Goal: Task Accomplishment & Management: Complete application form

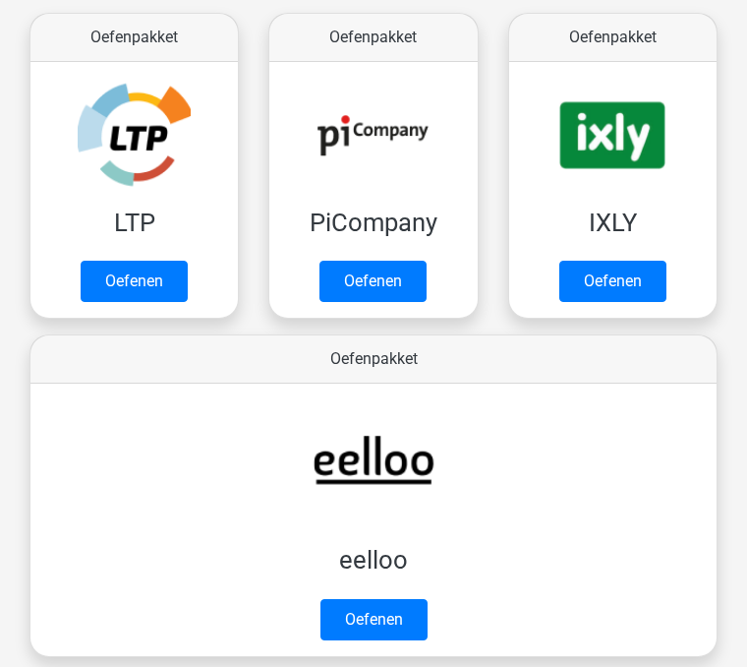
scroll to position [504, 0]
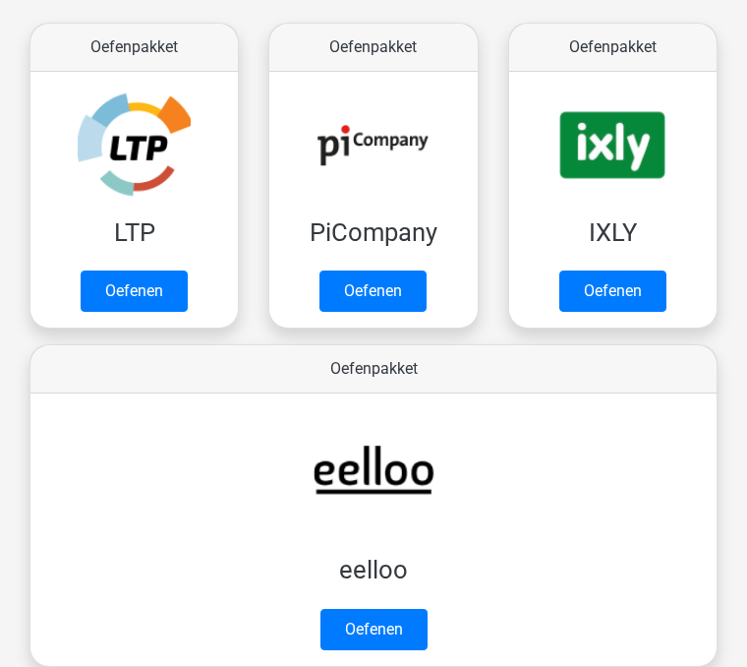
click at [124, 287] on link "Oefenen" at bounding box center [134, 290] width 107 height 41
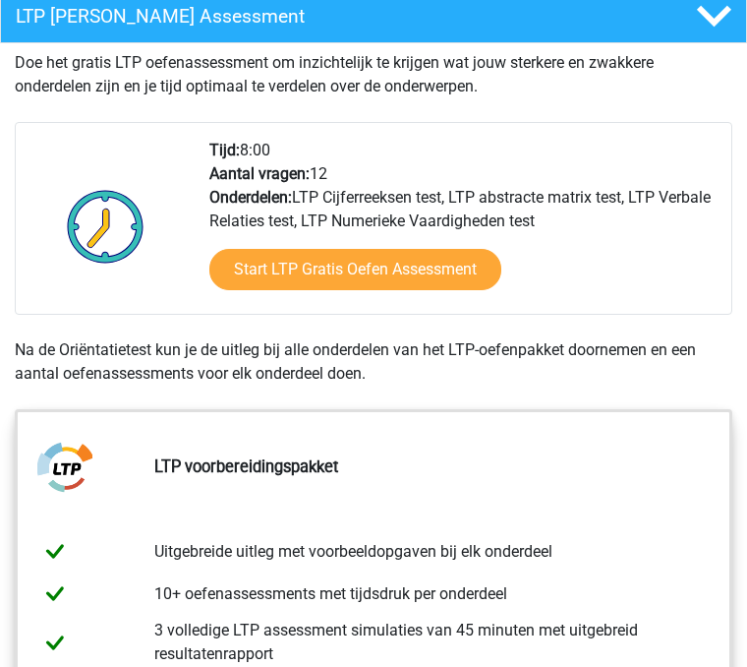
scroll to position [444, 0]
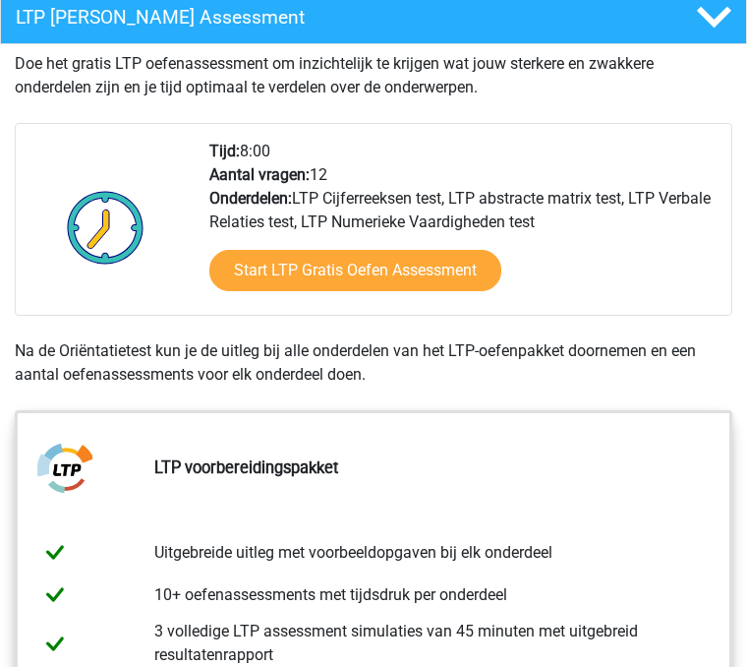
click at [238, 255] on link "Start LTP Gratis Oefen Assessment" at bounding box center [355, 270] width 292 height 41
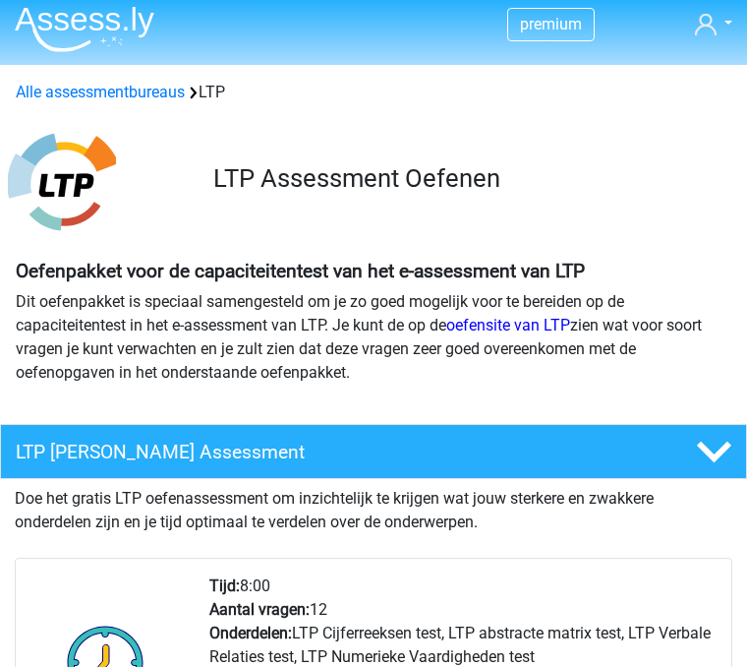
scroll to position [0, 0]
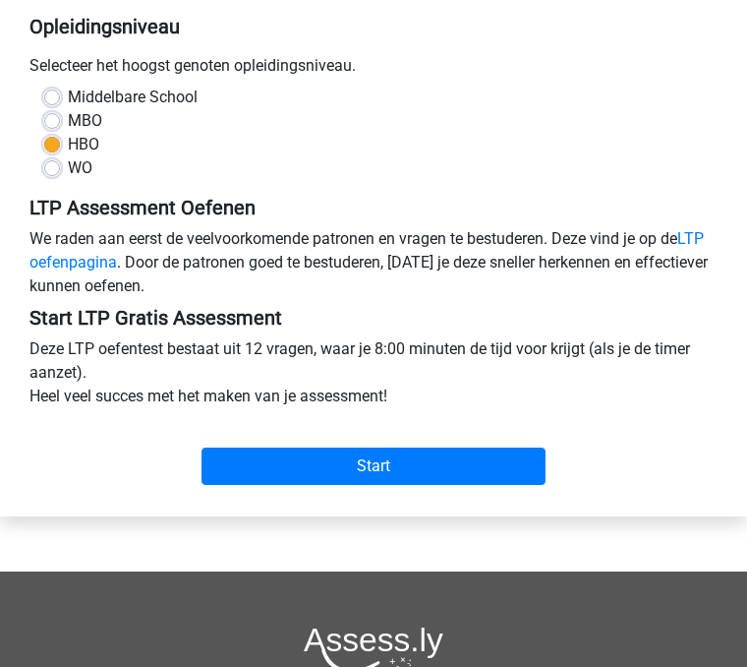
scroll to position [408, 0]
click at [291, 478] on input "Start" at bounding box center [374, 465] width 344 height 37
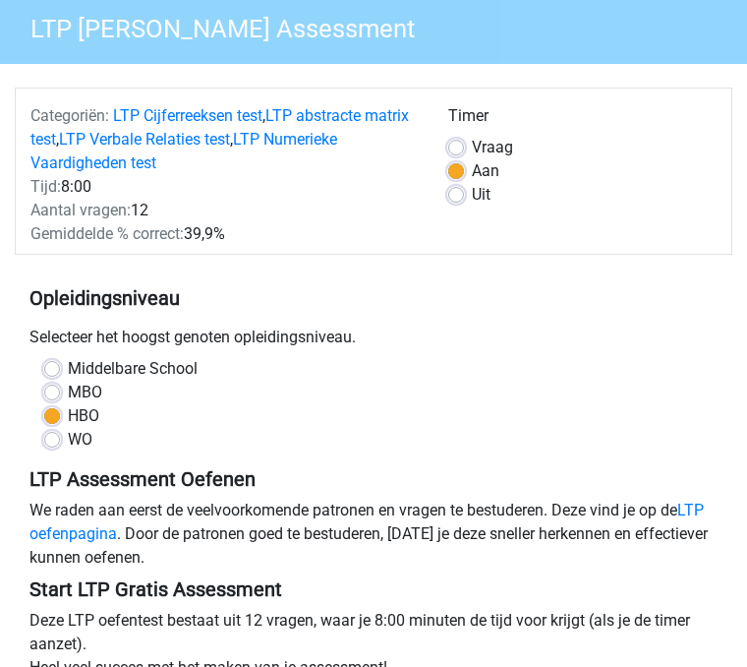
scroll to position [0, 0]
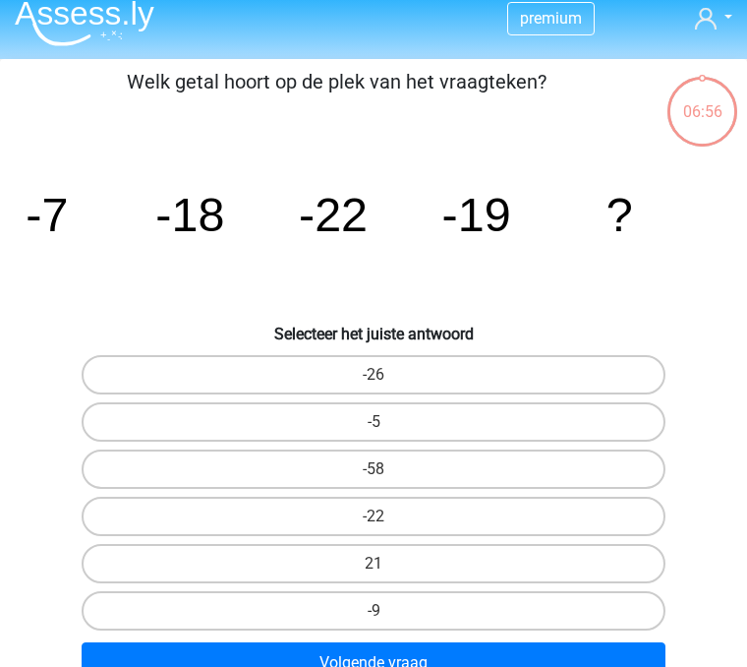
scroll to position [16, 0]
click at [296, 658] on button "Volgende vraag" at bounding box center [374, 662] width 584 height 41
click at [321, 604] on label "-9" at bounding box center [374, 610] width 584 height 39
click at [374, 611] on input "-9" at bounding box center [380, 617] width 13 height 13
radio input "true"
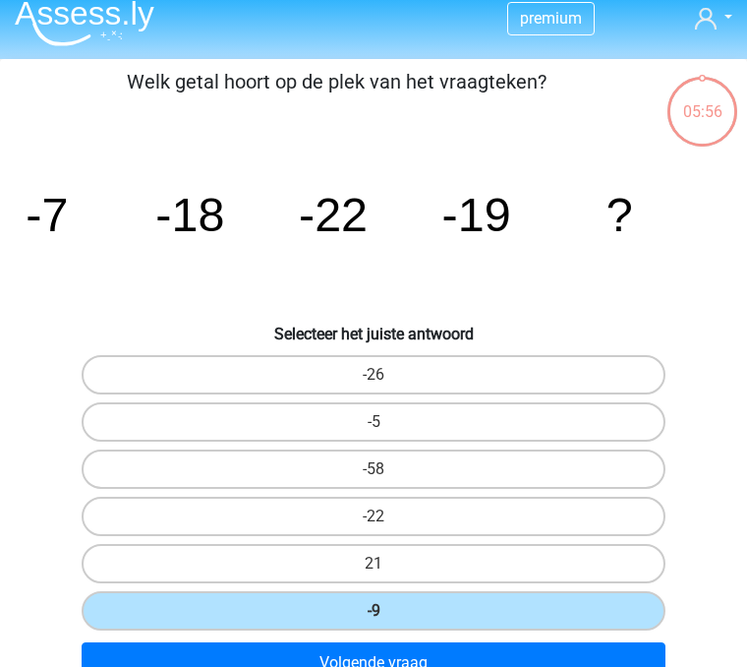
click at [267, 666] on button "Volgende vraag" at bounding box center [374, 662] width 584 height 41
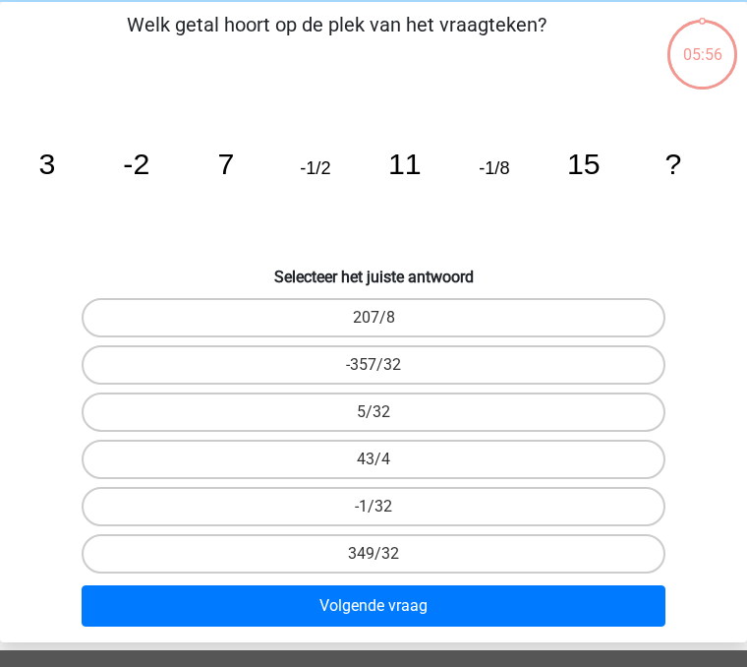
scroll to position [75, 0]
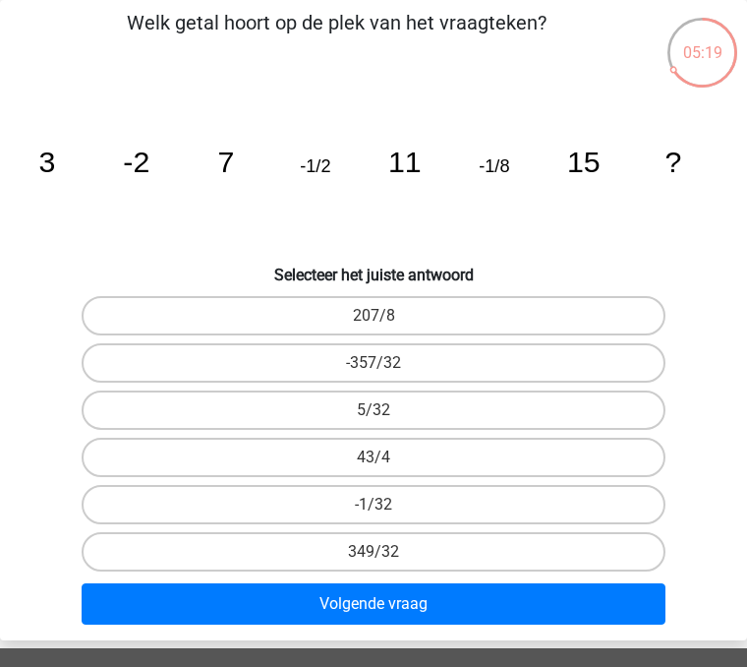
click at [331, 543] on label "349/32" at bounding box center [374, 551] width 584 height 39
click at [374, 552] on input "349/32" at bounding box center [380, 558] width 13 height 13
radio input "true"
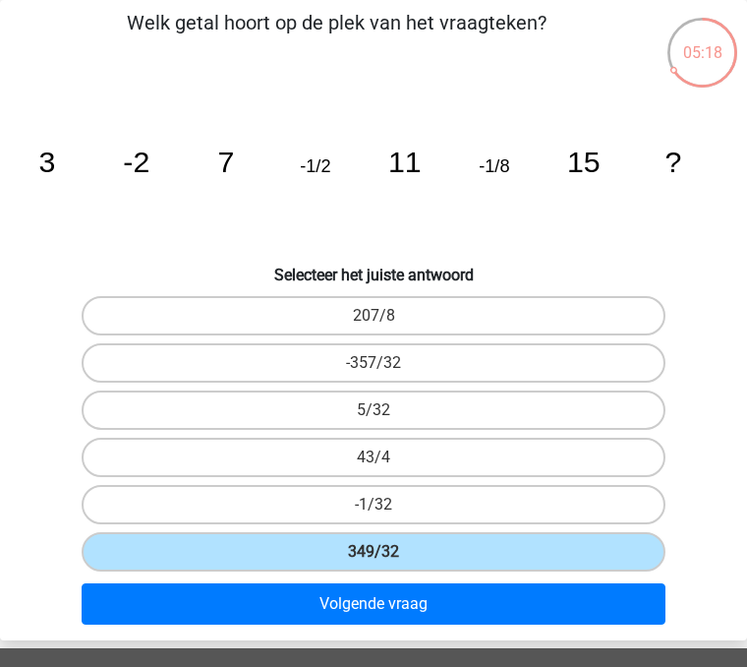
click at [340, 606] on button "Volgende vraag" at bounding box center [374, 603] width 584 height 41
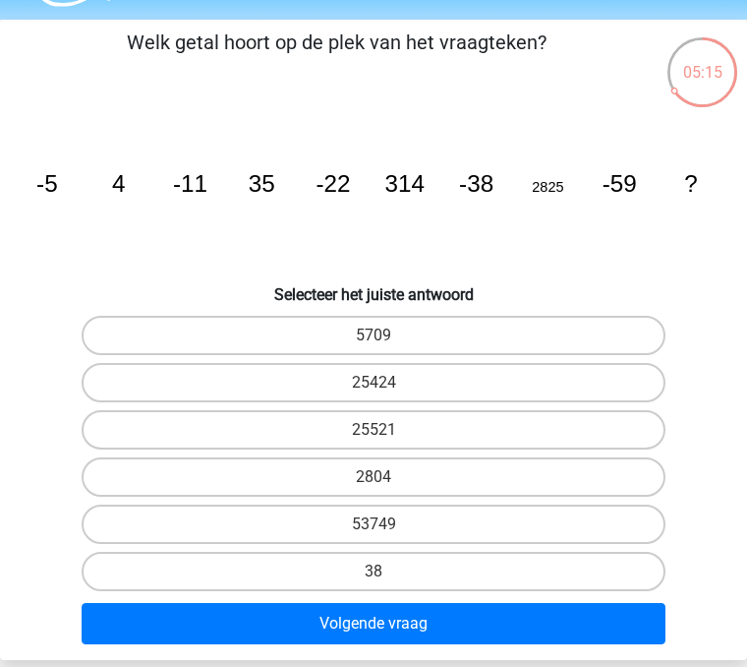
scroll to position [54, 0]
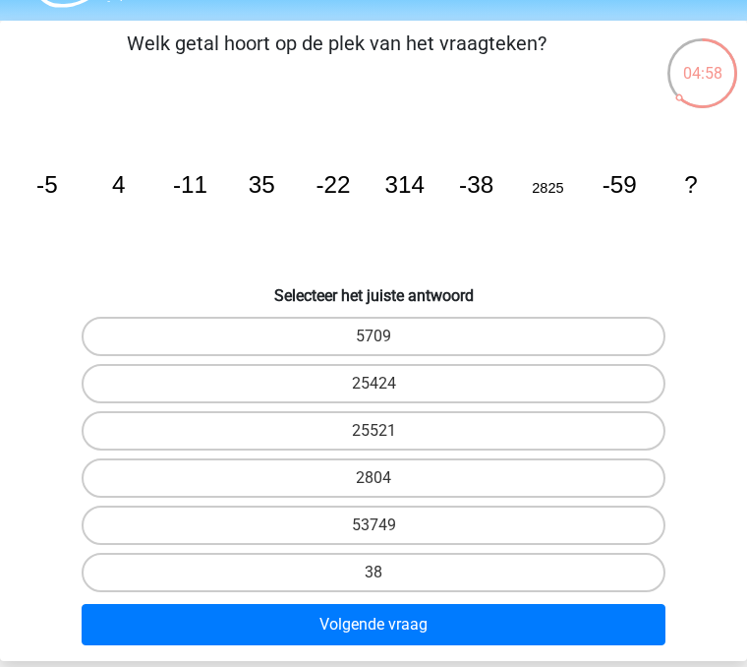
click at [114, 241] on icon "image/svg+xml -5 4 -11 35 -22 314 -38 2825 -59 ?" at bounding box center [374, 192] width 716 height 179
click at [147, 321] on label "5709" at bounding box center [374, 336] width 584 height 39
click at [374, 336] on input "5709" at bounding box center [380, 342] width 13 height 13
radio input "true"
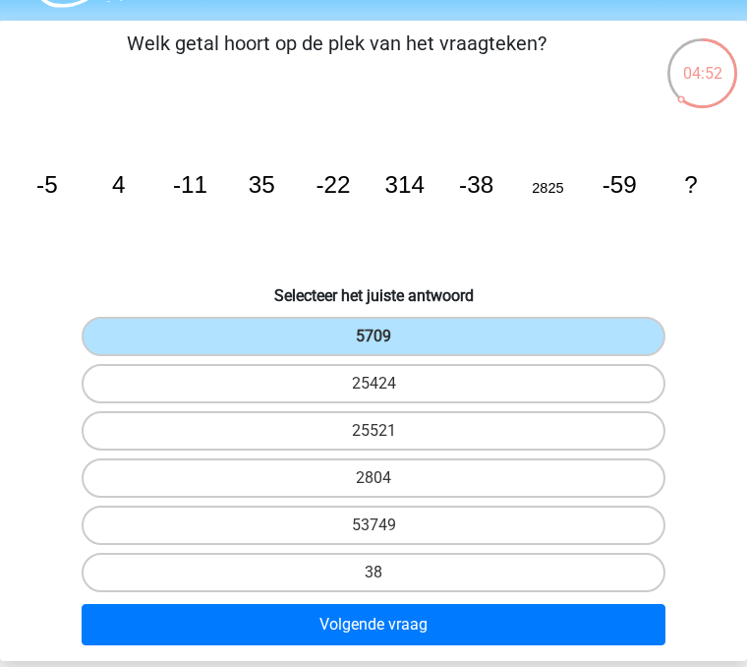
click at [339, 625] on button "Volgende vraag" at bounding box center [374, 624] width 584 height 41
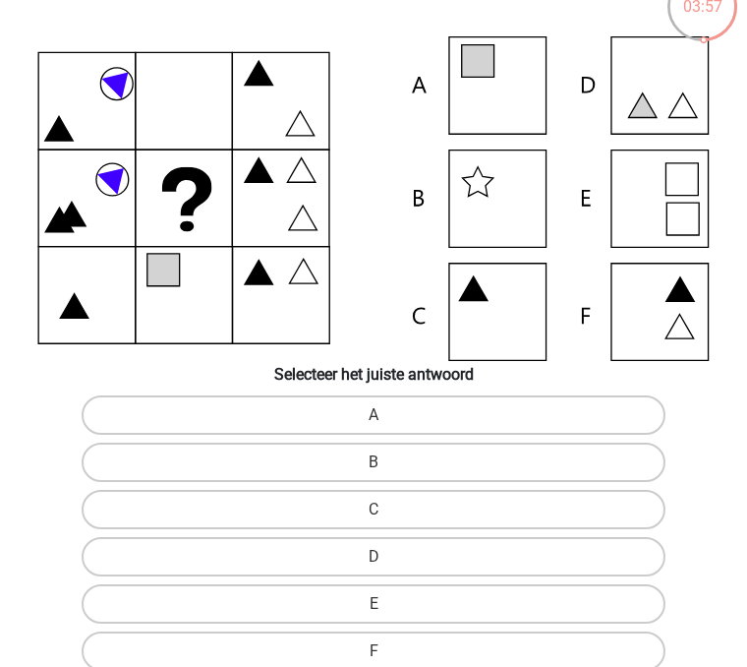
scroll to position [121, 0]
click at [361, 458] on label "B" at bounding box center [374, 461] width 584 height 39
click at [374, 462] on input "B" at bounding box center [380, 468] width 13 height 13
radio input "true"
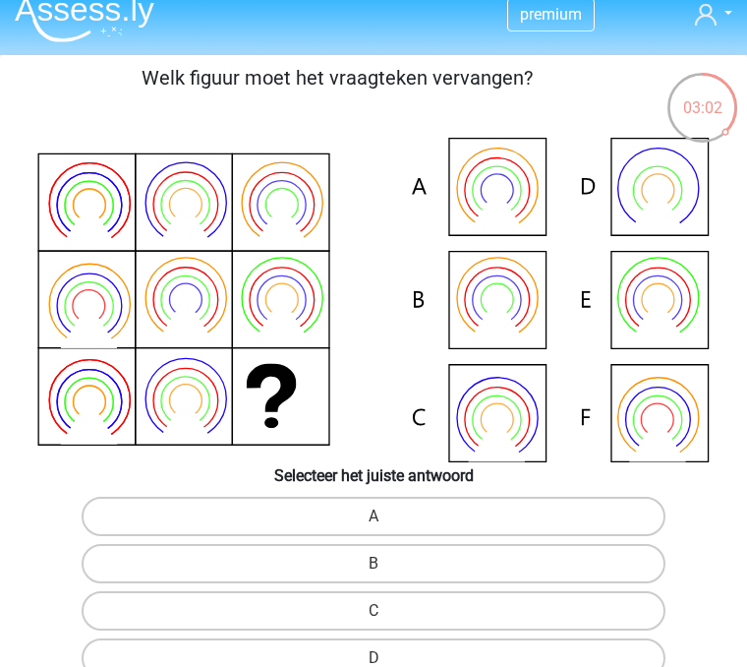
scroll to position [16, 0]
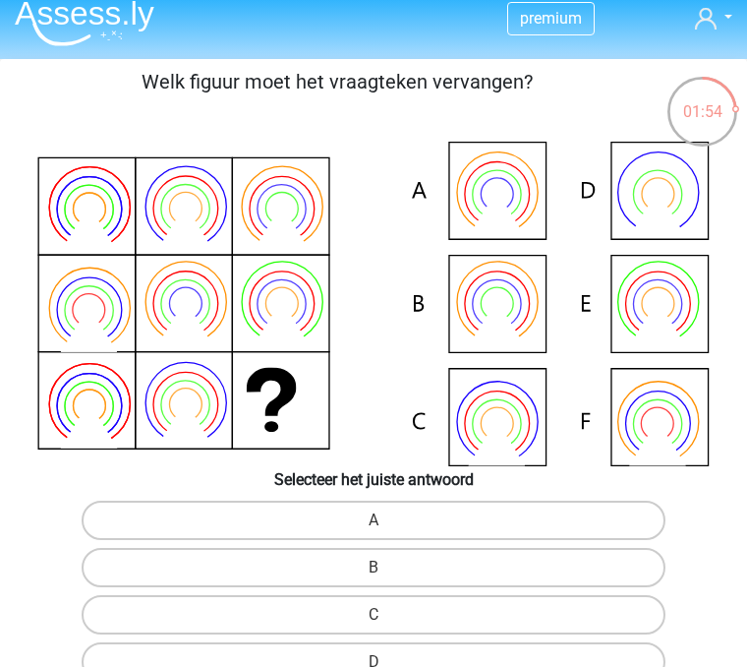
click at [516, 293] on icon at bounding box center [374, 304] width 716 height 324
click at [500, 299] on icon at bounding box center [374, 304] width 716 height 324
click at [504, 557] on label "B" at bounding box center [374, 567] width 584 height 39
click at [386, 567] on input "B" at bounding box center [380, 573] width 13 height 13
radio input "true"
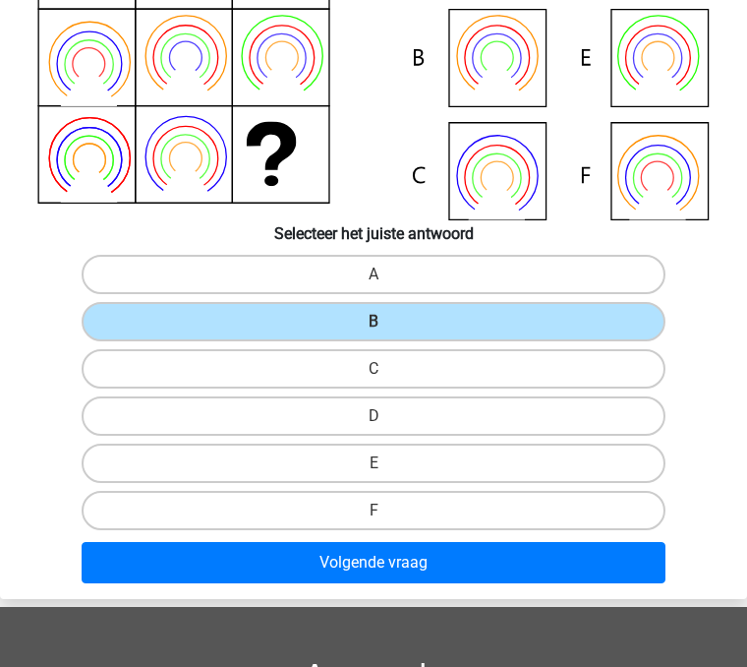
click at [480, 567] on button "Volgende vraag" at bounding box center [374, 562] width 584 height 41
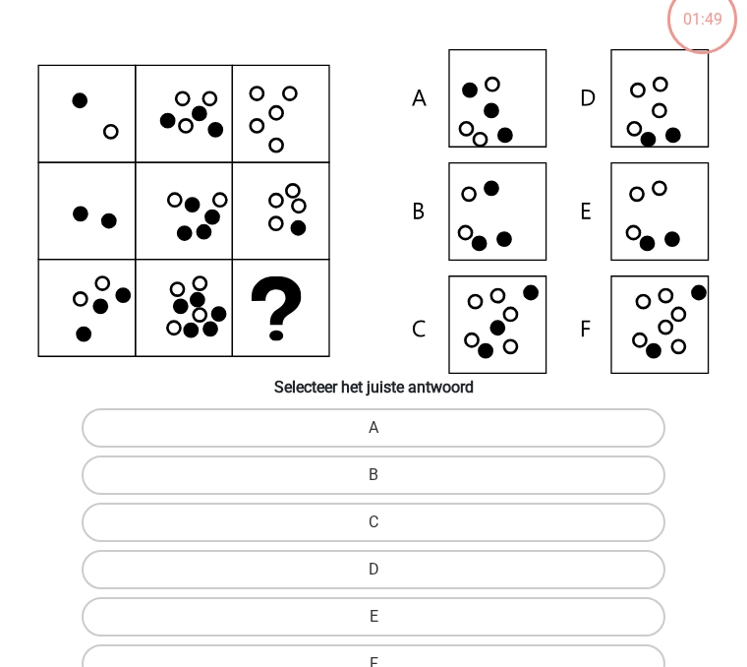
scroll to position [75, 0]
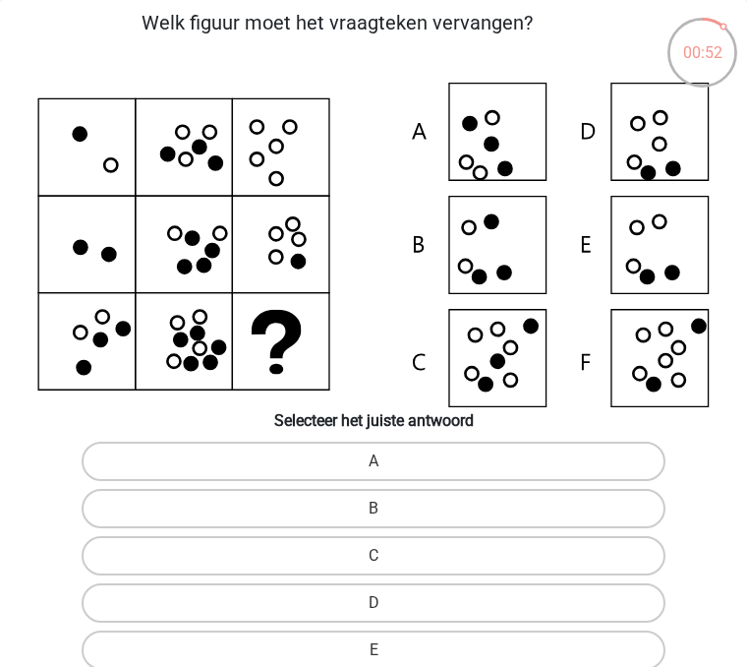
radio input "true"
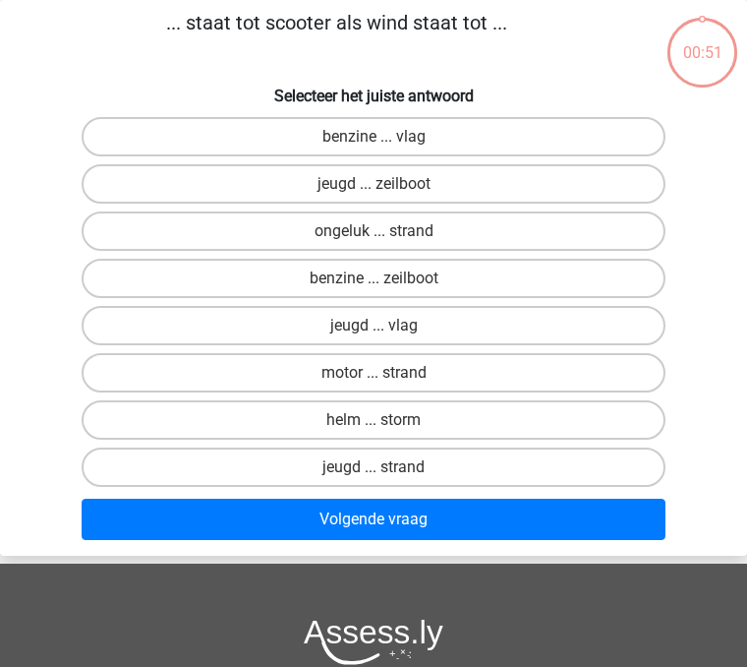
click at [584, 511] on button "Volgende vraag" at bounding box center [374, 518] width 584 height 41
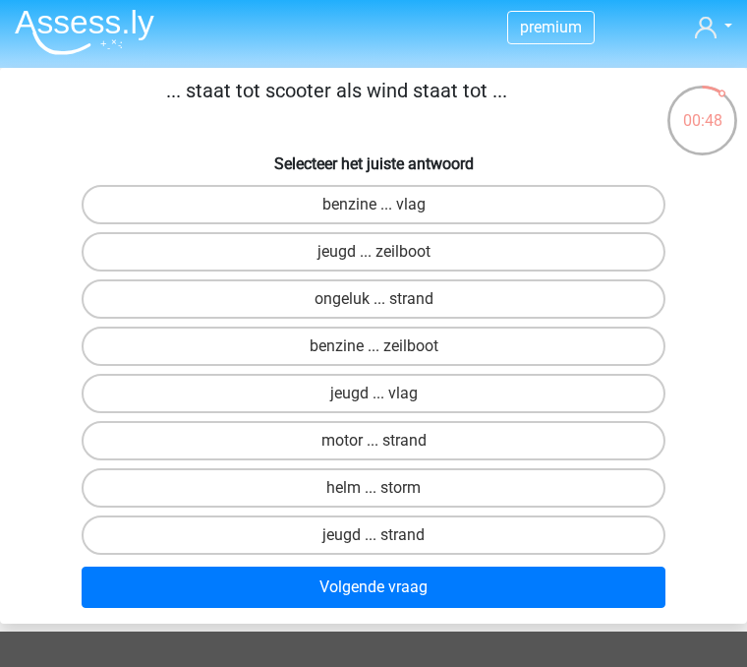
scroll to position [42, 0]
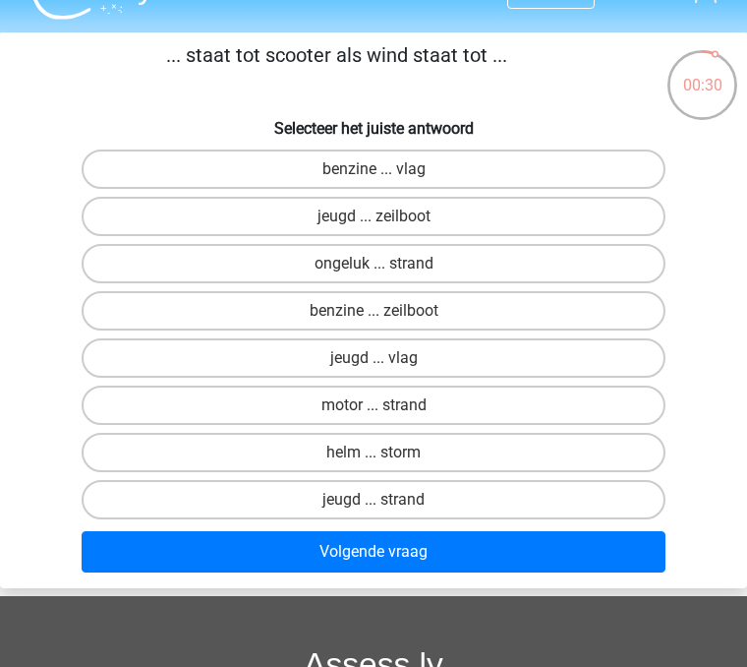
click at [307, 304] on label "benzine ... zeilboot" at bounding box center [374, 310] width 584 height 39
click at [374, 311] on input "benzine ... zeilboot" at bounding box center [380, 317] width 13 height 13
radio input "true"
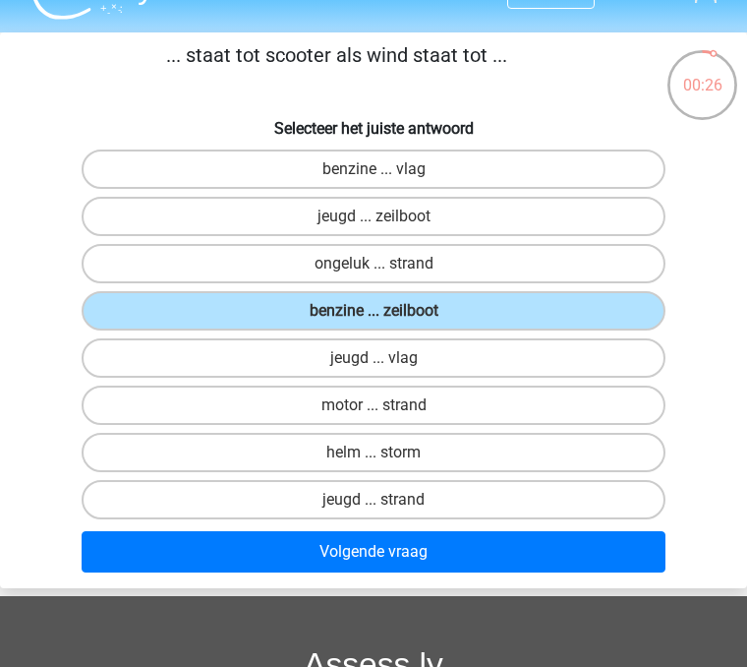
click at [295, 555] on button "Volgende vraag" at bounding box center [374, 551] width 584 height 41
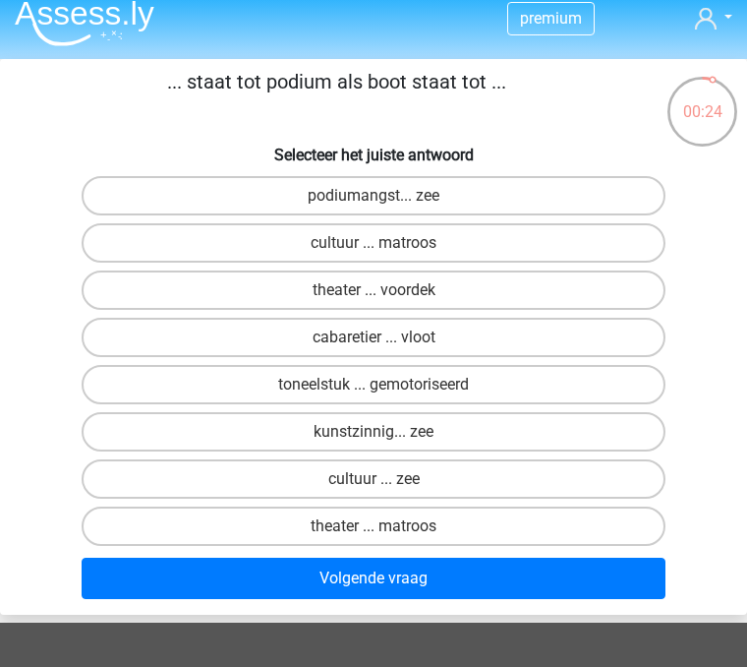
scroll to position [14, 0]
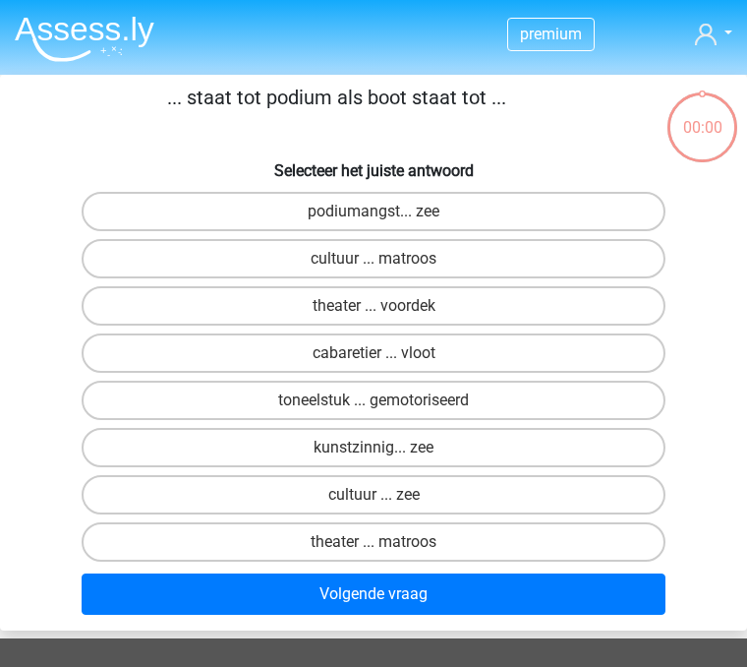
scroll to position [13, 0]
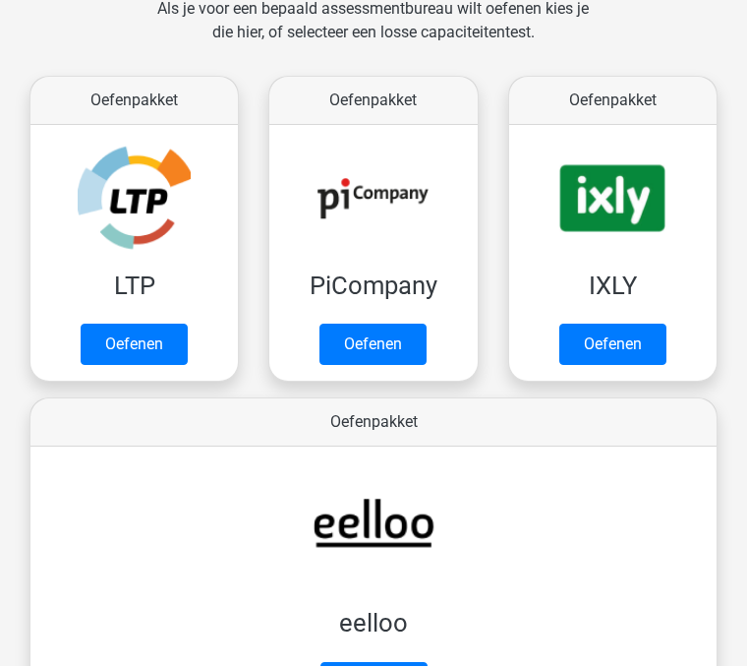
click at [349, 355] on link "Oefenen" at bounding box center [373, 344] width 107 height 41
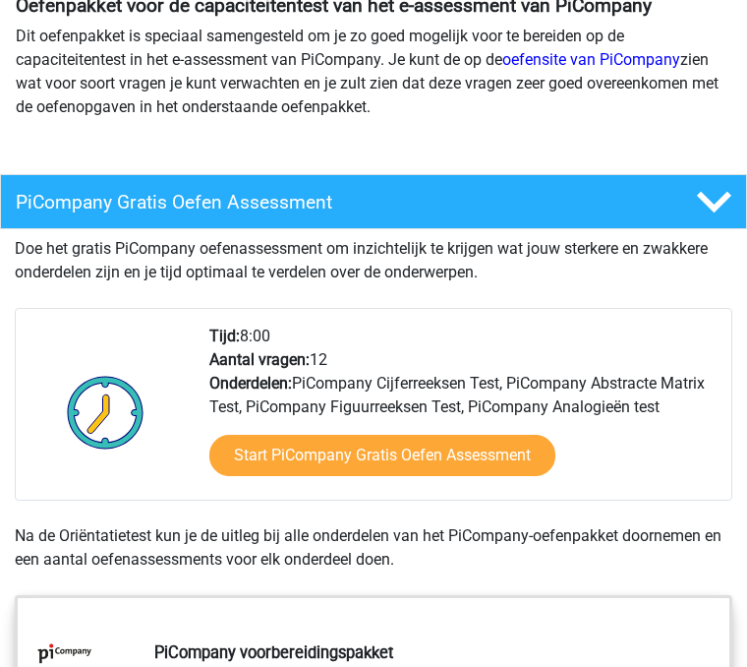
scroll to position [277, 0]
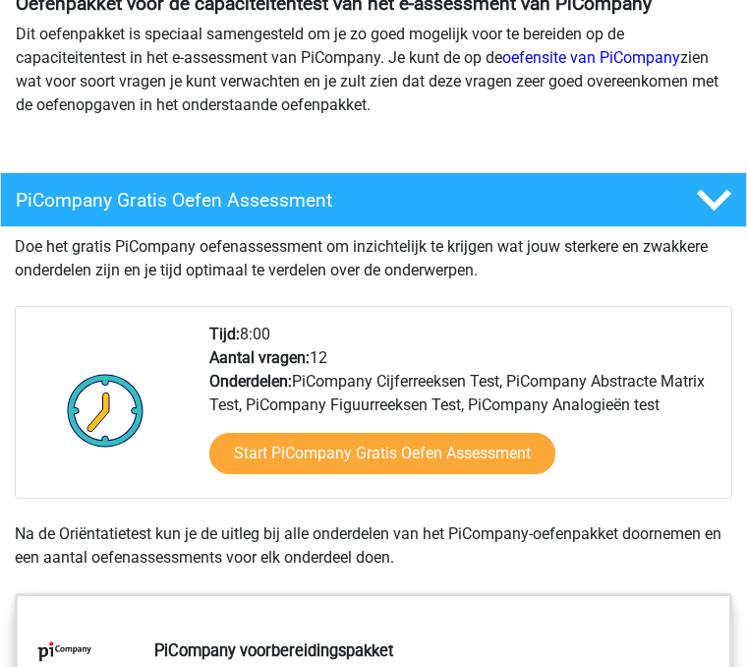
click at [304, 458] on link "Start PiCompany Gratis Oefen Assessment" at bounding box center [382, 453] width 346 height 41
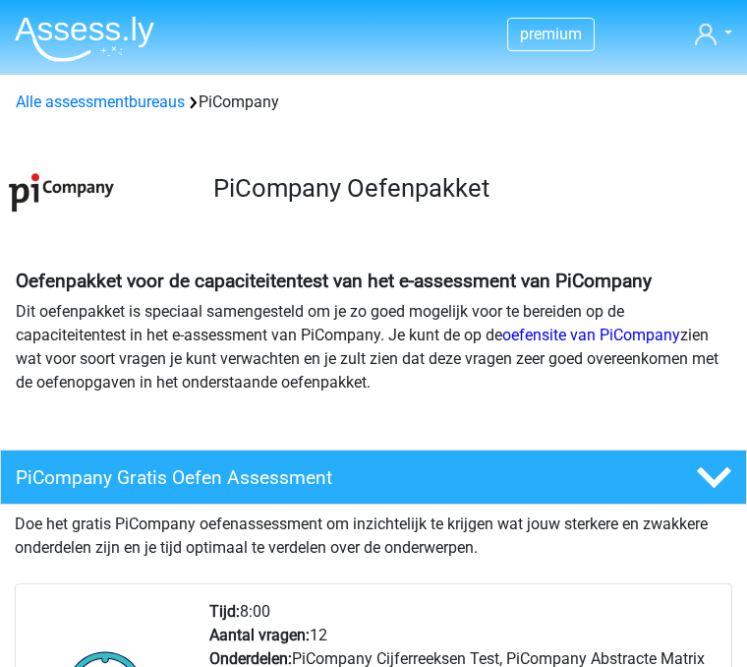
scroll to position [354, 0]
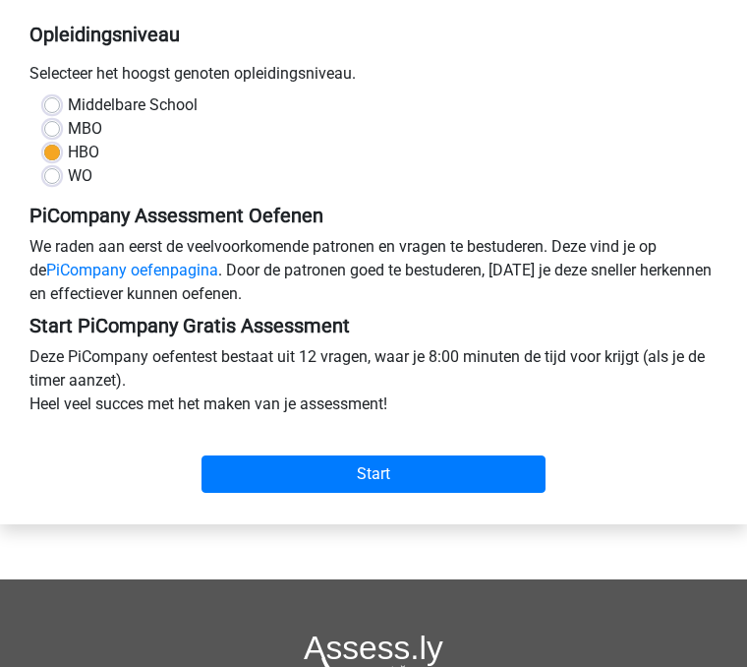
scroll to position [400, 0]
click at [289, 468] on input "Start" at bounding box center [374, 473] width 344 height 37
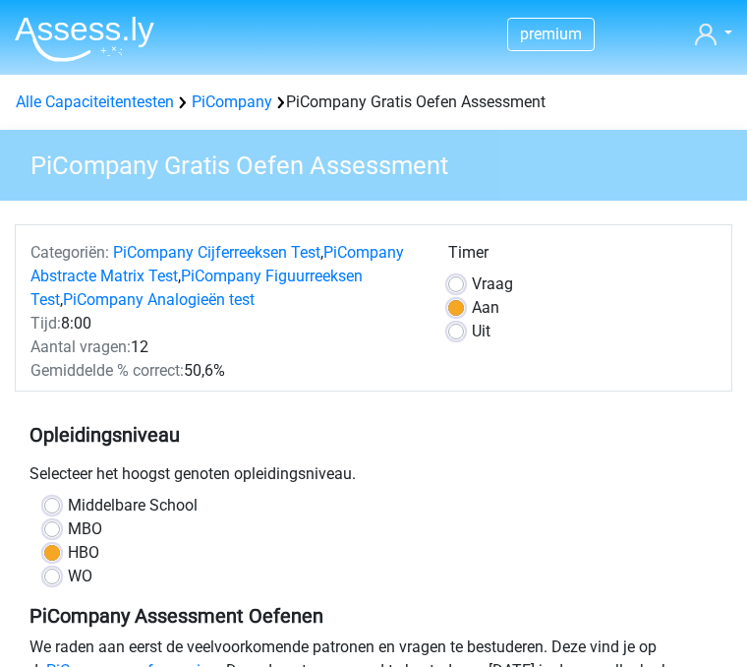
scroll to position [477, 0]
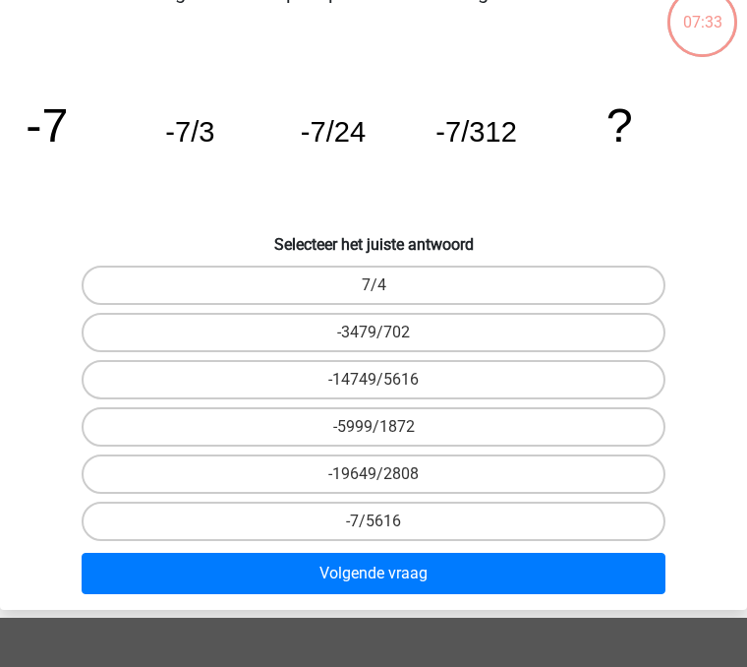
scroll to position [105, 0]
click at [287, 517] on label "-7/5616" at bounding box center [374, 520] width 584 height 39
click at [374, 521] on input "-7/5616" at bounding box center [380, 527] width 13 height 13
radio input "true"
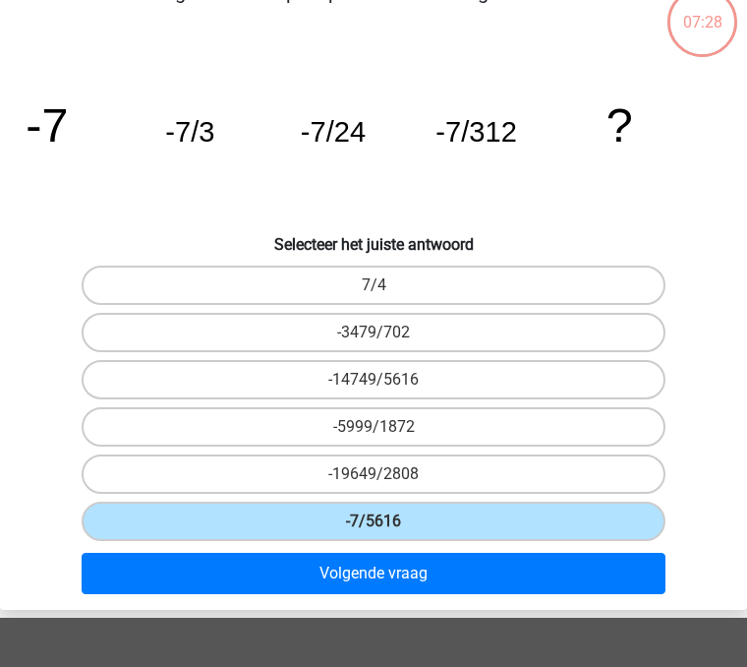
click at [293, 577] on button "Volgende vraag" at bounding box center [374, 573] width 584 height 41
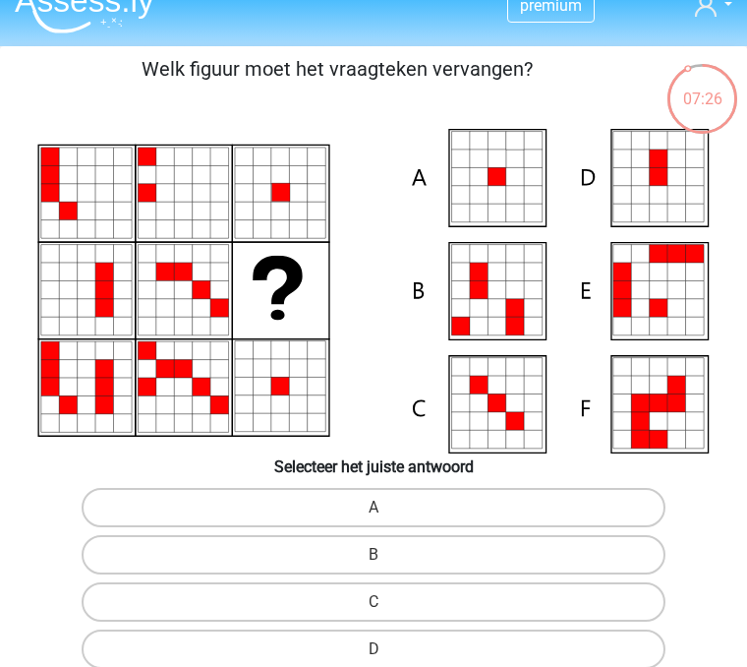
scroll to position [29, 0]
click at [321, 505] on label "A" at bounding box center [374, 507] width 584 height 39
click at [374, 507] on input "A" at bounding box center [380, 513] width 13 height 13
radio input "true"
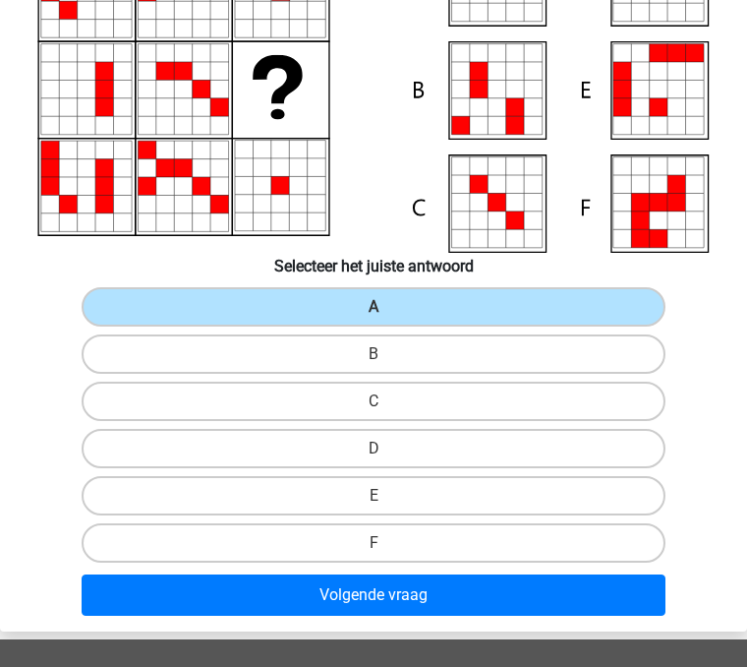
scroll to position [264, 0]
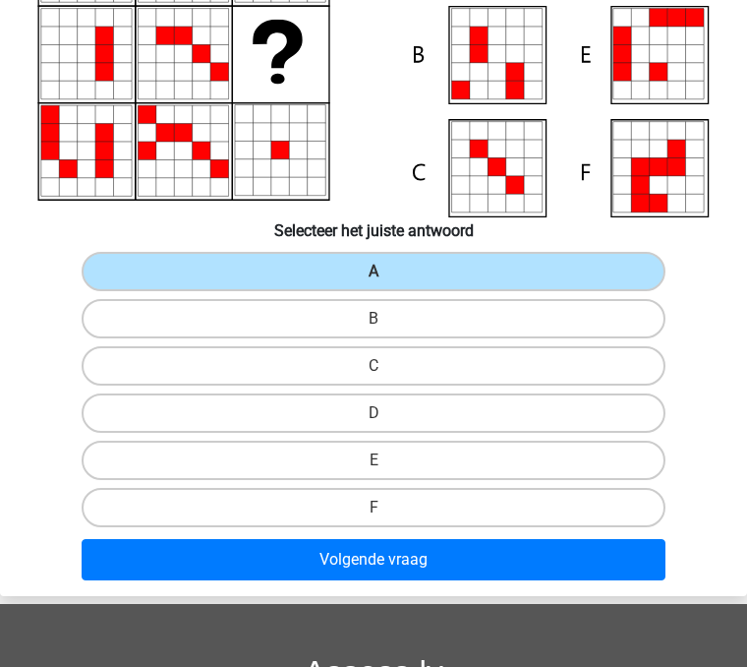
click at [155, 562] on button "Volgende vraag" at bounding box center [374, 559] width 584 height 41
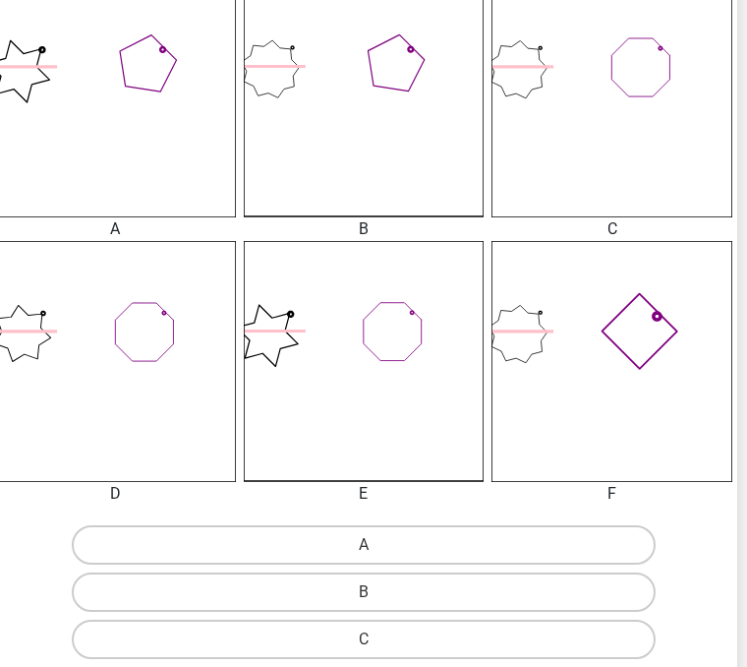
scroll to position [545, 10]
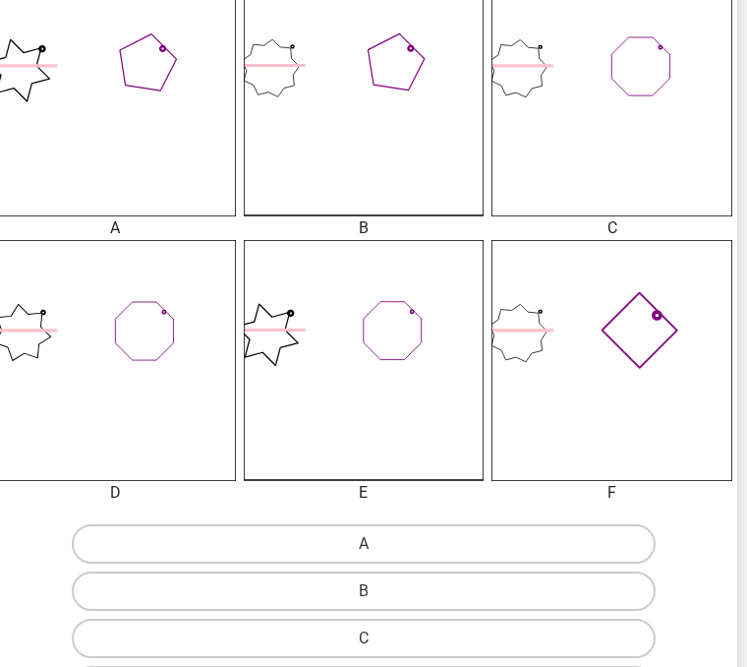
click at [307, 543] on label "A" at bounding box center [364, 543] width 584 height 39
click at [364, 544] on input "A" at bounding box center [370, 550] width 13 height 13
radio input "true"
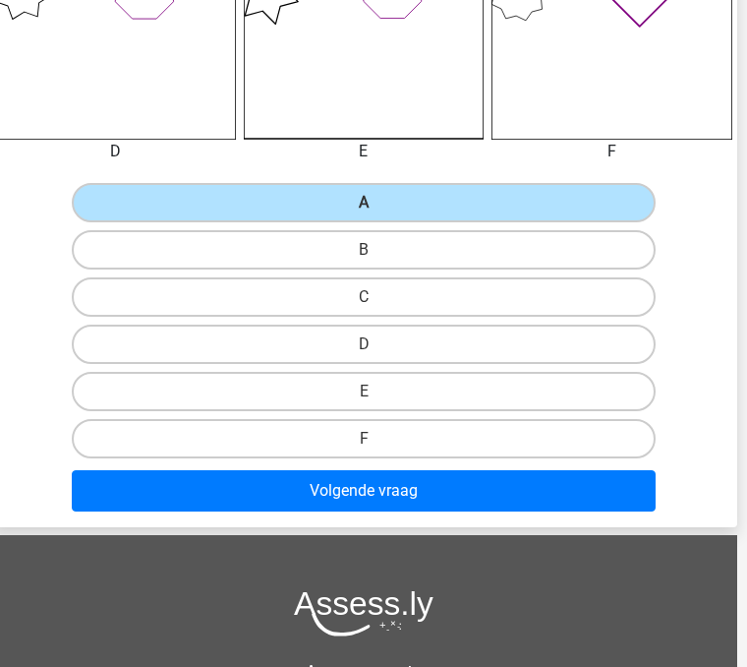
scroll to position [895, 10]
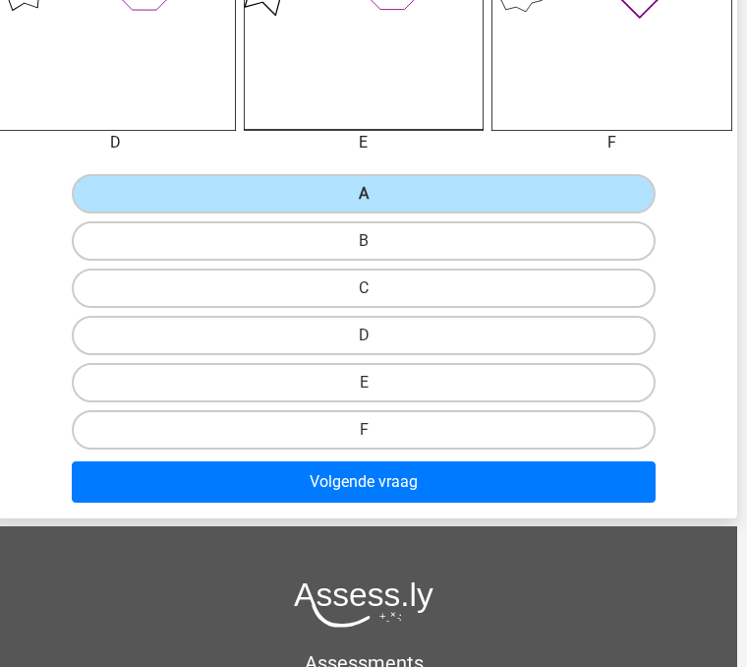
click at [152, 492] on button "Volgende vraag" at bounding box center [364, 481] width 584 height 41
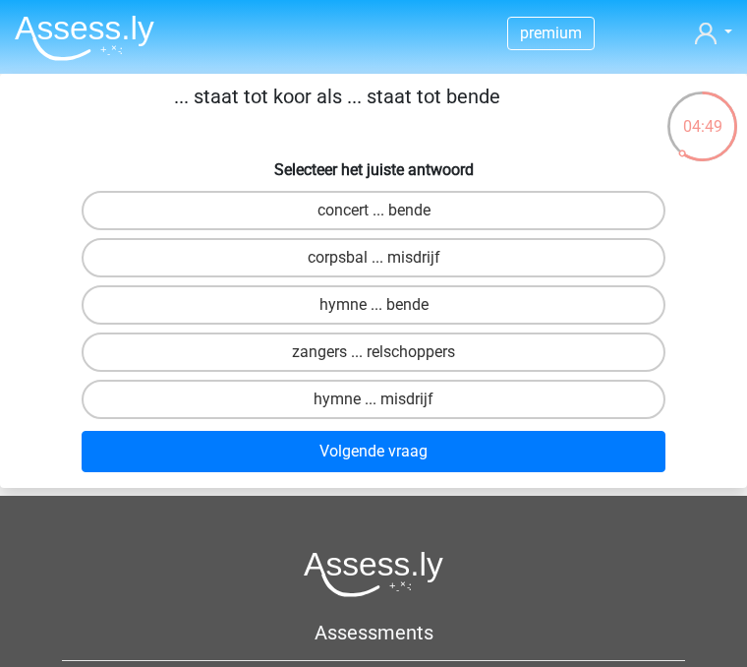
scroll to position [0, 0]
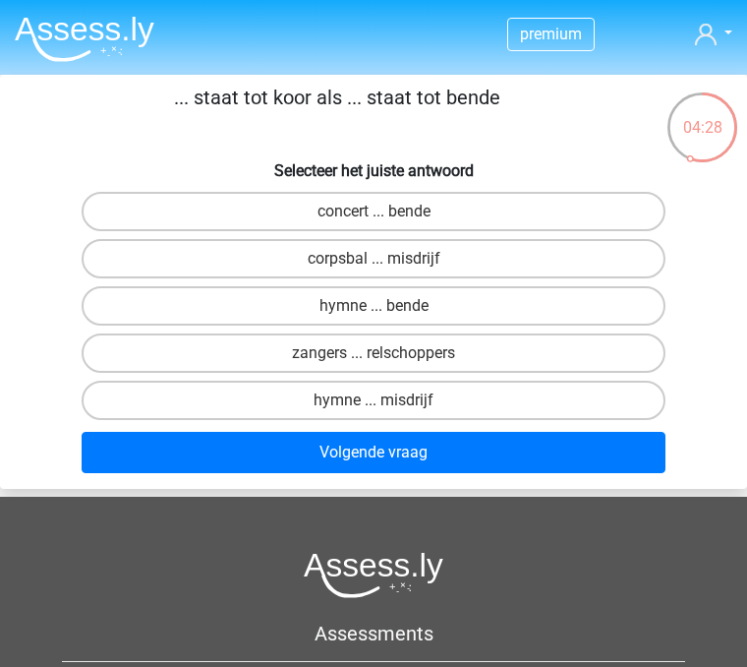
click at [177, 345] on label "zangers ... relschoppers" at bounding box center [374, 352] width 584 height 39
click at [374, 353] on input "zangers ... relschoppers" at bounding box center [380, 359] width 13 height 13
radio input "true"
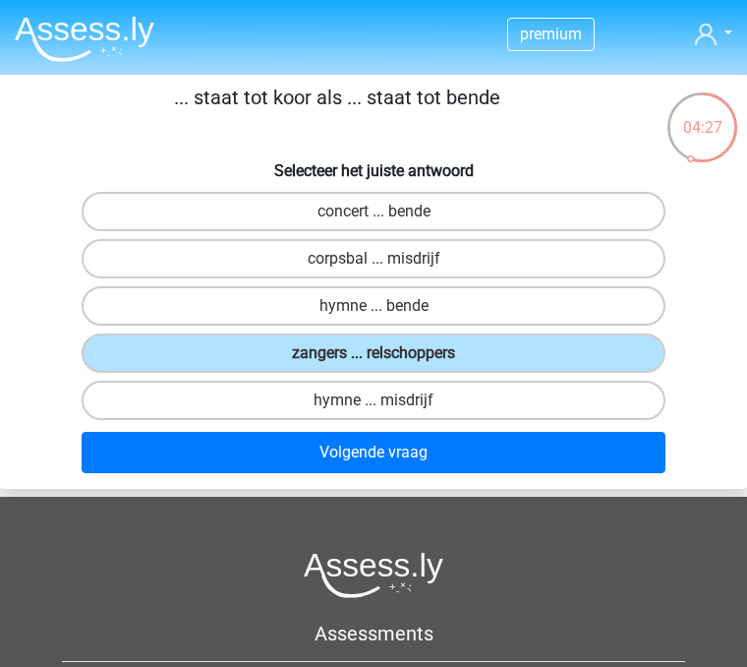
click at [257, 449] on button "Volgende vraag" at bounding box center [374, 452] width 584 height 41
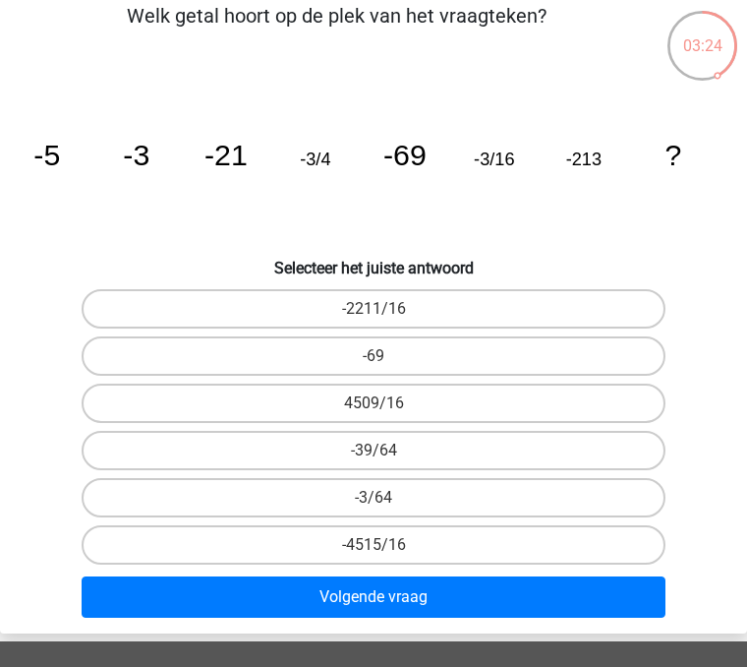
scroll to position [82, 0]
click at [345, 495] on label "-3/64" at bounding box center [374, 497] width 584 height 39
click at [374, 497] on input "-3/64" at bounding box center [380, 503] width 13 height 13
radio input "true"
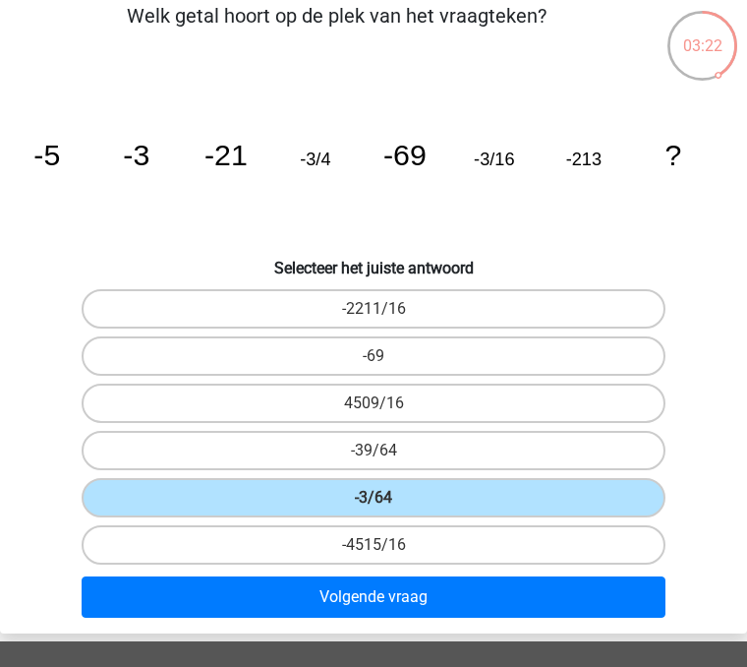
click at [368, 588] on button "Volgende vraag" at bounding box center [374, 596] width 584 height 41
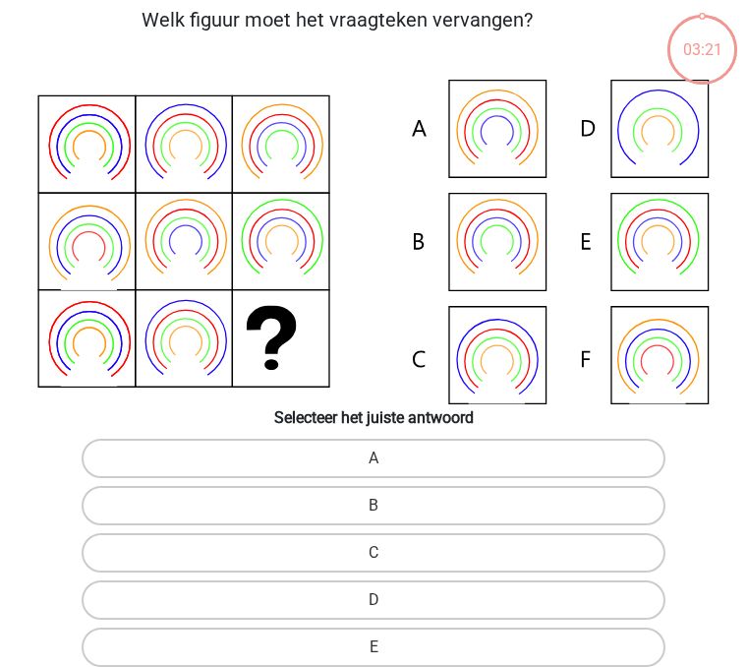
scroll to position [75, 0]
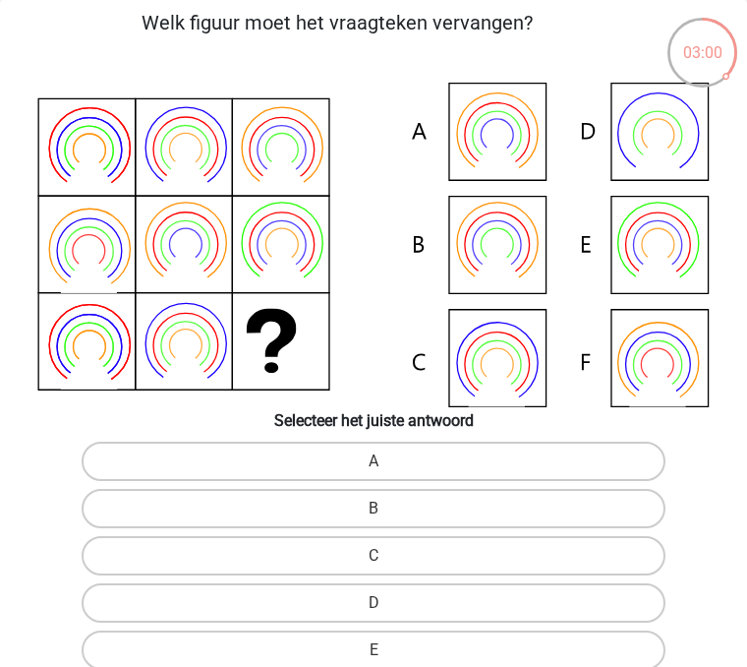
click at [273, 465] on label "A" at bounding box center [374, 460] width 584 height 39
click at [374, 465] on input "A" at bounding box center [380, 467] width 13 height 13
radio input "true"
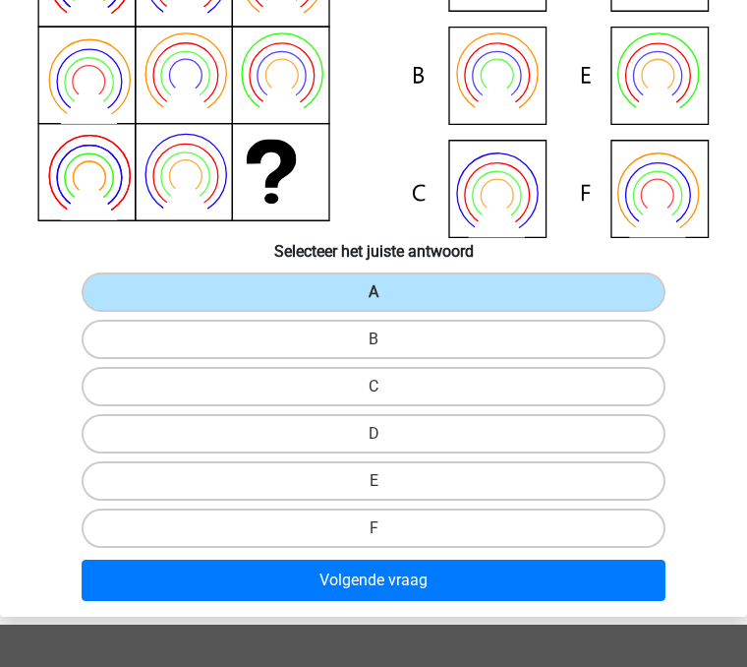
click at [314, 589] on button "Volgende vraag" at bounding box center [374, 579] width 584 height 41
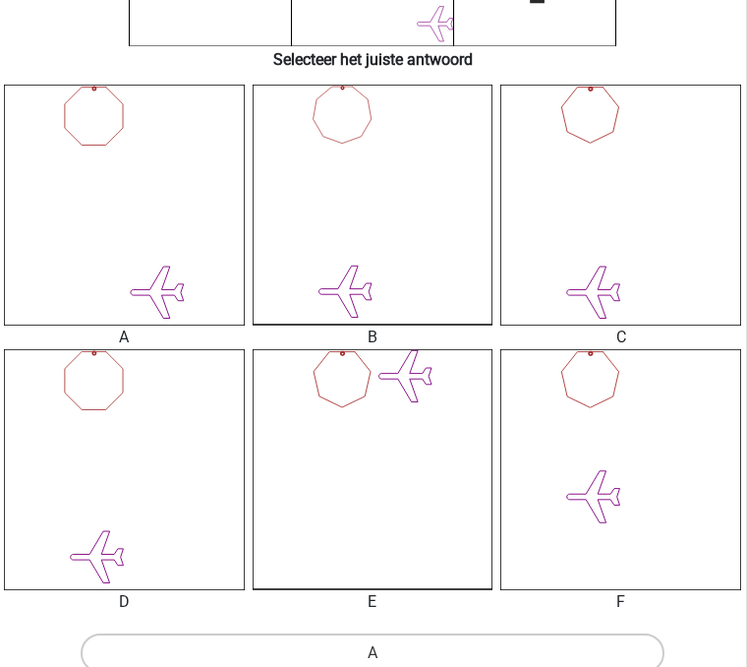
scroll to position [0, 0]
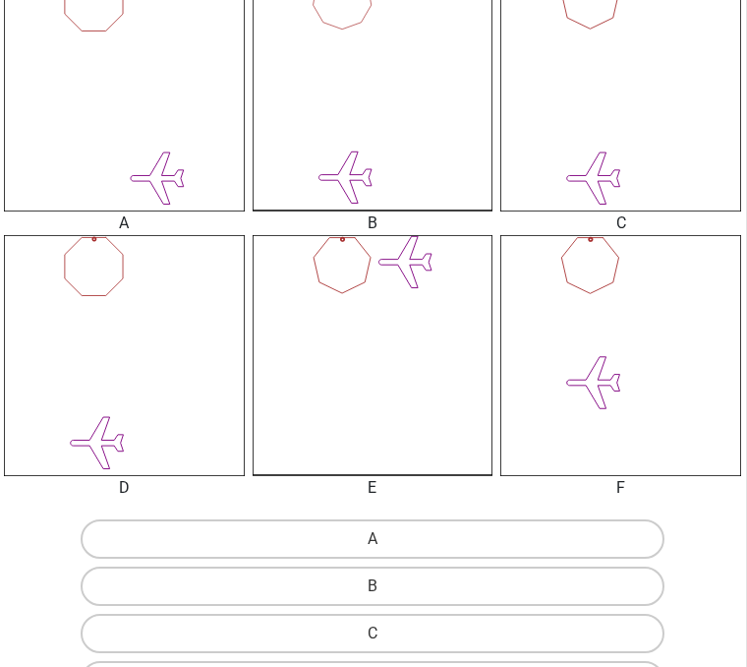
click at [344, 666] on label "D" at bounding box center [373, 680] width 584 height 39
radio input "true"
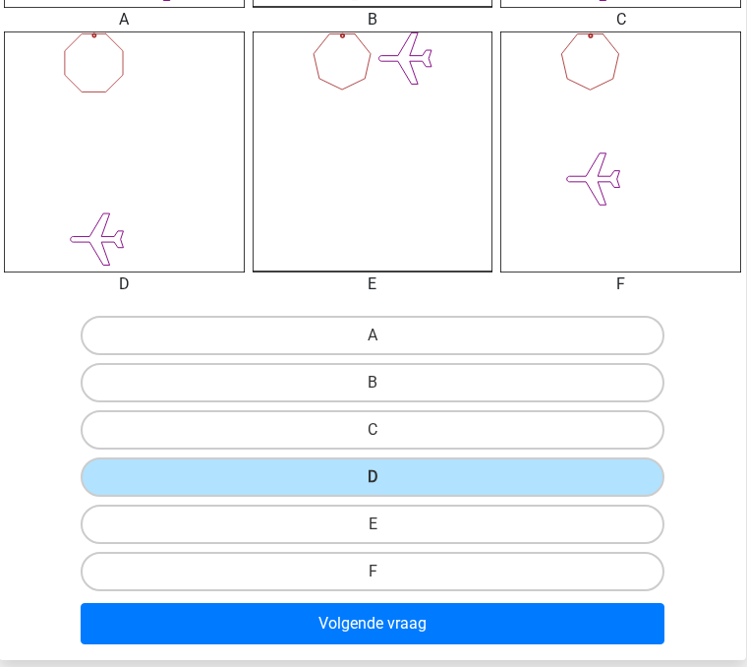
click at [275, 614] on button "Volgende vraag" at bounding box center [373, 623] width 584 height 41
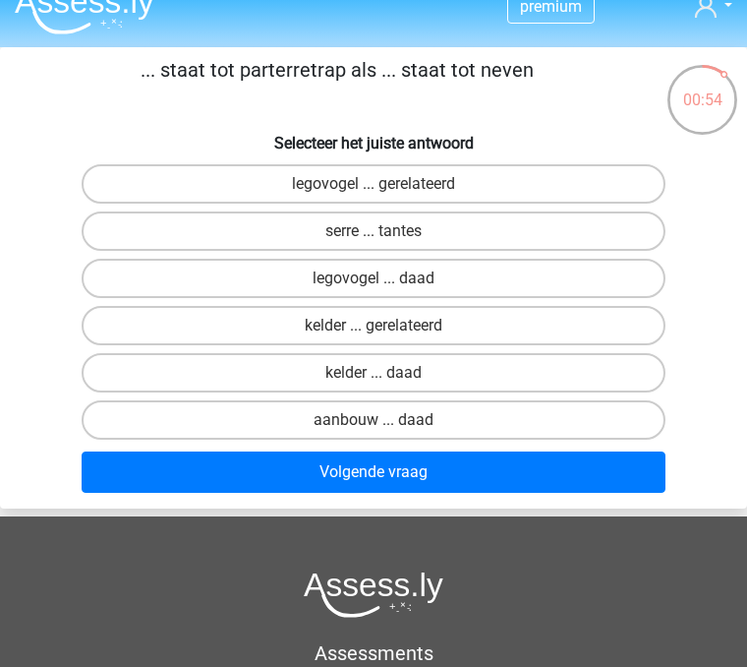
click at [116, 225] on label "serre ... tantes" at bounding box center [374, 230] width 584 height 39
click at [374, 231] on input "serre ... tantes" at bounding box center [380, 237] width 13 height 13
radio input "true"
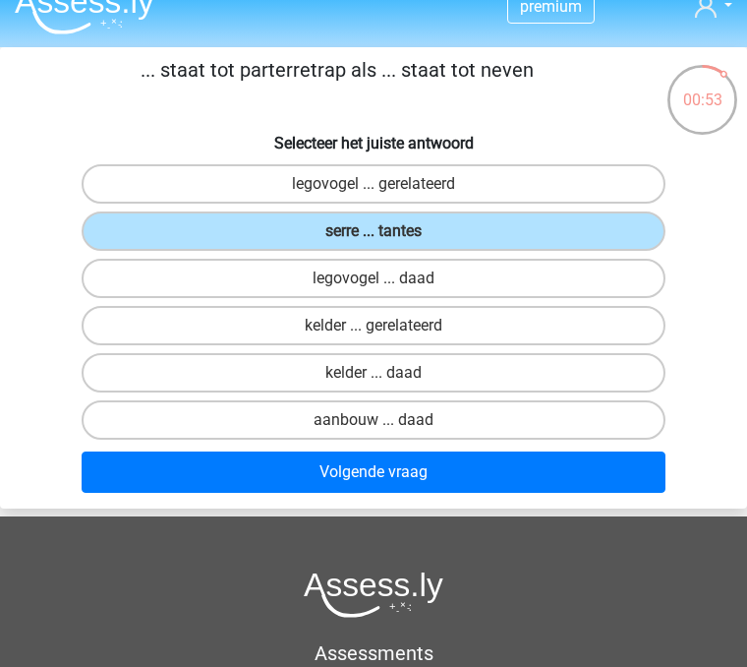
click at [204, 480] on button "Volgende vraag" at bounding box center [374, 471] width 584 height 41
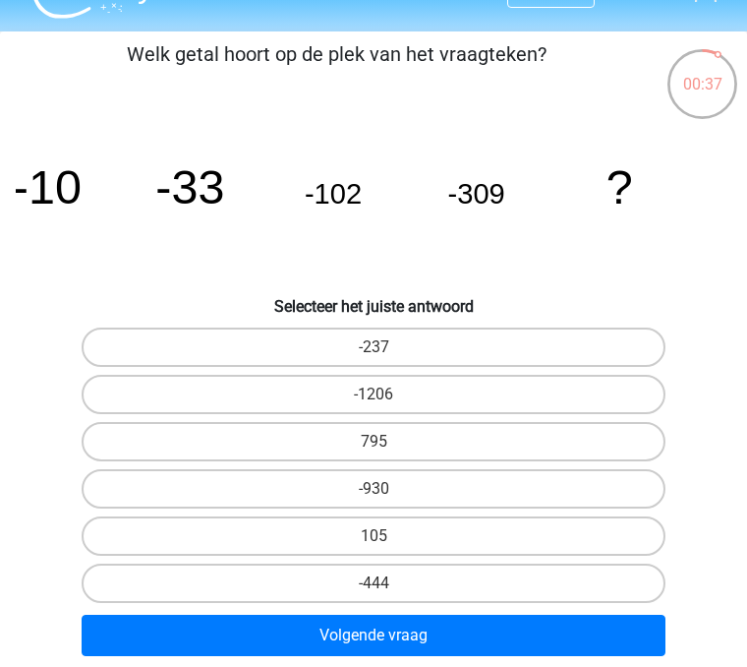
click at [129, 485] on label "-930" at bounding box center [374, 488] width 584 height 39
click at [374, 489] on input "-930" at bounding box center [380, 495] width 13 height 13
radio input "true"
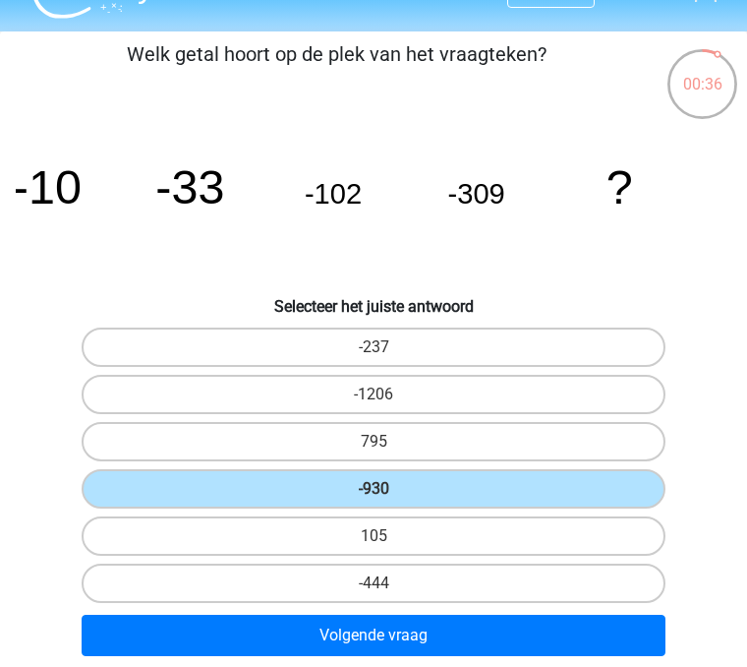
click at [202, 647] on button "Volgende vraag" at bounding box center [374, 634] width 584 height 41
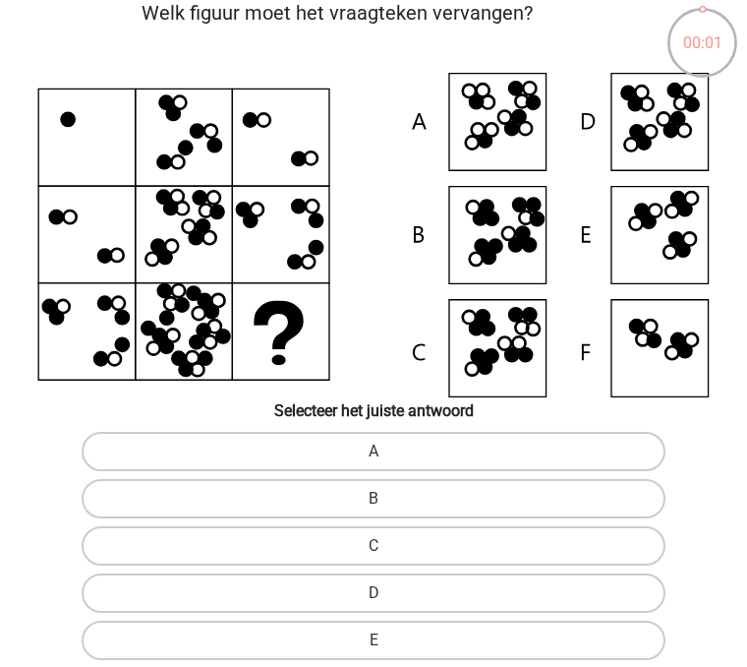
click at [331, 505] on label "B" at bounding box center [374, 498] width 584 height 39
click at [374, 505] on input "B" at bounding box center [380, 504] width 13 height 13
radio input "true"
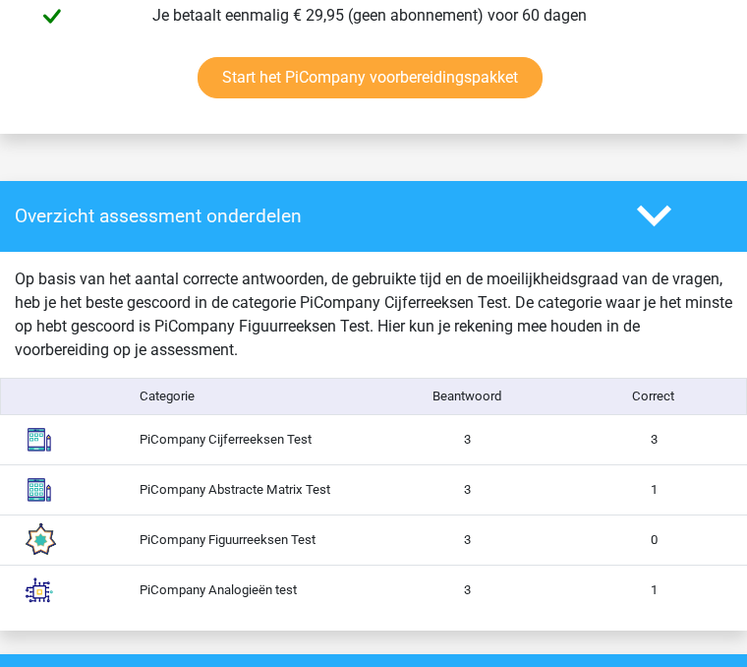
scroll to position [1417, 0]
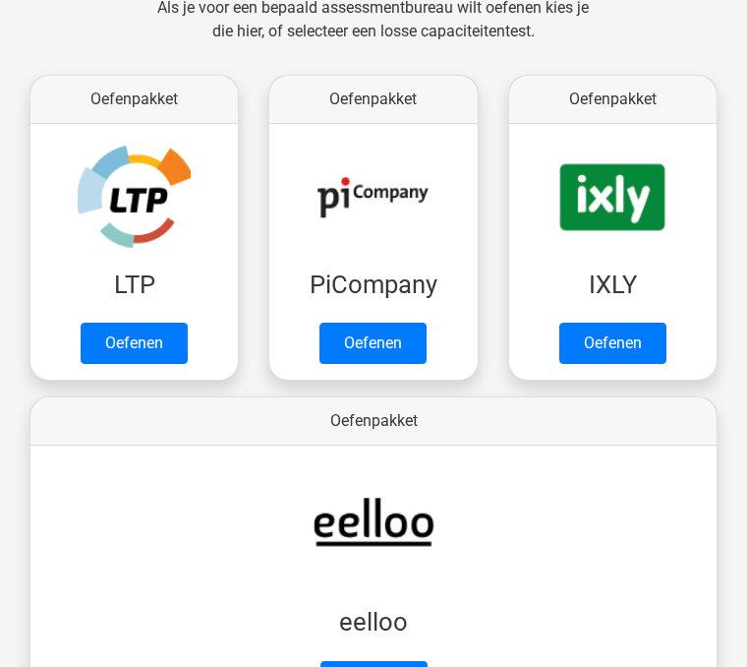
scroll to position [316, 0]
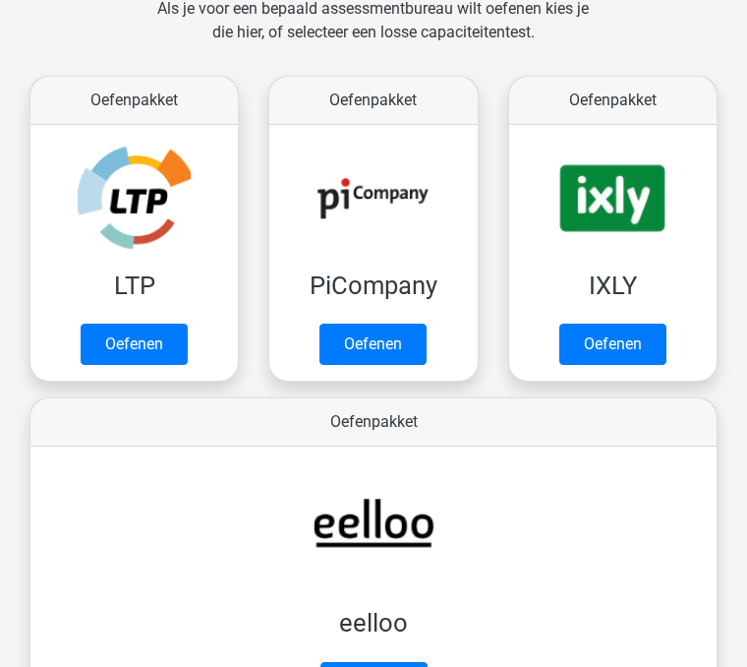
click at [595, 350] on link "Oefenen" at bounding box center [612, 343] width 107 height 41
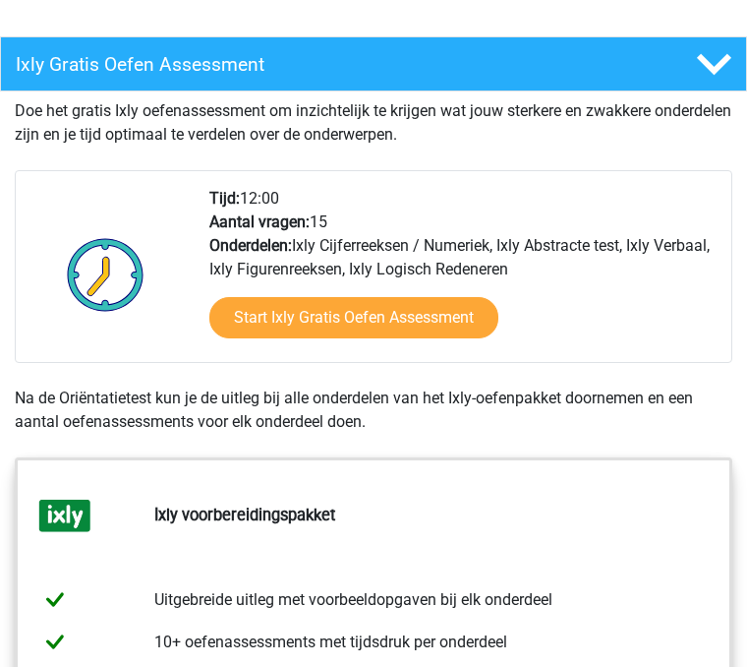
scroll to position [415, 0]
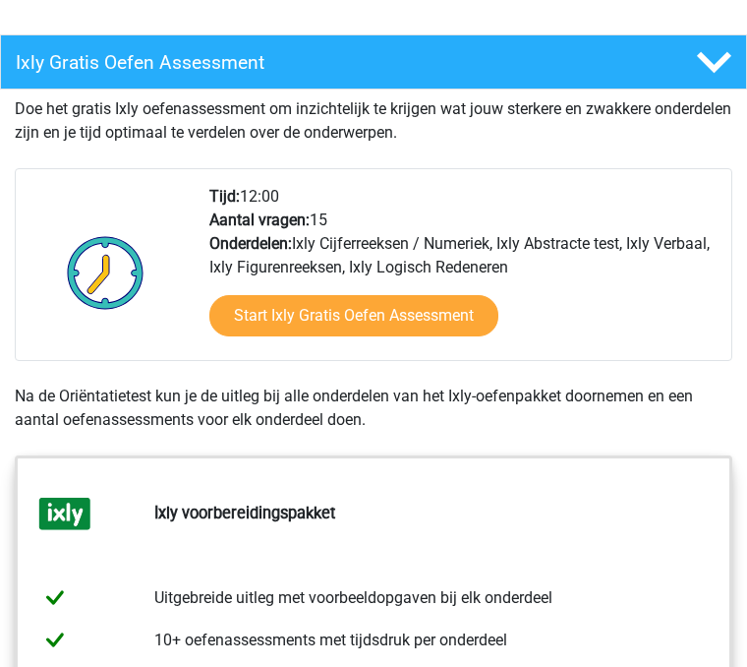
click at [257, 319] on link "Start Ixly Gratis Oefen Assessment" at bounding box center [353, 315] width 289 height 41
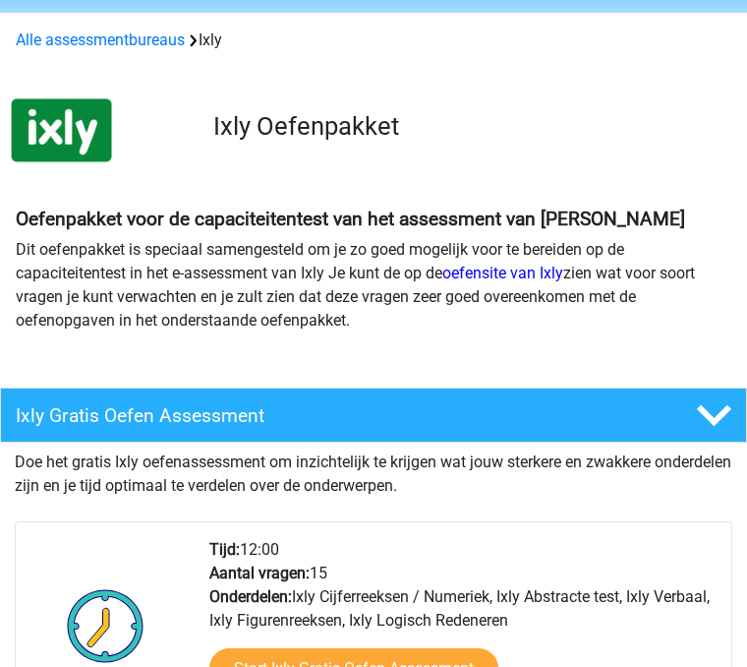
scroll to position [0, 0]
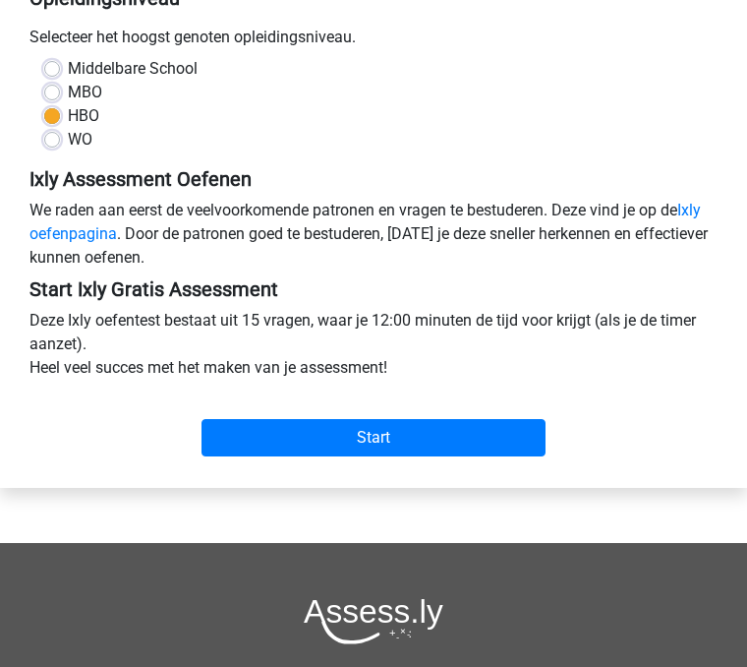
scroll to position [437, 0]
click at [264, 429] on input "Start" at bounding box center [374, 437] width 344 height 37
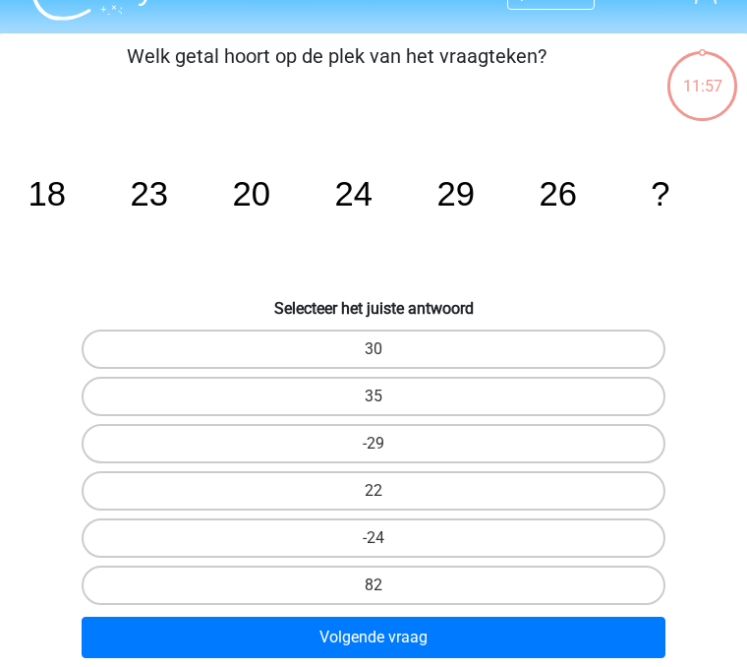
scroll to position [41, 0]
click at [301, 401] on label "35" at bounding box center [374, 396] width 584 height 39
click at [374, 401] on input "35" at bounding box center [380, 402] width 13 height 13
radio input "true"
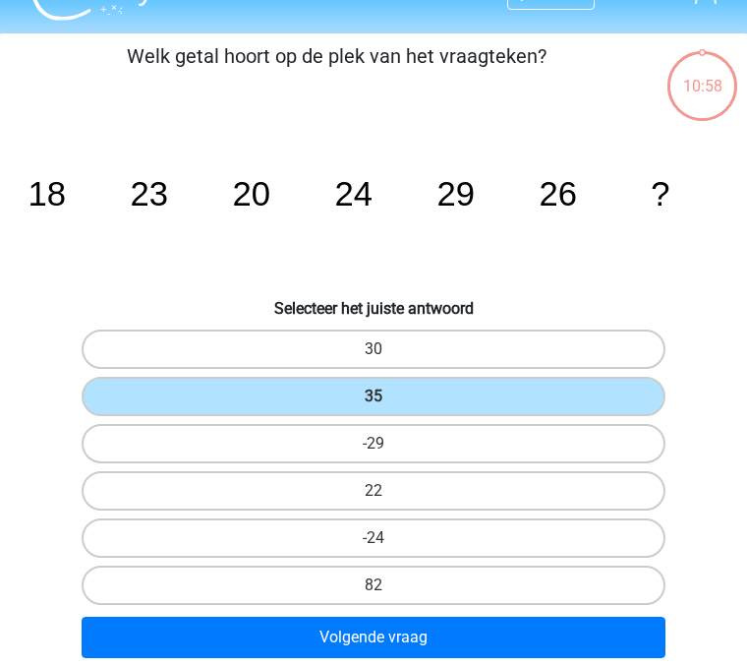
click at [321, 653] on button "Volgende vraag" at bounding box center [374, 636] width 584 height 41
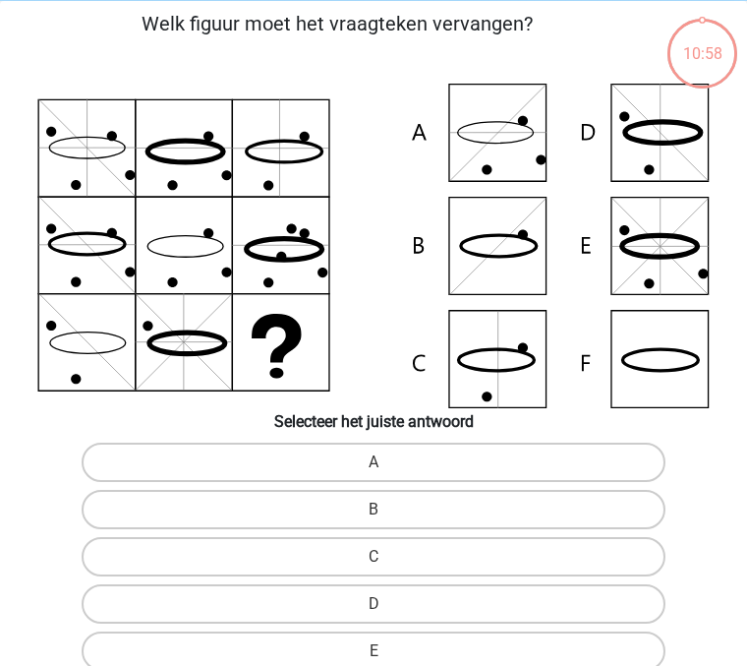
scroll to position [75, 0]
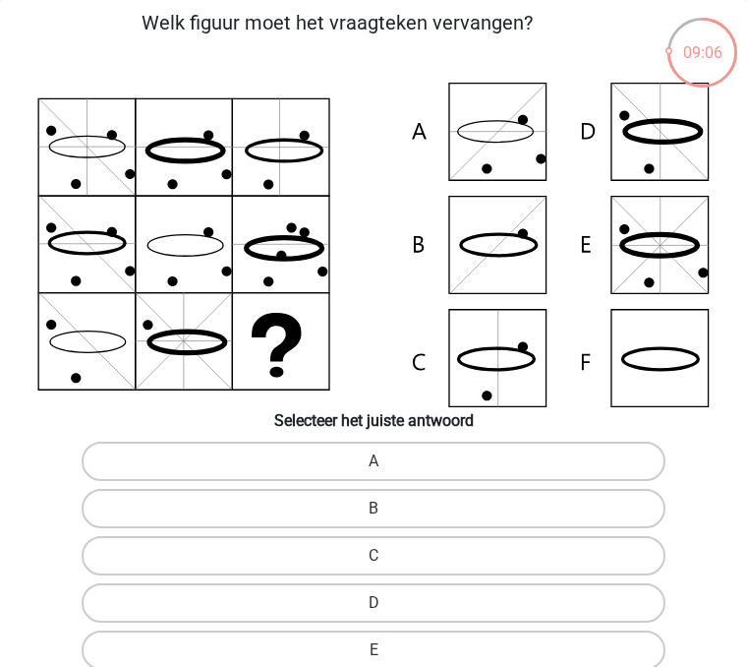
click at [481, 377] on icon at bounding box center [374, 245] width 716 height 324
click at [340, 560] on label "C" at bounding box center [374, 555] width 584 height 39
click at [374, 560] on input "C" at bounding box center [380, 561] width 13 height 13
radio input "true"
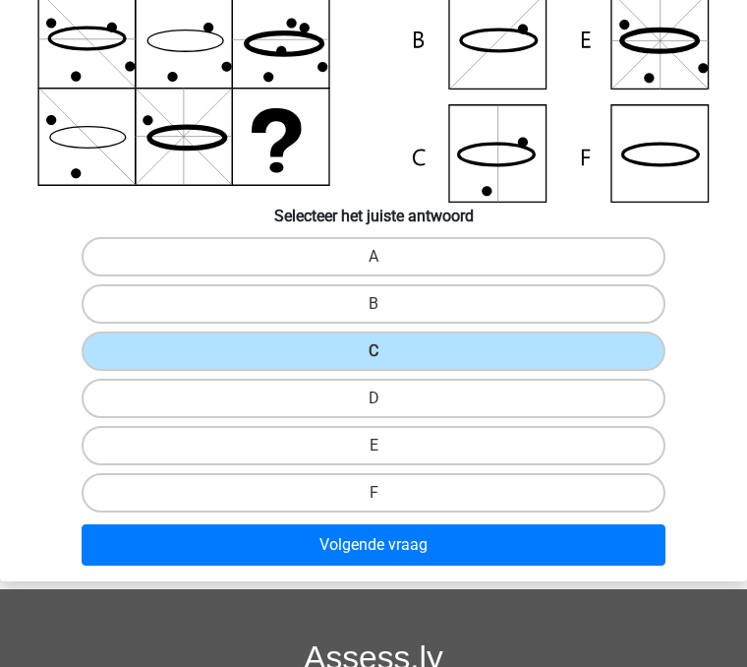
click at [169, 531] on button "Volgende vraag" at bounding box center [374, 544] width 584 height 41
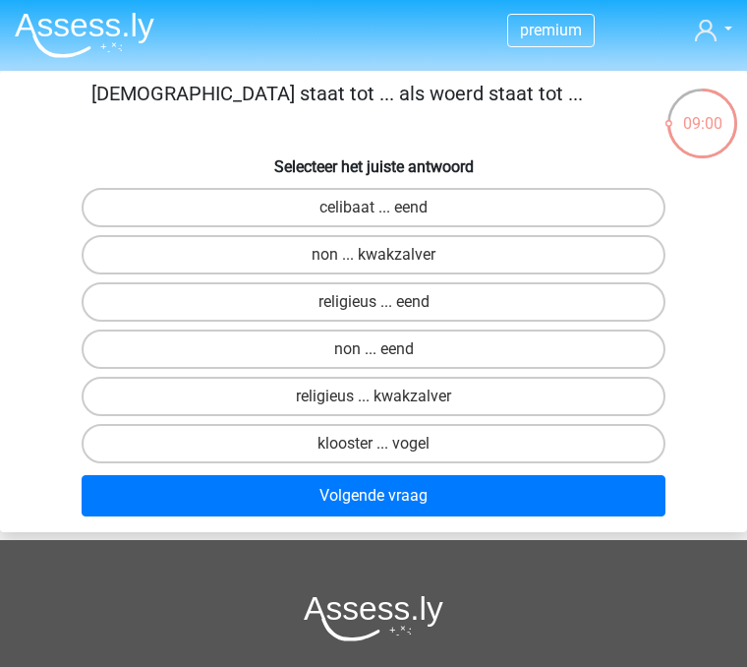
scroll to position [0, 0]
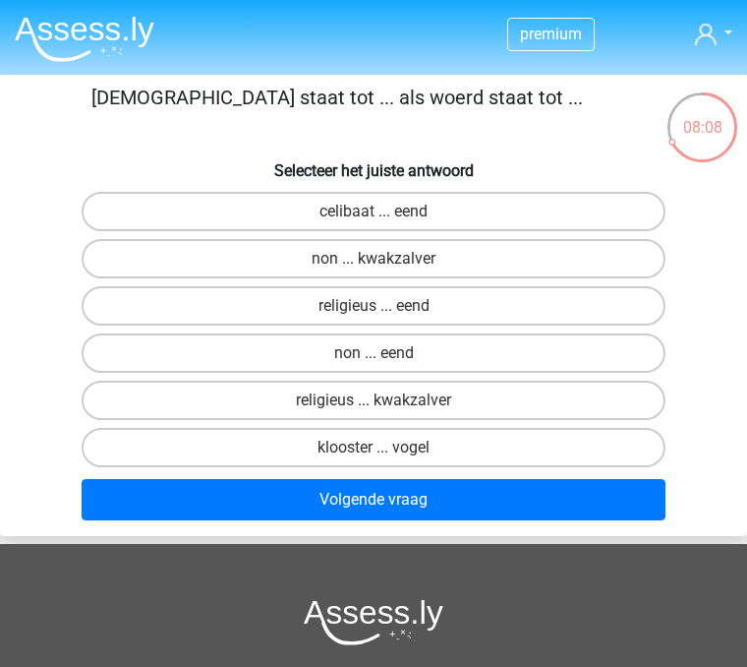
click at [291, 357] on label "non ... eend" at bounding box center [374, 352] width 584 height 39
click at [374, 357] on input "non ... eend" at bounding box center [380, 359] width 13 height 13
radio input "true"
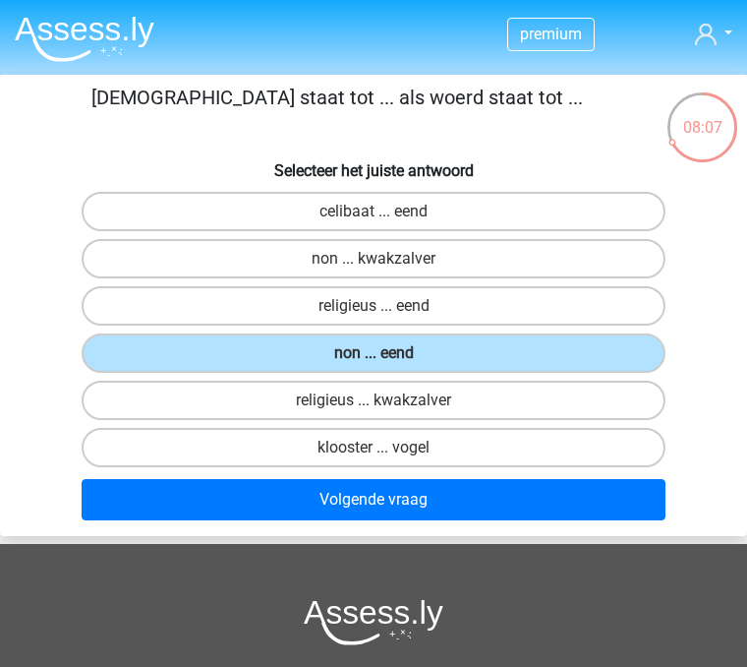
click at [254, 507] on button "Volgende vraag" at bounding box center [374, 499] width 584 height 41
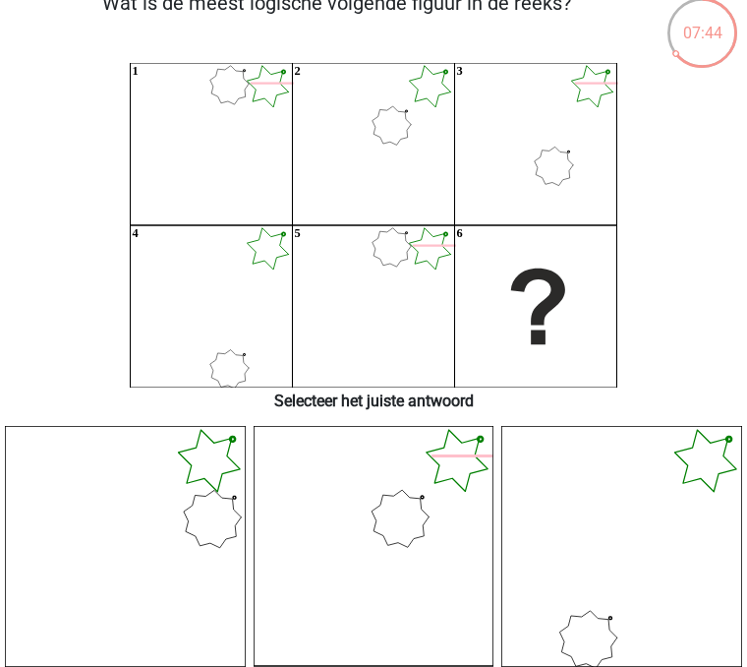
scroll to position [30, 0]
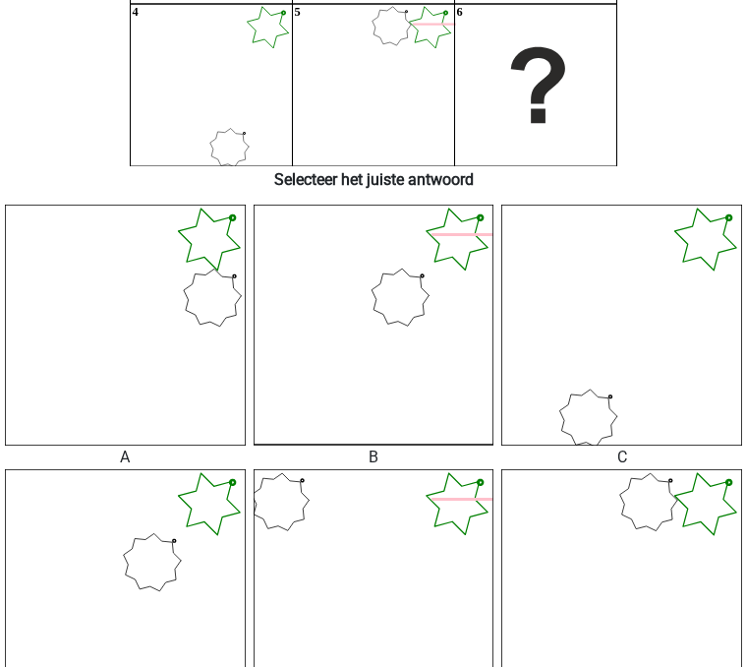
click at [133, 528] on icon at bounding box center [125, 589] width 241 height 241
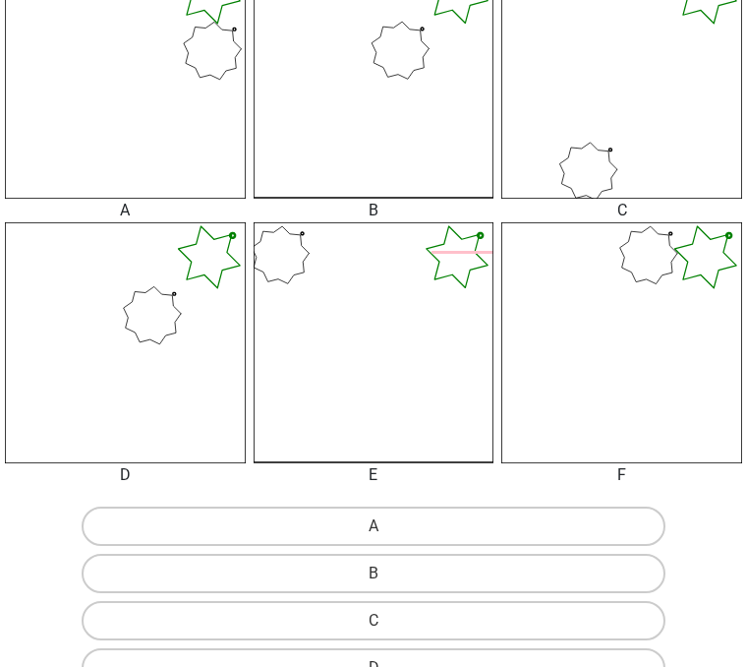
scroll to position [632, 0]
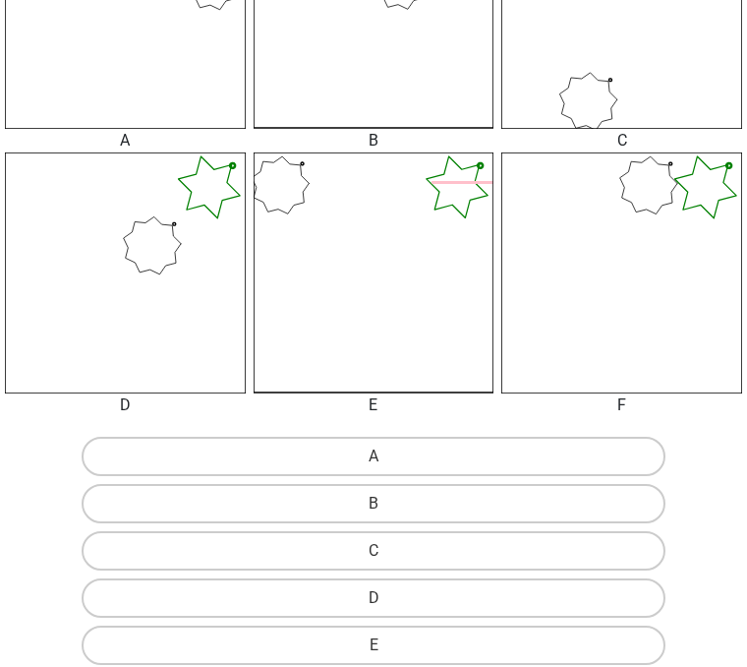
click at [196, 592] on label "D" at bounding box center [374, 597] width 584 height 39
click at [374, 598] on input "D" at bounding box center [380, 604] width 13 height 13
radio input "true"
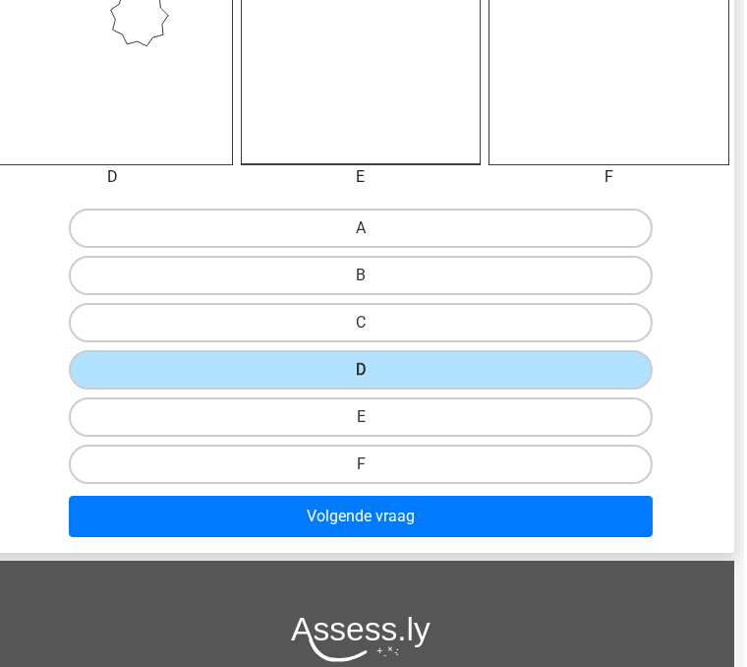
scroll to position [871, 10]
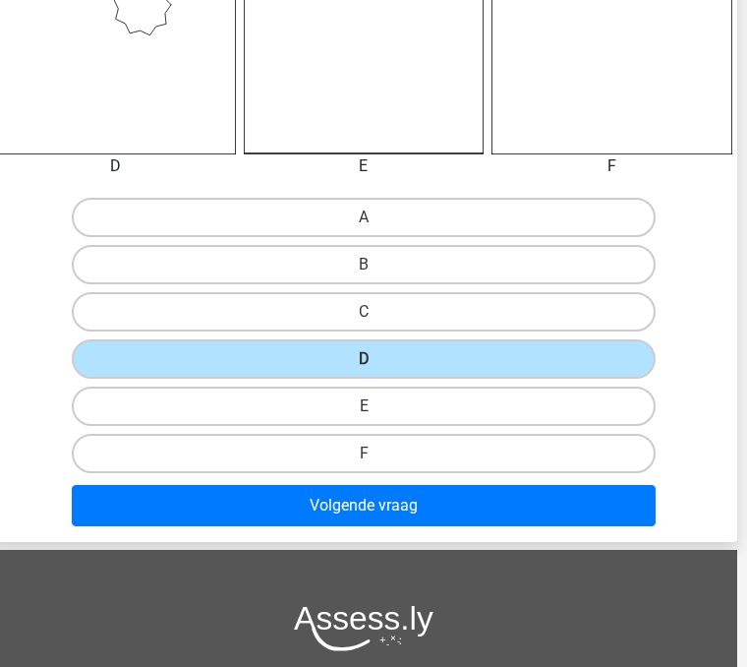
click at [213, 508] on button "Volgende vraag" at bounding box center [364, 505] width 584 height 41
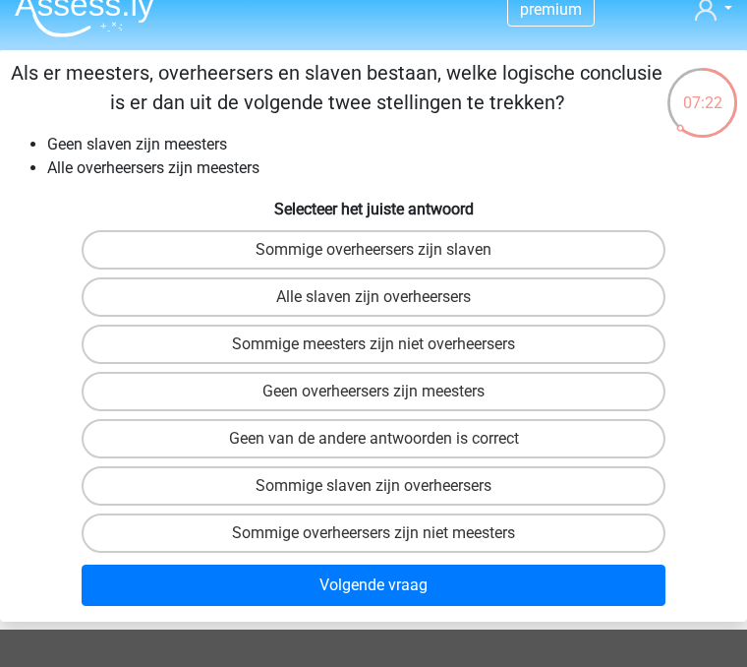
scroll to position [47, 0]
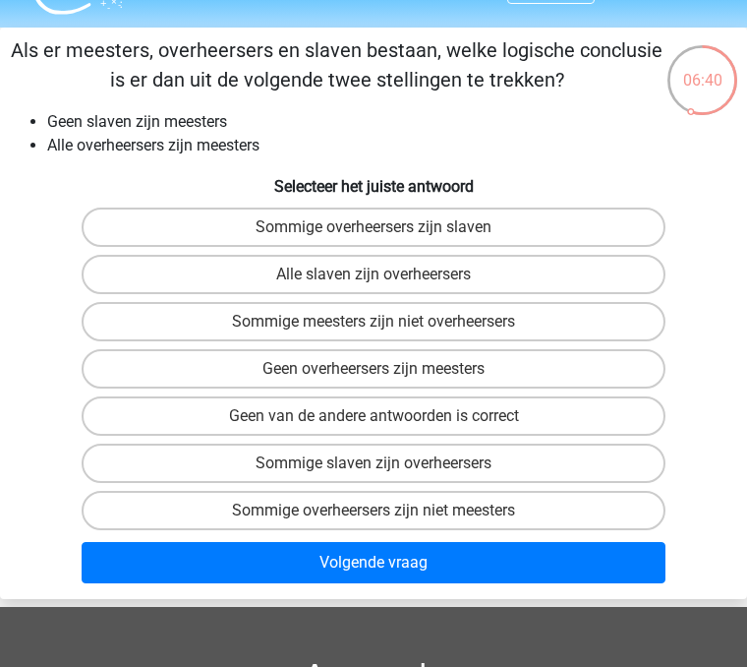
click at [191, 327] on label "Sommige meesters zijn niet overheersers" at bounding box center [374, 321] width 584 height 39
click at [374, 327] on input "Sommige meesters zijn niet overheersers" at bounding box center [380, 327] width 13 height 13
radio input "true"
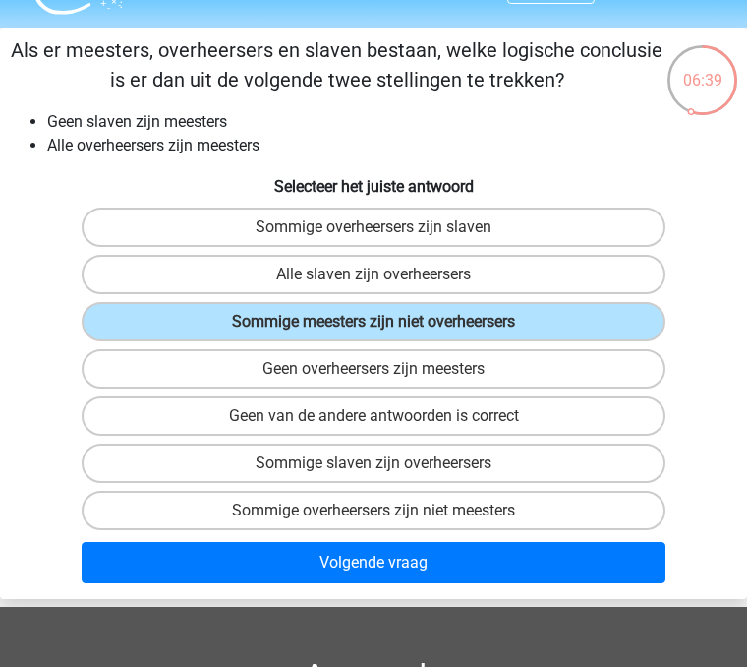
click at [274, 561] on button "Volgende vraag" at bounding box center [374, 562] width 584 height 41
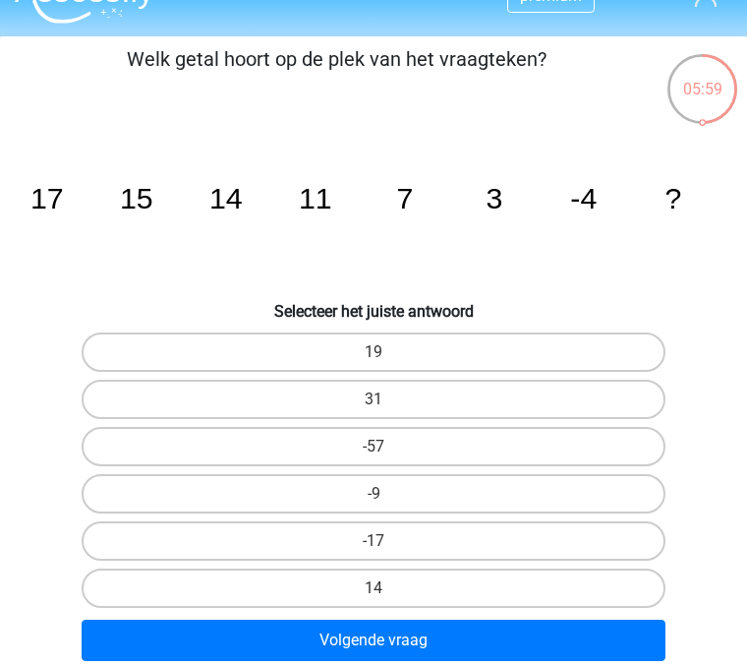
scroll to position [40, 0]
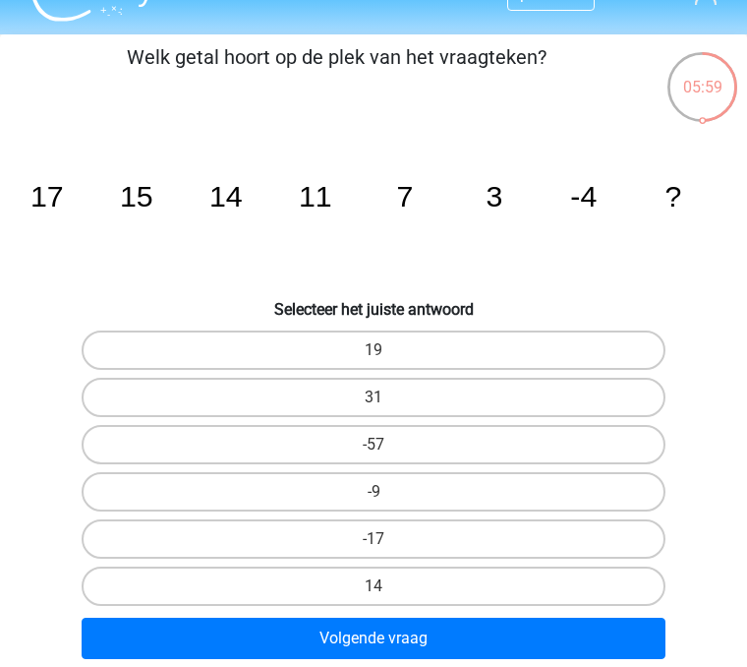
click at [336, 539] on label "-17" at bounding box center [374, 538] width 584 height 39
click at [374, 539] on input "-17" at bounding box center [380, 545] width 13 height 13
radio input "true"
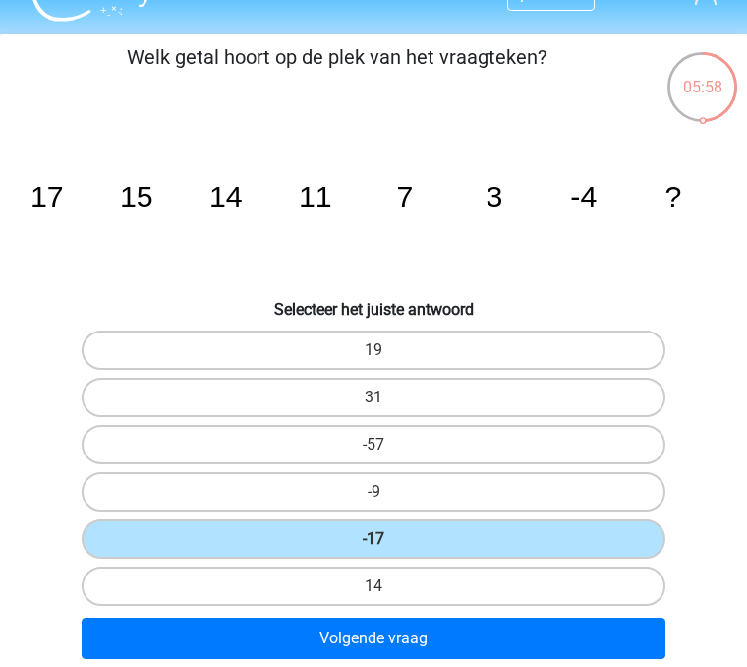
click at [335, 655] on button "Volgende vraag" at bounding box center [374, 637] width 584 height 41
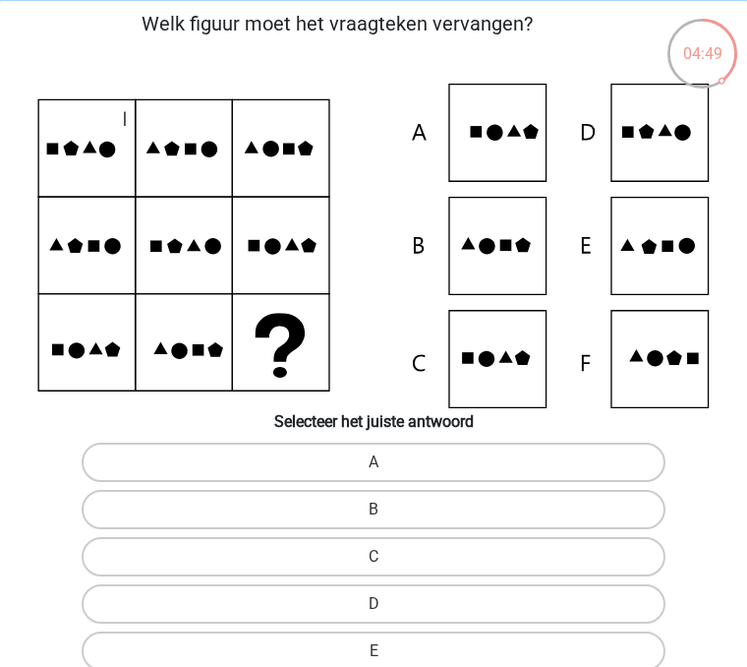
scroll to position [68, 0]
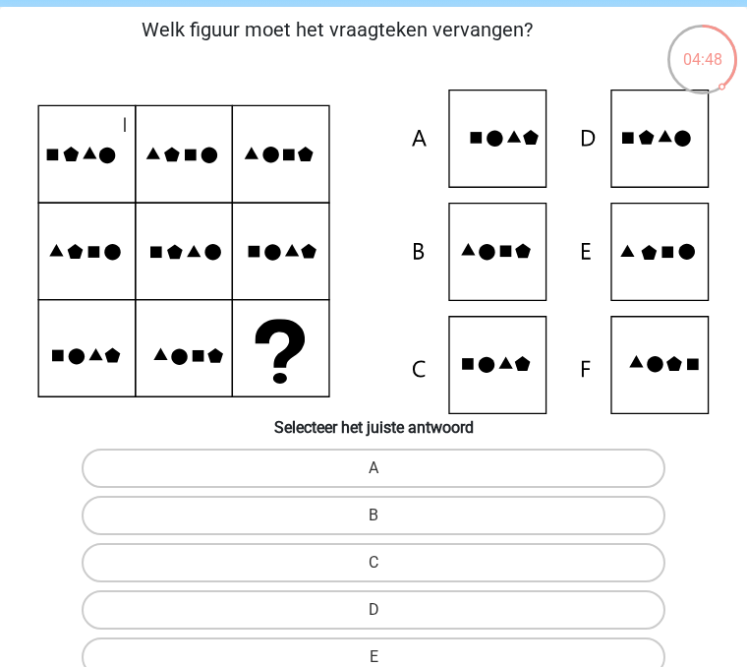
click at [281, 663] on label "E" at bounding box center [374, 656] width 584 height 39
click at [374, 663] on input "E" at bounding box center [380, 663] width 13 height 13
radio input "true"
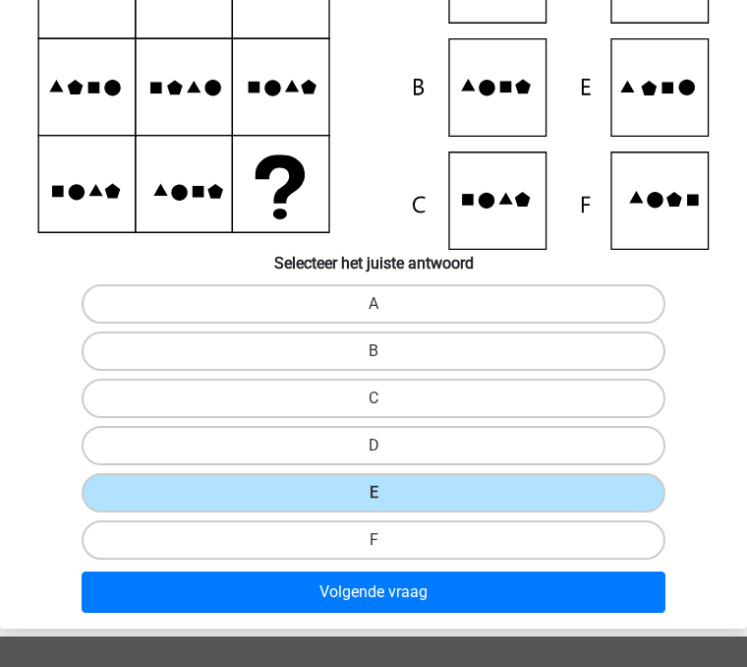
click at [274, 587] on button "Volgende vraag" at bounding box center [374, 591] width 584 height 41
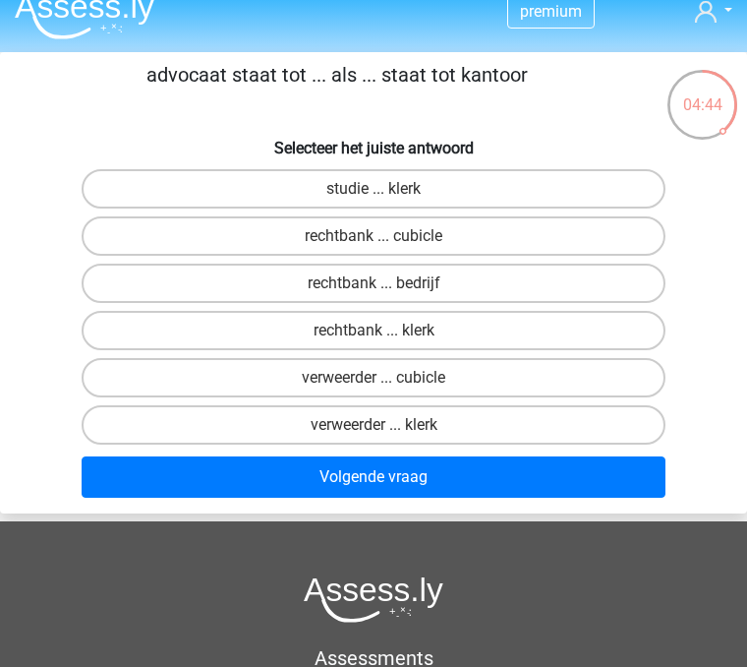
scroll to position [24, 0]
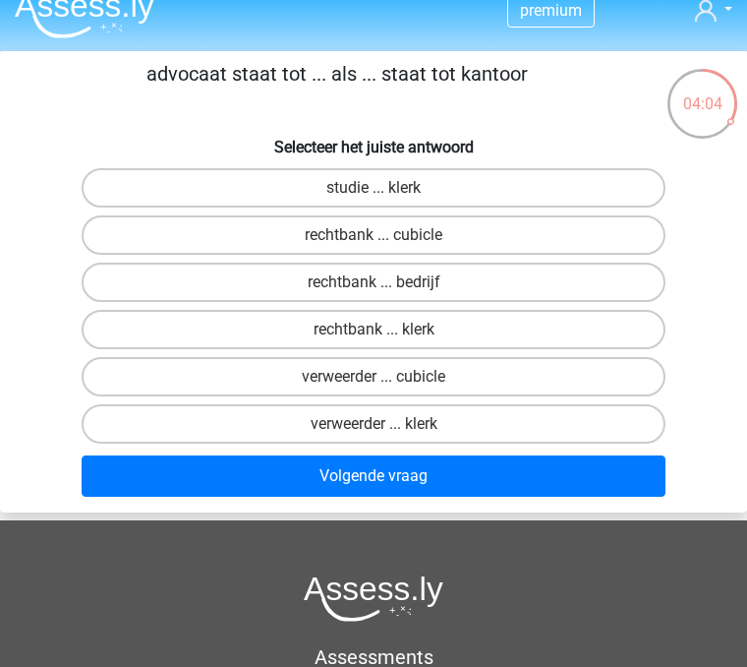
click at [335, 325] on label "rechtbank ... klerk" at bounding box center [374, 329] width 584 height 39
click at [374, 329] on input "rechtbank ... klerk" at bounding box center [380, 335] width 13 height 13
radio input "true"
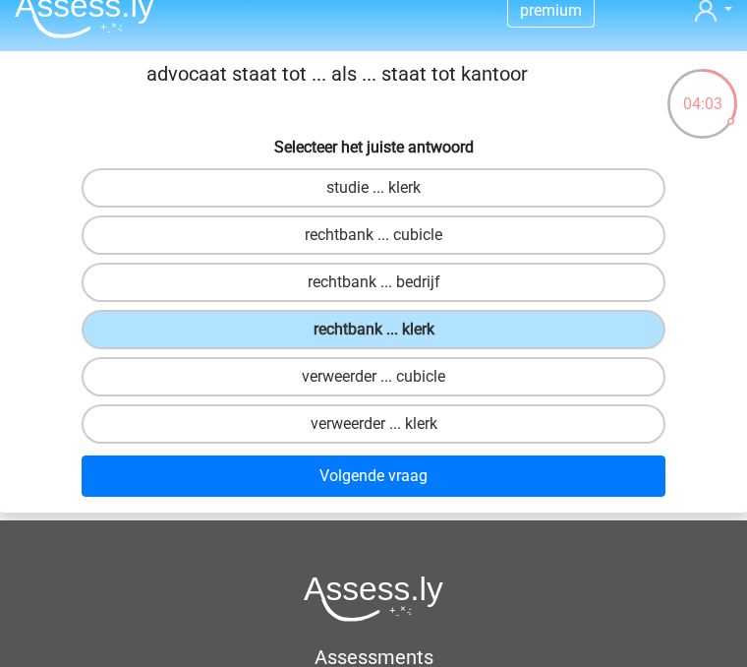
click at [331, 476] on button "Volgende vraag" at bounding box center [374, 475] width 584 height 41
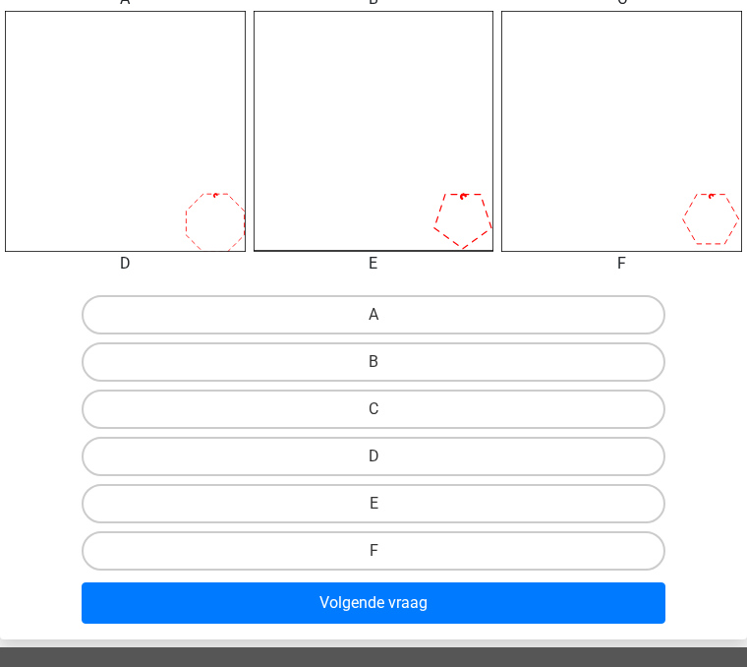
scroll to position [773, 0]
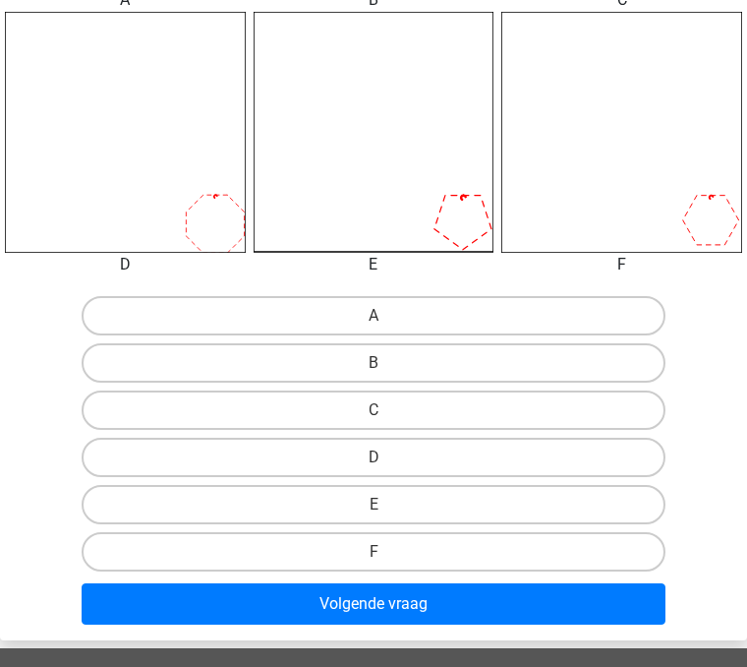
click at [293, 452] on label "D" at bounding box center [374, 457] width 584 height 39
click at [374, 457] on input "D" at bounding box center [380, 463] width 13 height 13
radio input "true"
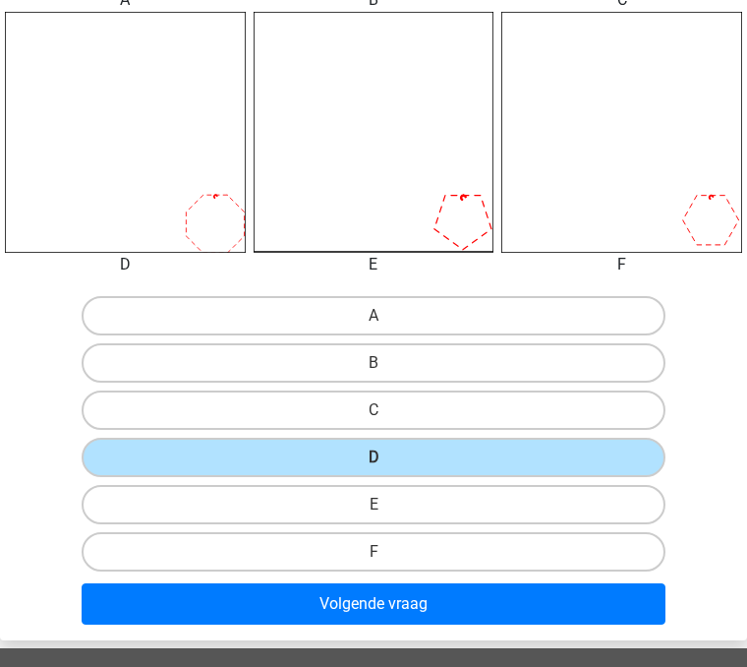
click at [346, 595] on button "Volgende vraag" at bounding box center [374, 603] width 584 height 41
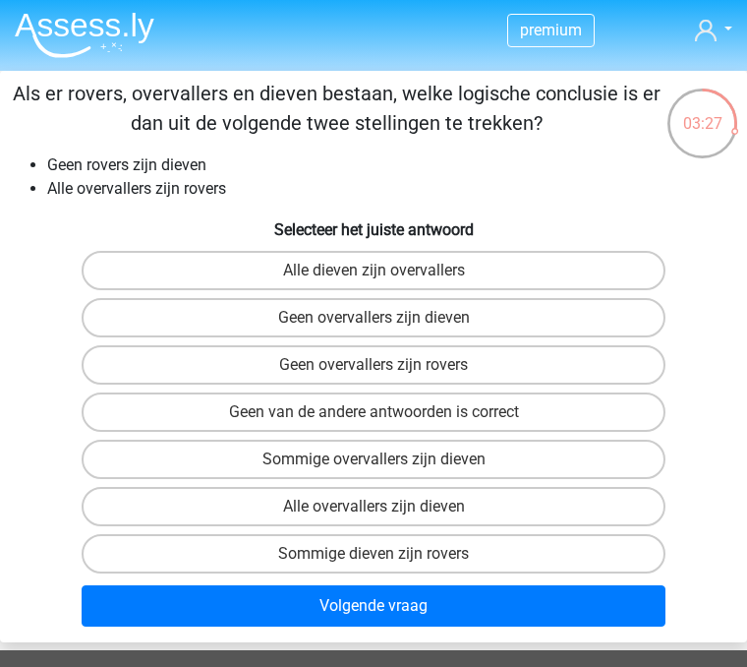
scroll to position [3, 0]
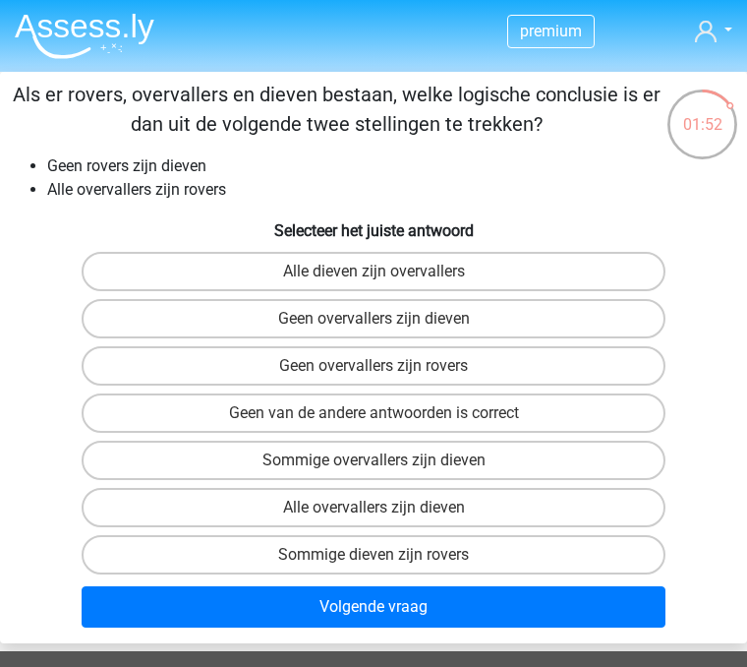
click at [225, 416] on label "Geen van de andere antwoorden is correct" at bounding box center [374, 412] width 584 height 39
click at [374, 416] on input "Geen van de andere antwoorden is correct" at bounding box center [380, 419] width 13 height 13
radio input "true"
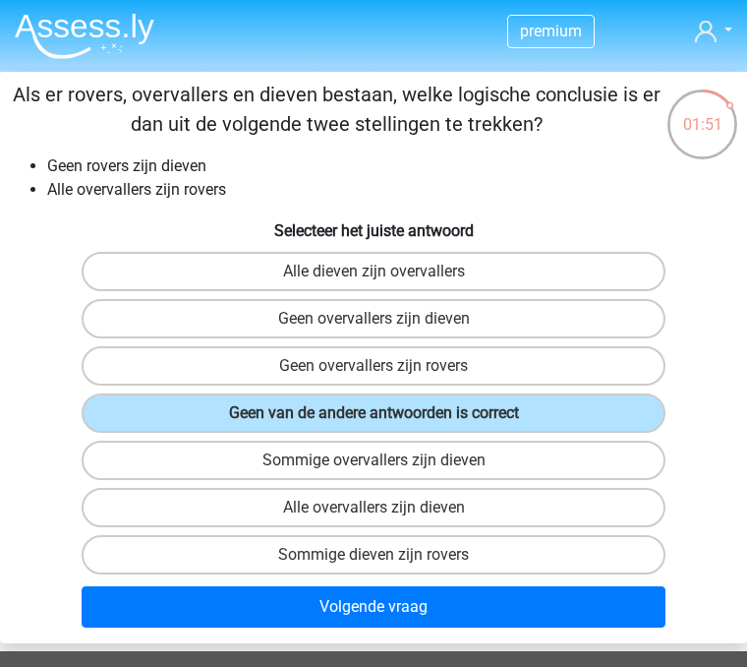
click at [295, 613] on button "Volgende vraag" at bounding box center [374, 606] width 584 height 41
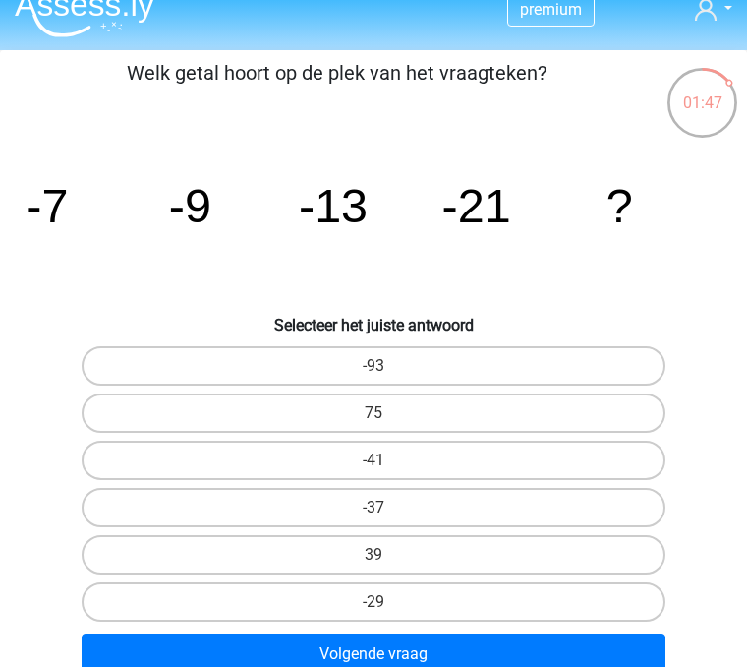
scroll to position [24, 0]
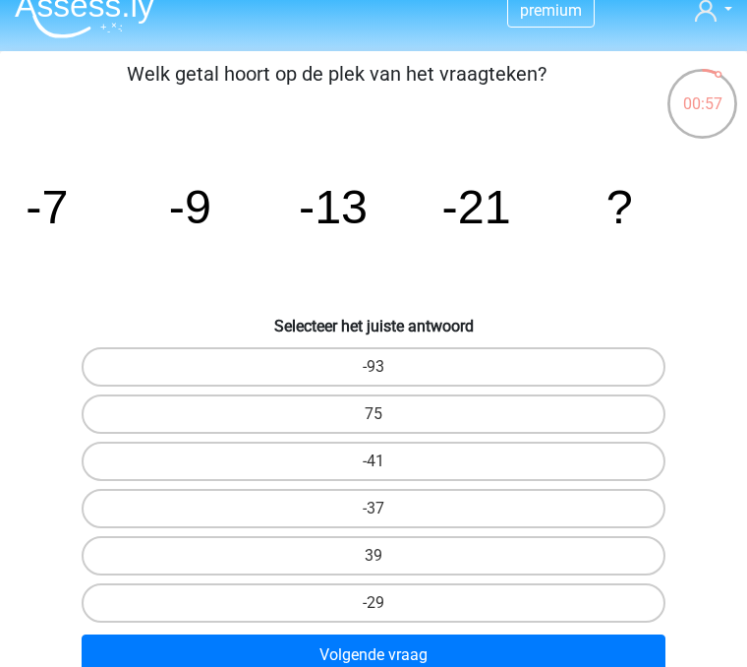
click at [247, 499] on label "-37" at bounding box center [374, 508] width 584 height 39
click at [374, 508] on input "-37" at bounding box center [380, 514] width 13 height 13
radio input "true"
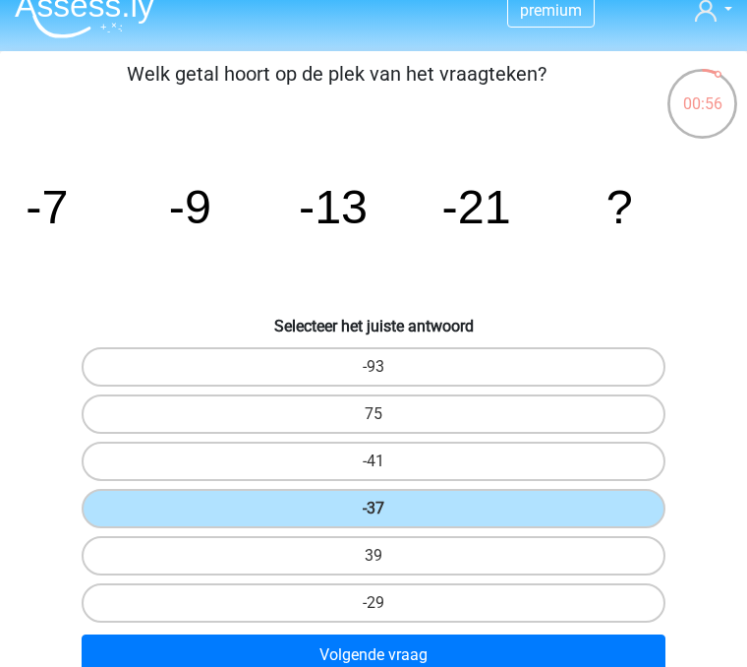
click at [297, 653] on button "Volgende vraag" at bounding box center [374, 654] width 584 height 41
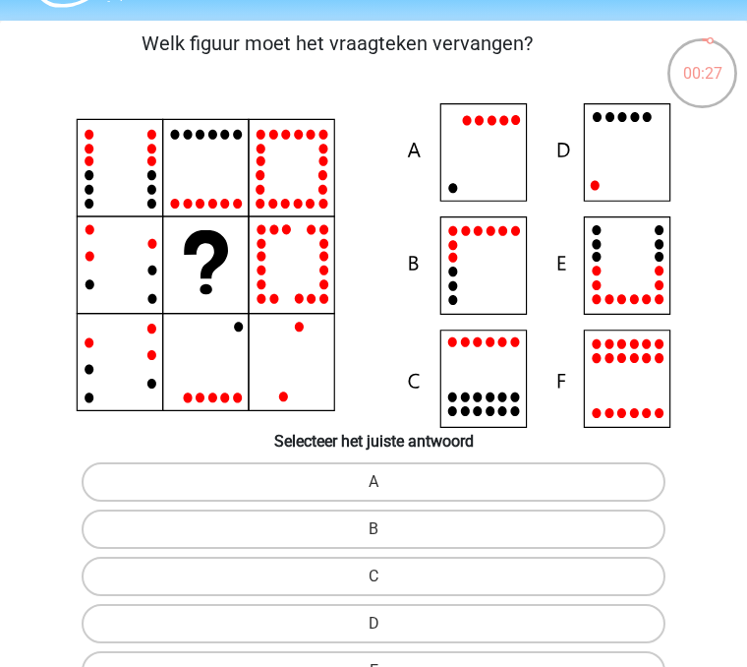
scroll to position [79, 0]
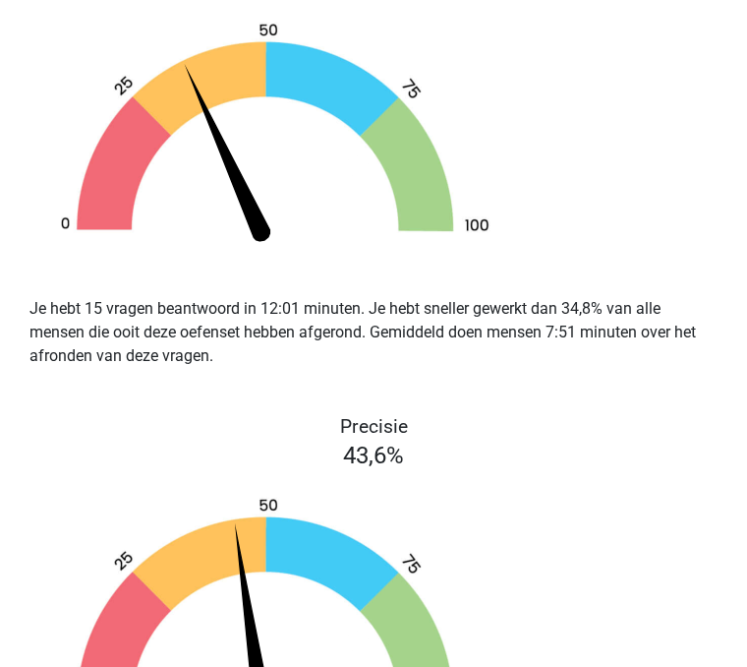
scroll to position [3359, 0]
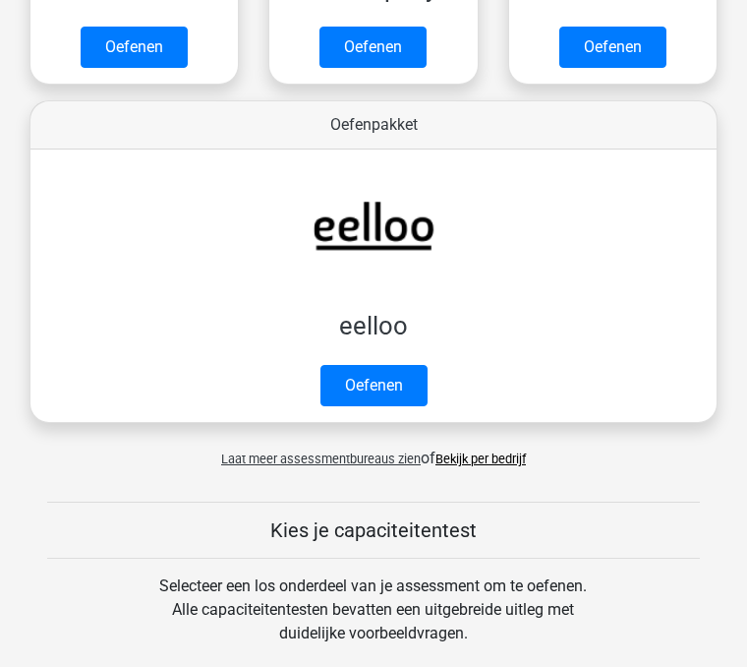
scroll to position [613, 0]
click at [348, 393] on link "Oefenen" at bounding box center [374, 385] width 107 height 41
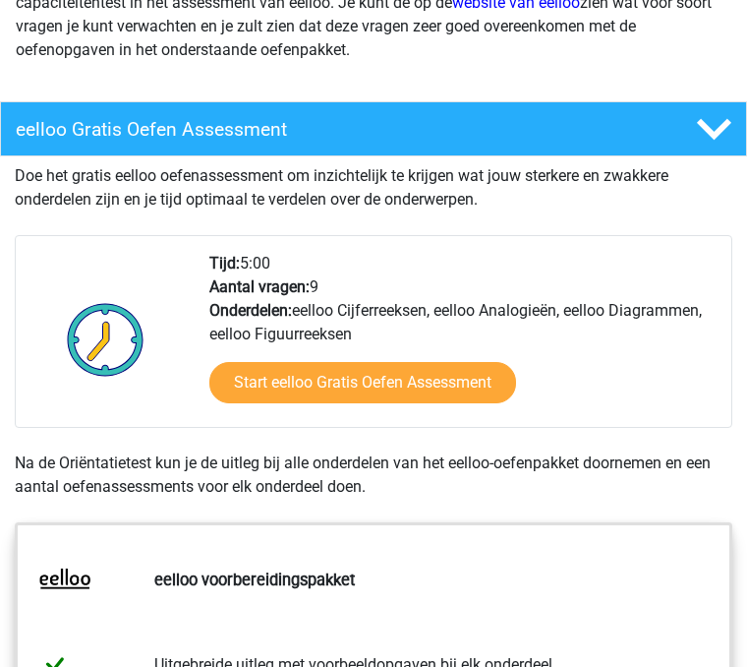
scroll to position [337, 0]
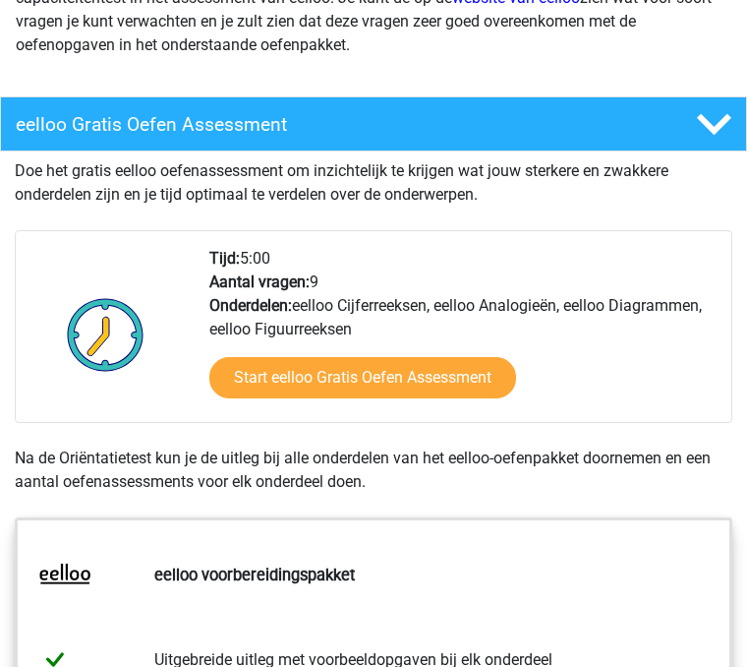
click at [299, 365] on link "Start eelloo Gratis Oefen Assessment" at bounding box center [362, 377] width 307 height 41
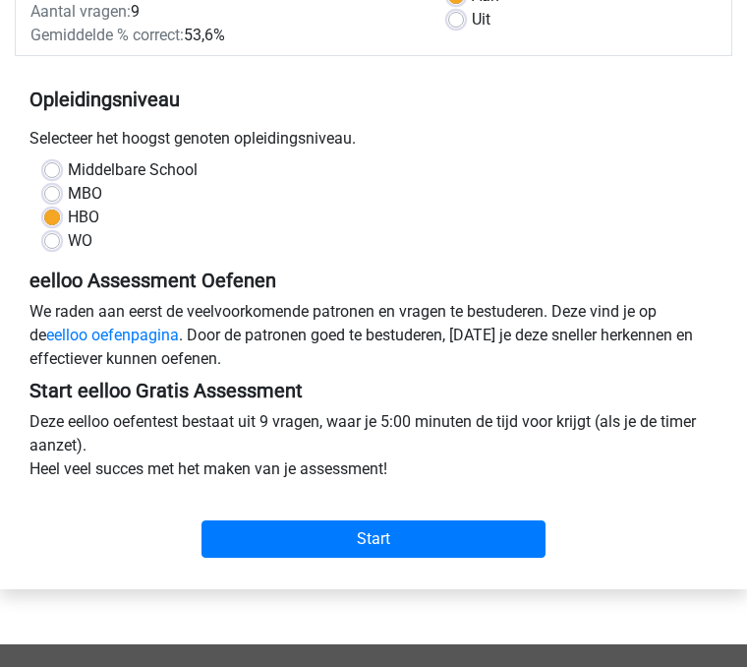
scroll to position [341, 0]
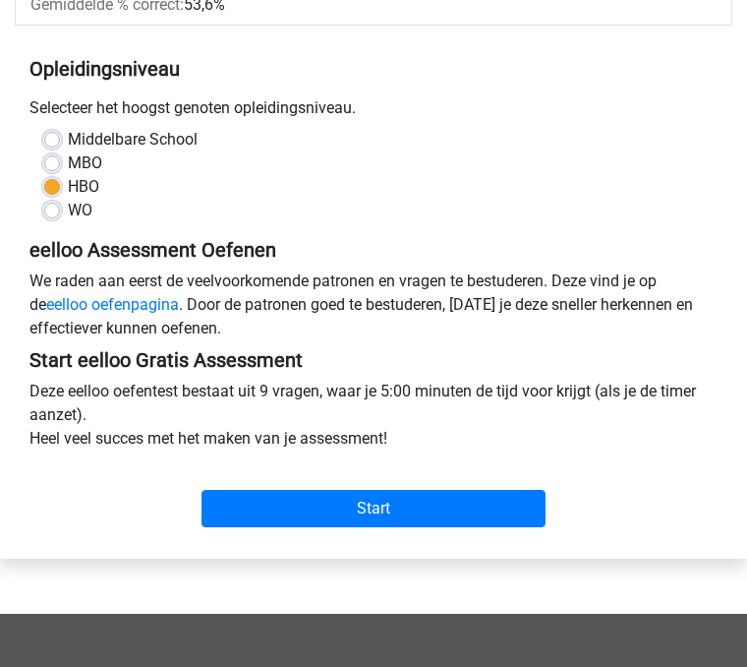
click at [275, 491] on input "Start" at bounding box center [374, 509] width 344 height 37
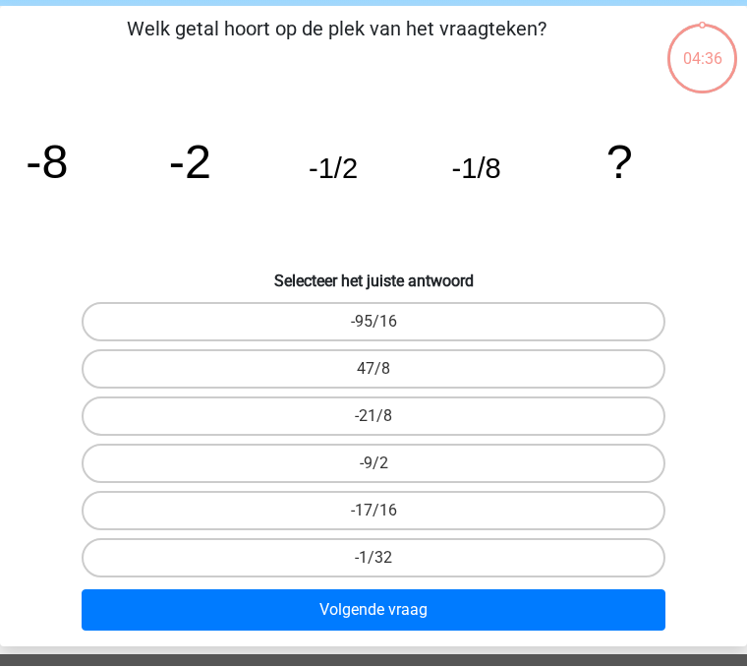
scroll to position [69, 0]
click at [318, 556] on label "-1/32" at bounding box center [374, 557] width 584 height 39
click at [374, 557] on input "-1/32" at bounding box center [380, 563] width 13 height 13
radio input "true"
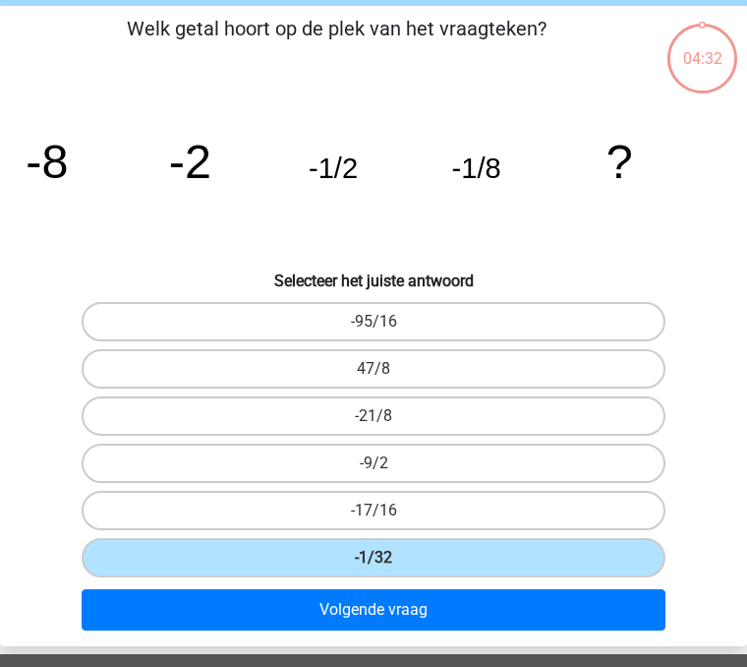
click at [311, 601] on button "Volgende vraag" at bounding box center [374, 609] width 584 height 41
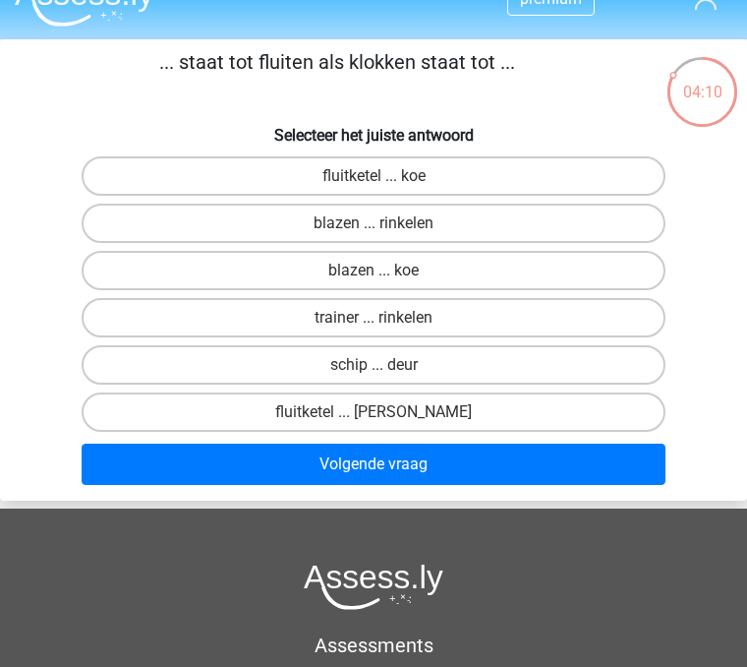
scroll to position [43, 0]
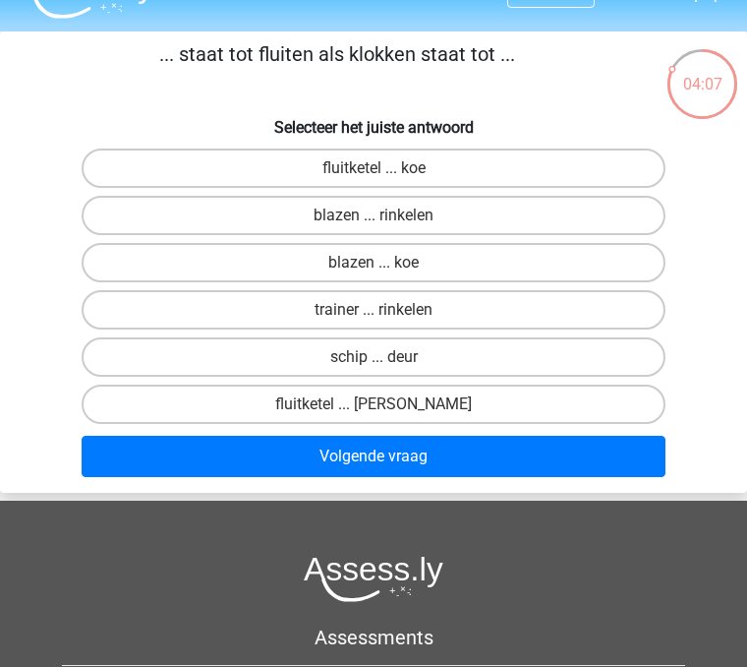
click at [335, 400] on label "fluitketel ... [PERSON_NAME]" at bounding box center [374, 403] width 584 height 39
click at [374, 404] on input "fluitketel ... [PERSON_NAME]" at bounding box center [380, 410] width 13 height 13
radio input "true"
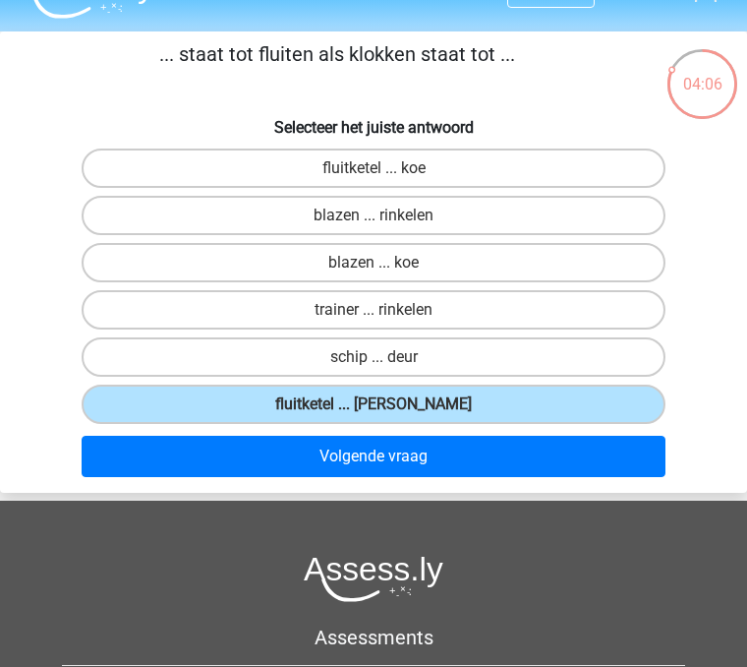
click at [273, 471] on button "Volgende vraag" at bounding box center [374, 456] width 584 height 41
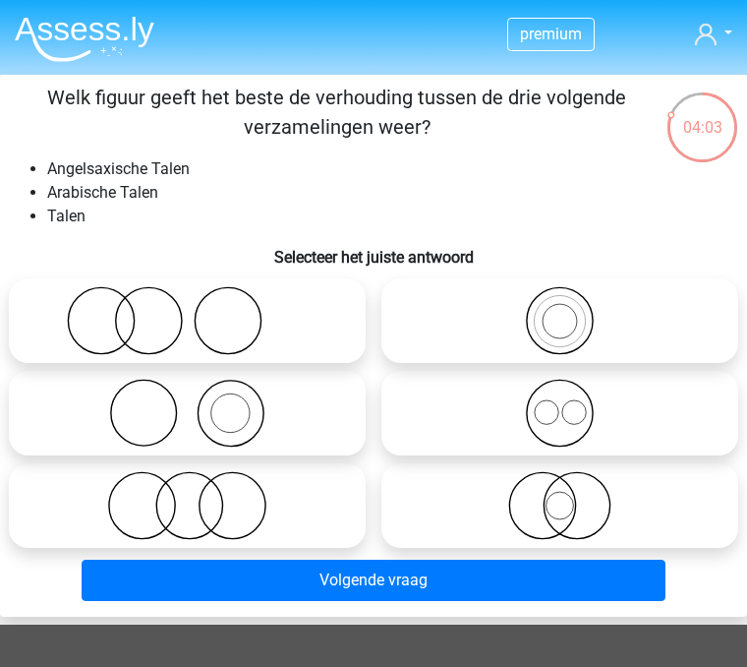
scroll to position [2, 0]
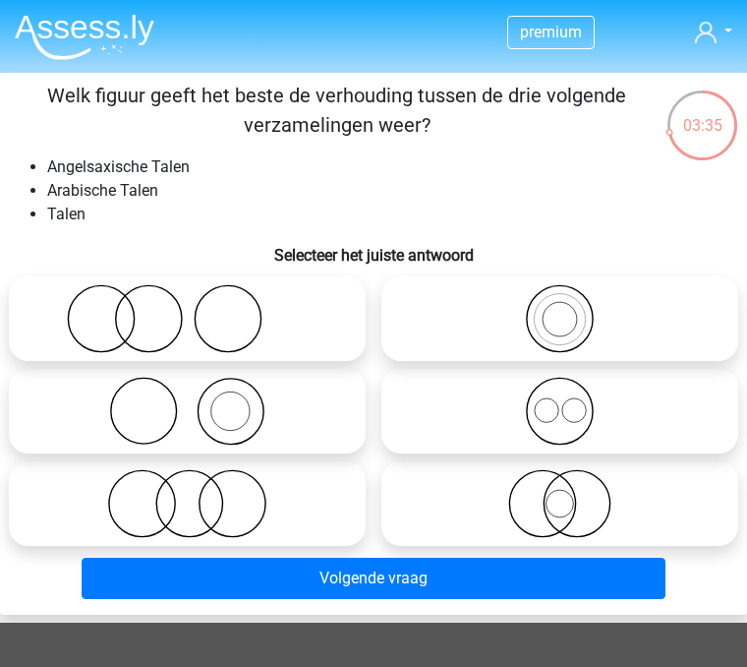
click at [143, 503] on icon at bounding box center [187, 503] width 341 height 69
click at [188, 494] on input "radio" at bounding box center [194, 487] width 13 height 13
radio input "true"
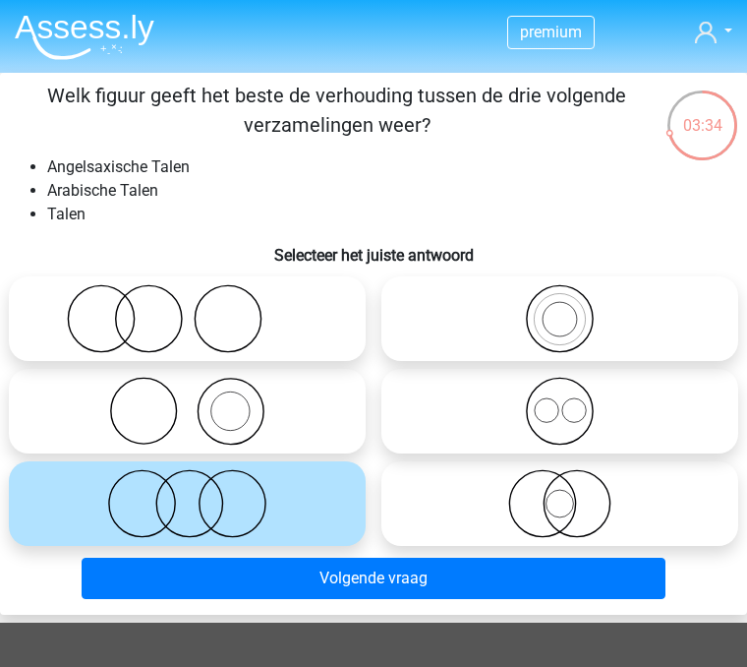
click at [185, 593] on button "Volgende vraag" at bounding box center [374, 577] width 584 height 41
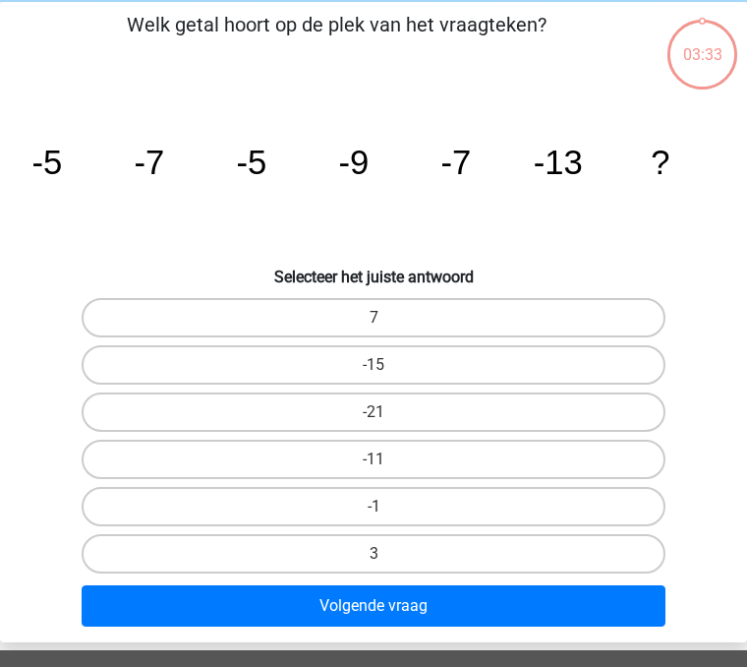
scroll to position [75, 0]
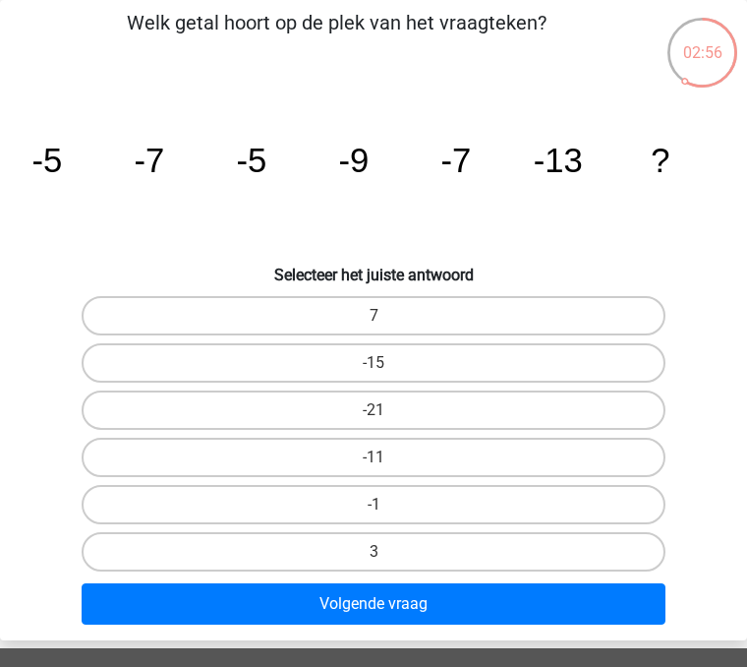
click at [257, 451] on label "-11" at bounding box center [374, 457] width 584 height 39
click at [374, 457] on input "-11" at bounding box center [380, 463] width 13 height 13
radio input "true"
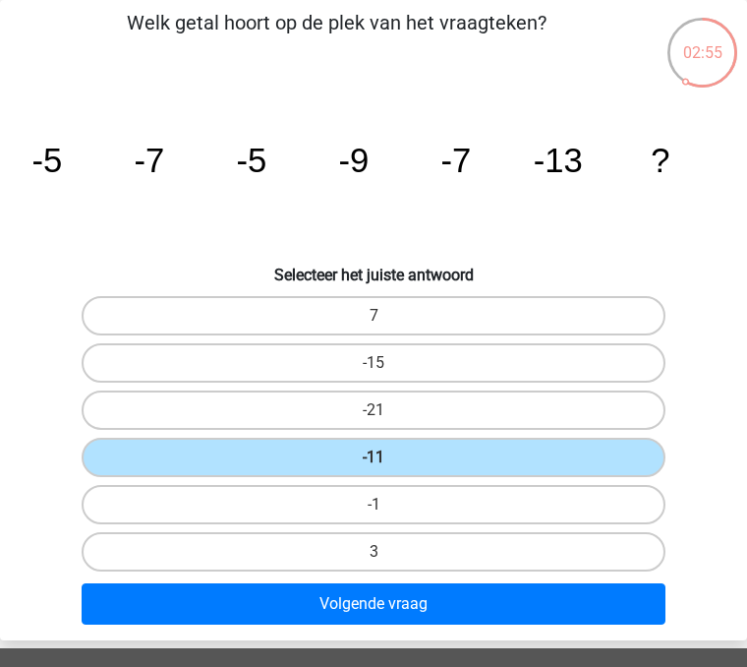
click at [296, 594] on button "Volgende vraag" at bounding box center [374, 603] width 584 height 41
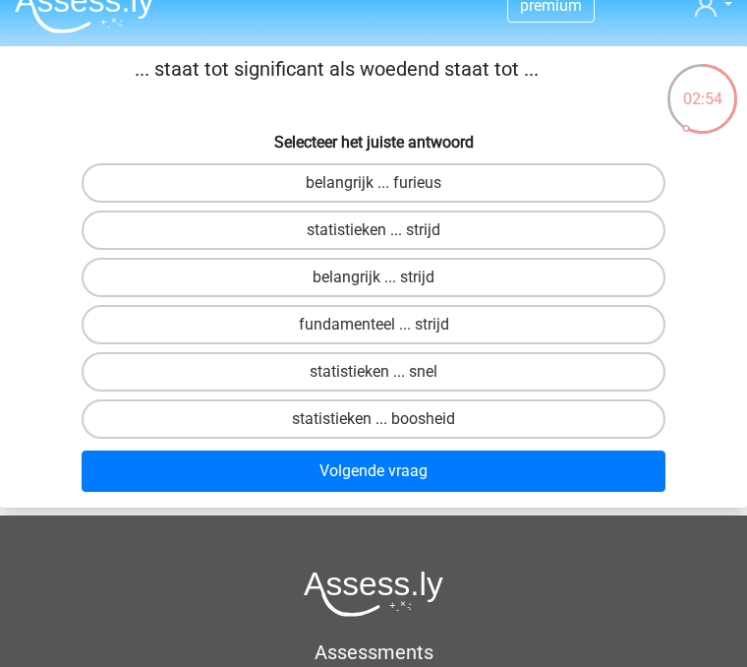
scroll to position [28, 0]
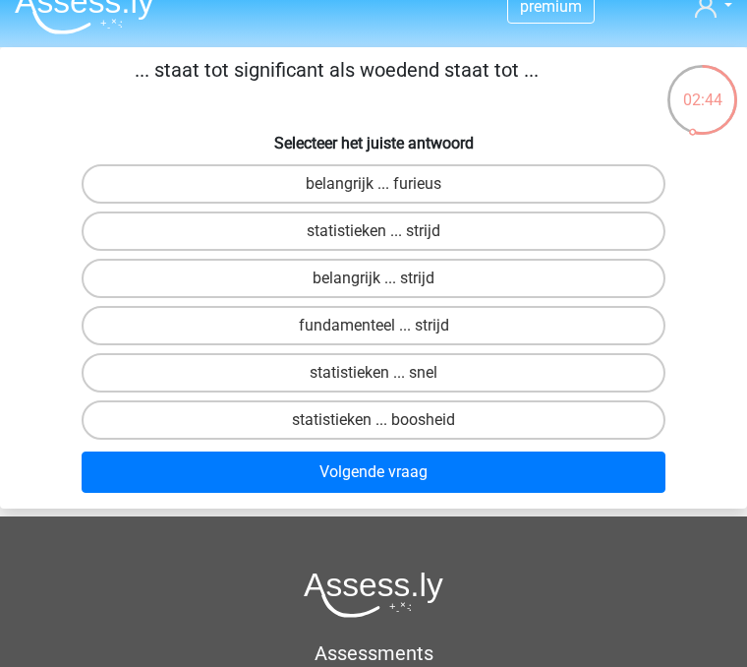
click at [157, 183] on label "belangrijk ... furieus" at bounding box center [374, 183] width 584 height 39
click at [374, 184] on input "belangrijk ... furieus" at bounding box center [380, 190] width 13 height 13
radio input "true"
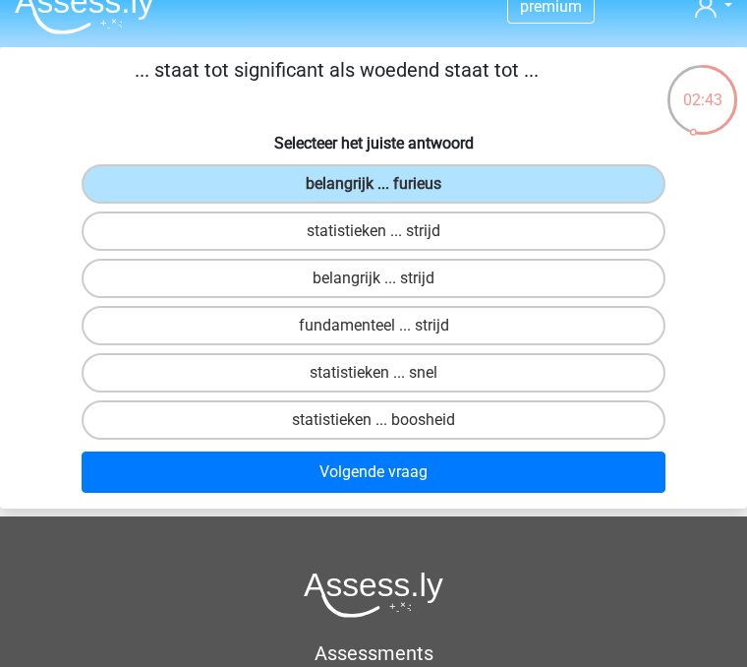
click at [265, 479] on button "Volgende vraag" at bounding box center [374, 471] width 584 height 41
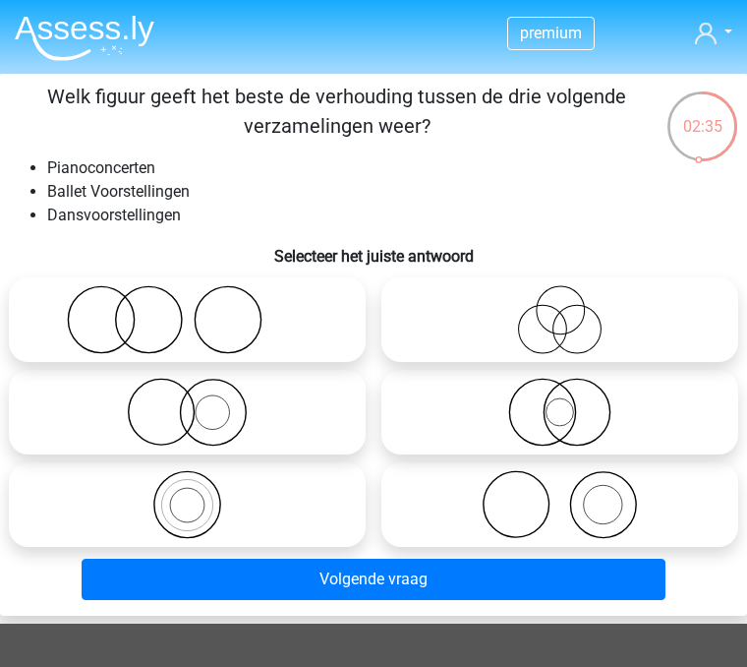
scroll to position [0, 0]
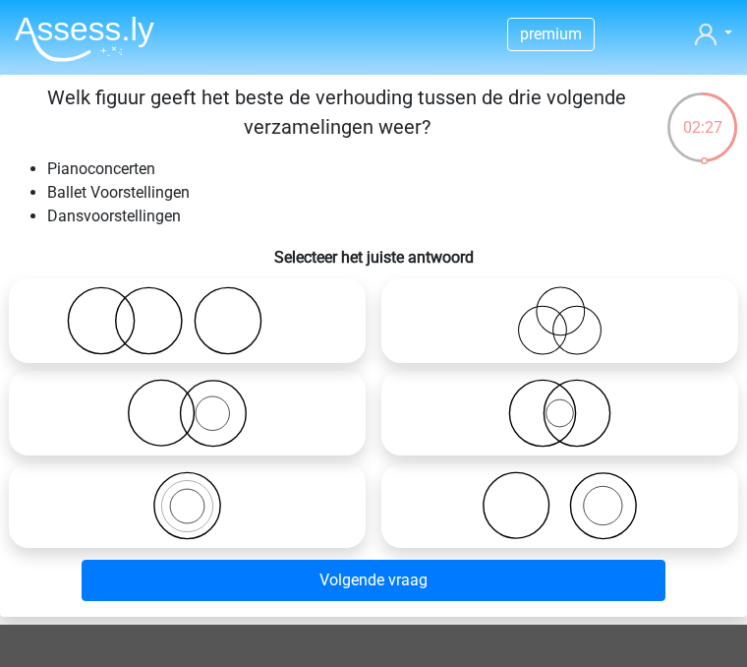
click at [507, 413] on icon at bounding box center [559, 413] width 341 height 69
click at [560, 403] on input "radio" at bounding box center [566, 396] width 13 height 13
radio input "true"
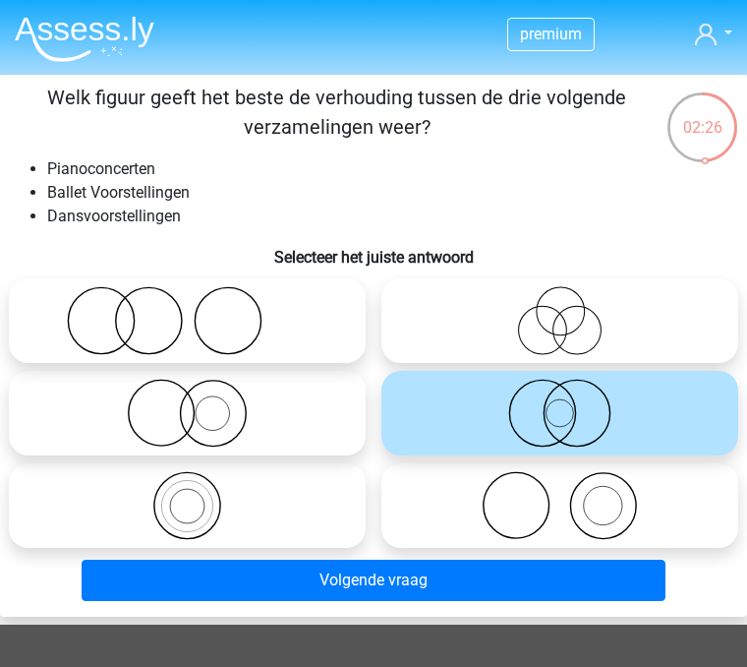
click at [339, 577] on button "Volgende vraag" at bounding box center [374, 579] width 584 height 41
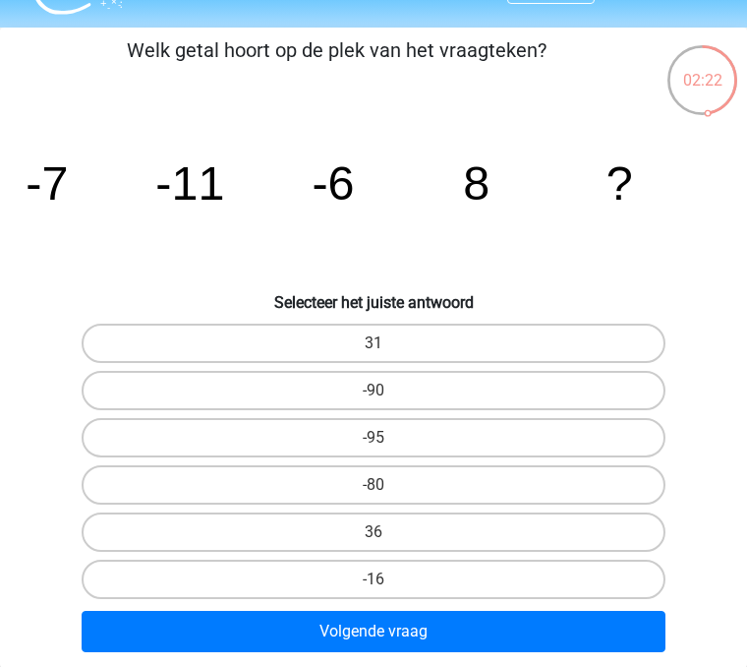
scroll to position [64, 0]
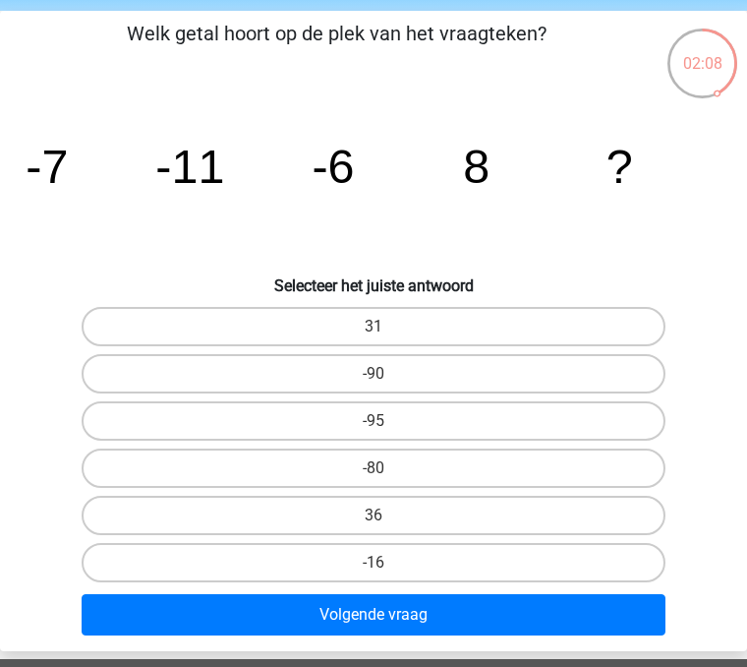
click at [326, 508] on label "36" at bounding box center [374, 515] width 584 height 39
click at [374, 515] on input "36" at bounding box center [380, 521] width 13 height 13
radio input "true"
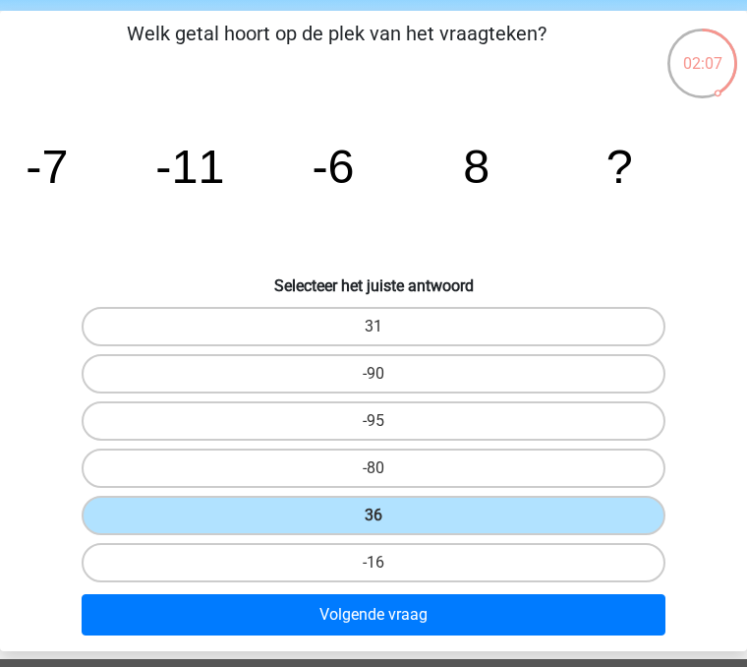
click at [335, 618] on button "Volgende vraag" at bounding box center [374, 614] width 584 height 41
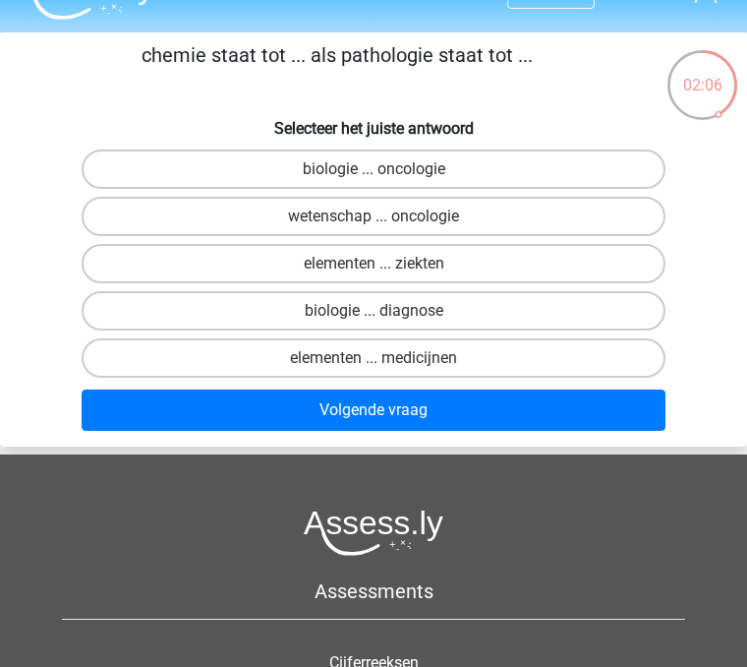
scroll to position [39, 0]
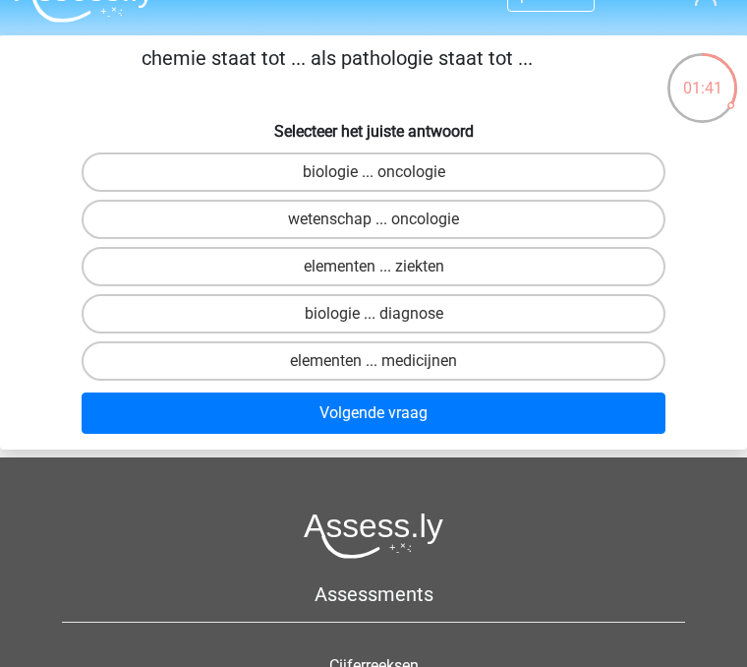
click at [248, 314] on label "biologie ... diagnose" at bounding box center [374, 313] width 584 height 39
click at [374, 314] on input "biologie ... diagnose" at bounding box center [380, 320] width 13 height 13
radio input "true"
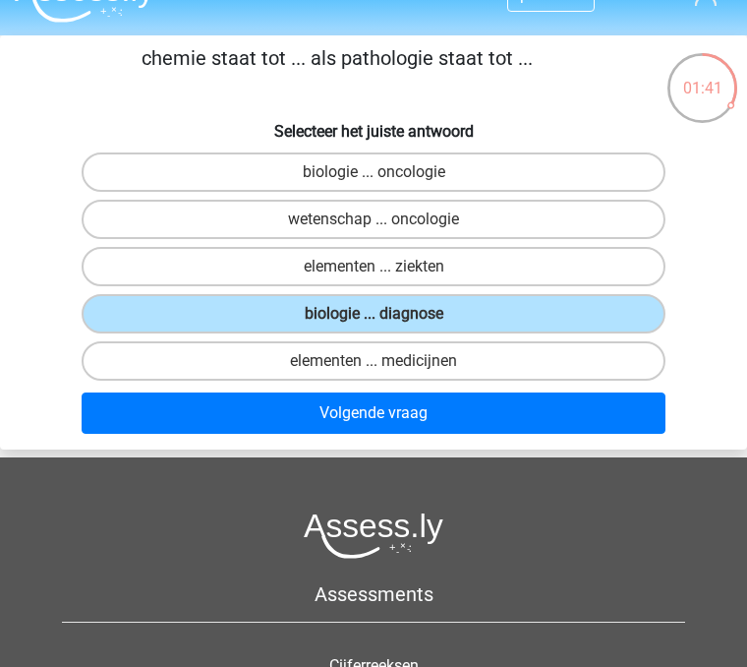
click at [230, 418] on button "Volgende vraag" at bounding box center [374, 412] width 584 height 41
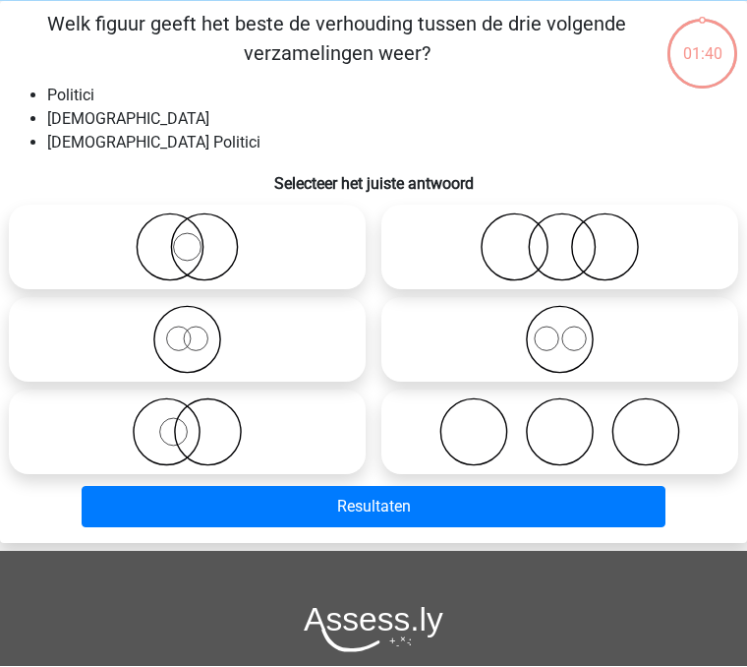
scroll to position [75, 0]
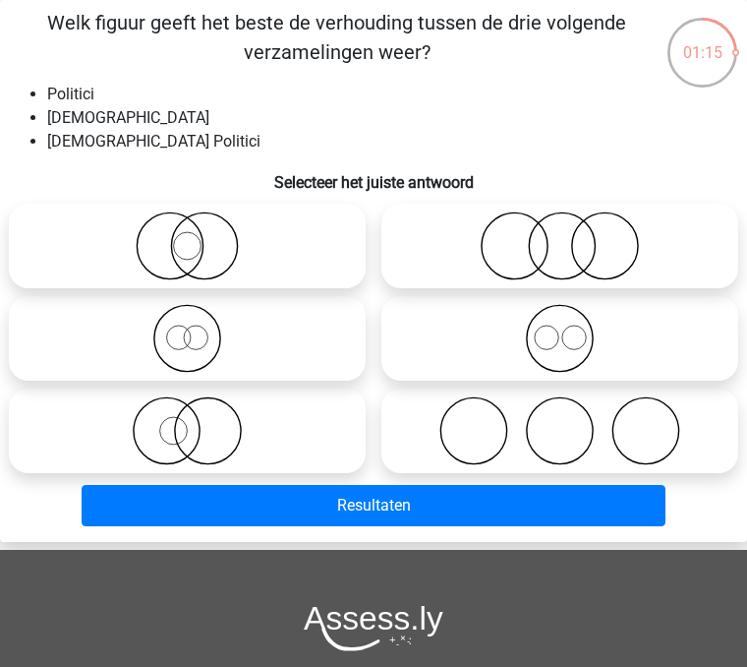
click at [174, 235] on circle at bounding box center [204, 246] width 66 height 66
click at [188, 235] on input "radio" at bounding box center [194, 229] width 13 height 13
radio input "true"
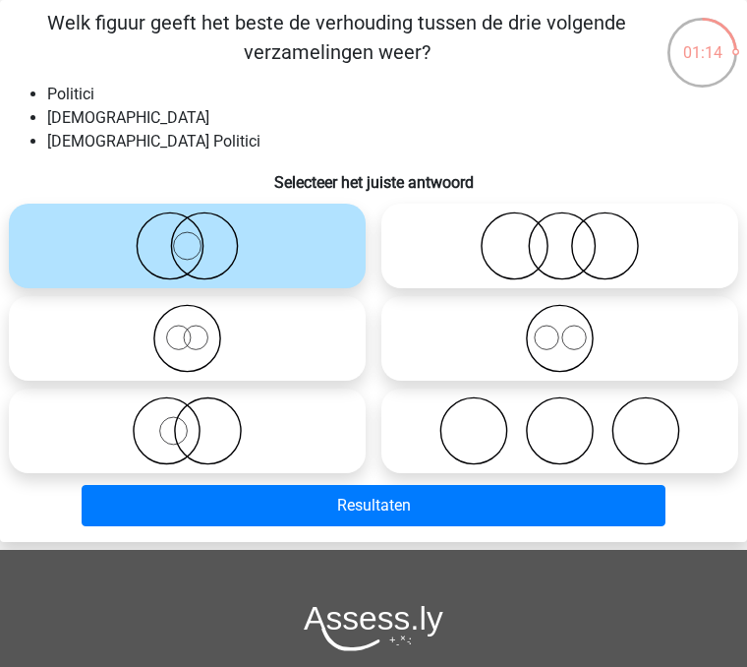
click at [280, 499] on button "Resultaten" at bounding box center [374, 505] width 584 height 41
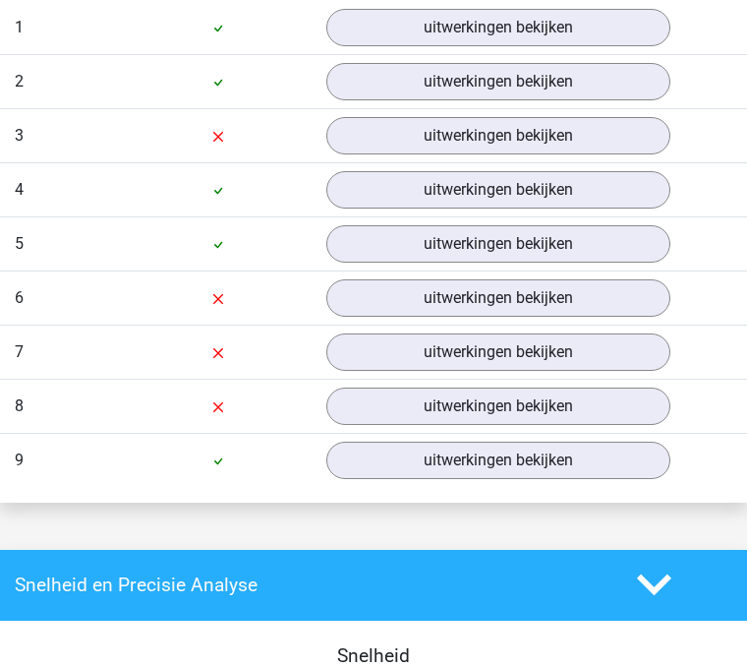
scroll to position [2285, 0]
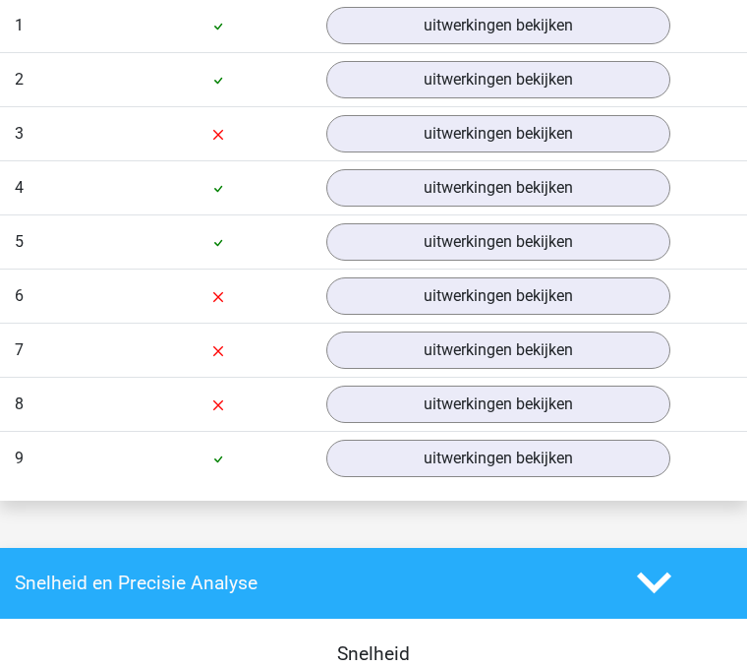
click at [408, 423] on link "uitwerkingen bekijken" at bounding box center [498, 403] width 344 height 37
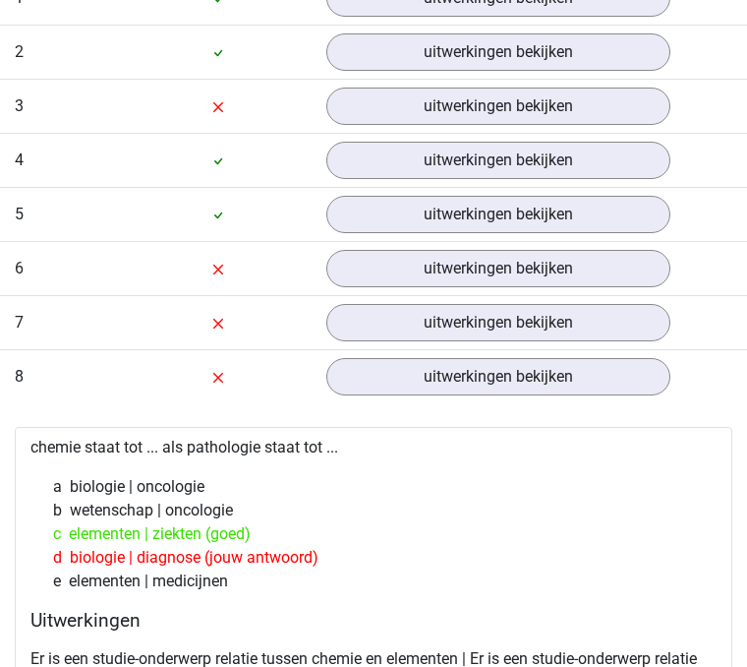
scroll to position [2312, 0]
click at [422, 341] on link "uitwerkingen bekijken" at bounding box center [498, 322] width 344 height 37
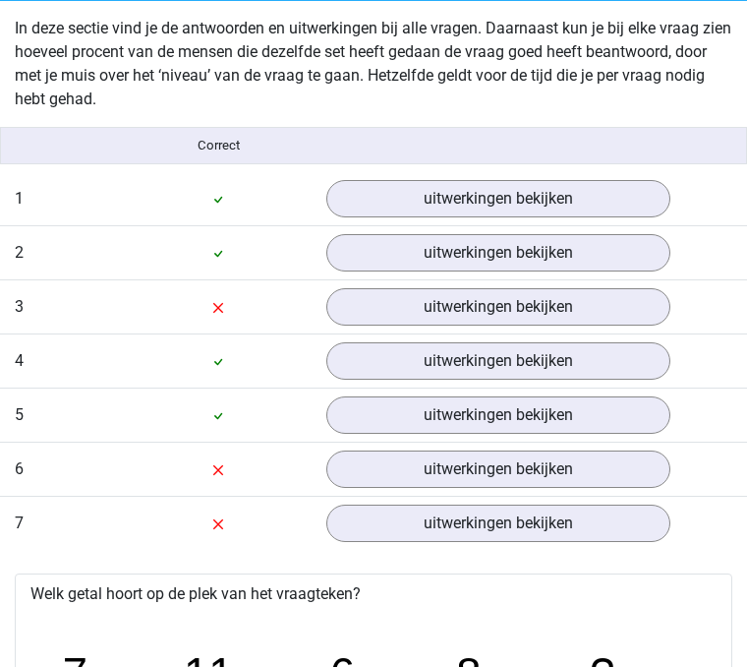
scroll to position [2112, 0]
click at [455, 542] on link "uitwerkingen bekijken" at bounding box center [498, 522] width 344 height 37
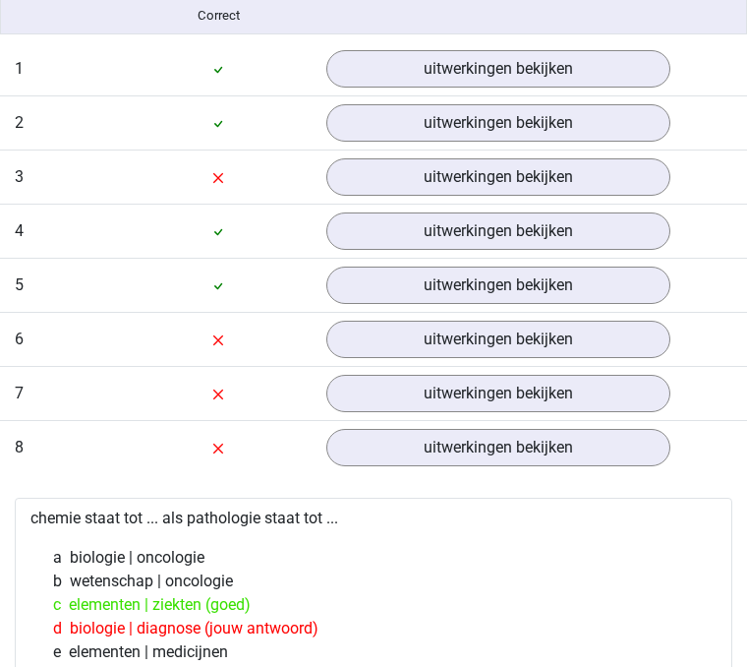
scroll to position [2240, 0]
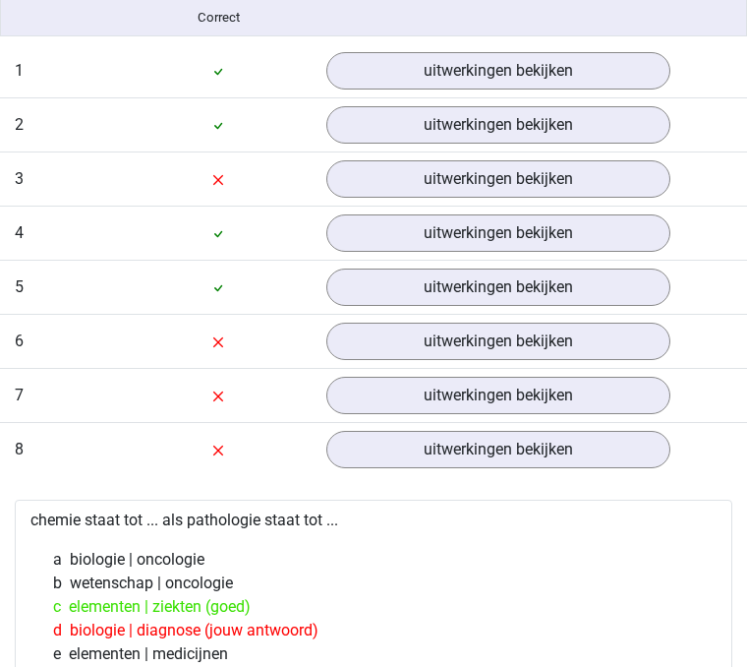
click at [421, 360] on link "uitwerkingen bekijken" at bounding box center [498, 340] width 344 height 37
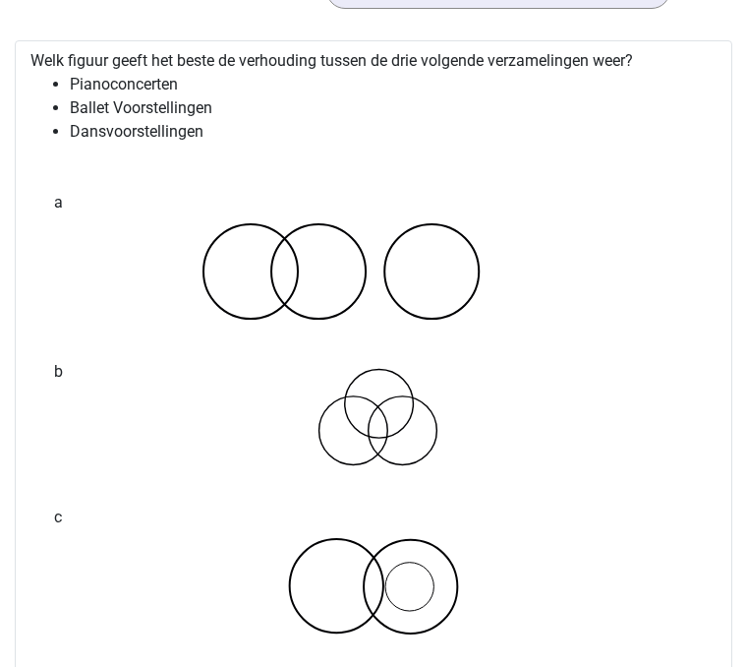
scroll to position [2591, 0]
